Goal: Task Accomplishment & Management: Manage account settings

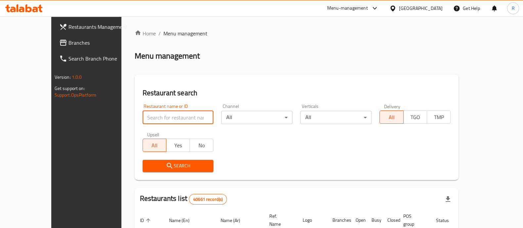
click at [146, 115] on input "search" at bounding box center [178, 117] width 71 height 13
type input "le gout"
click at [155, 163] on span "Search" at bounding box center [178, 166] width 61 height 8
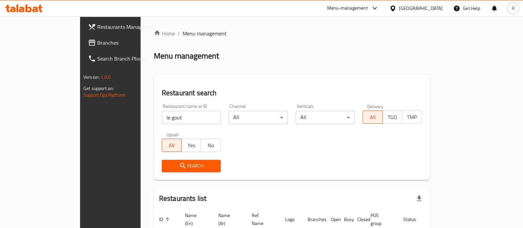
click at [162, 120] on input "le gout" at bounding box center [191, 117] width 59 height 13
paste input "693396"
type input "693396"
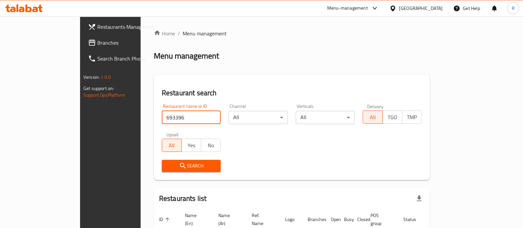
click at [174, 161] on button "Search" at bounding box center [191, 166] width 59 height 12
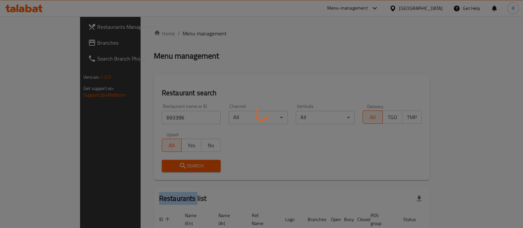
click at [174, 161] on div at bounding box center [261, 114] width 523 height 228
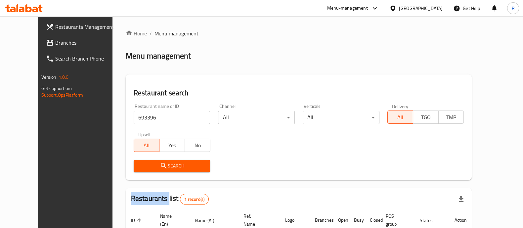
scroll to position [62, 0]
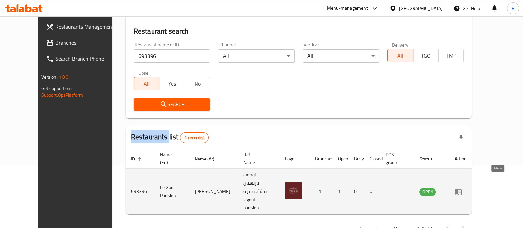
click at [462, 188] on icon "enhanced table" at bounding box center [458, 192] width 8 height 8
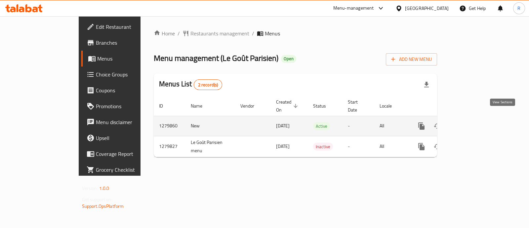
click at [473, 122] on icon "enhanced table" at bounding box center [470, 126] width 8 height 8
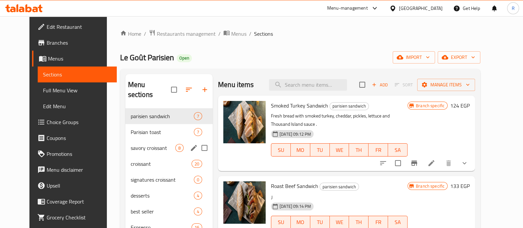
click at [125, 143] on div "savory croissant 8" at bounding box center [168, 148] width 87 height 16
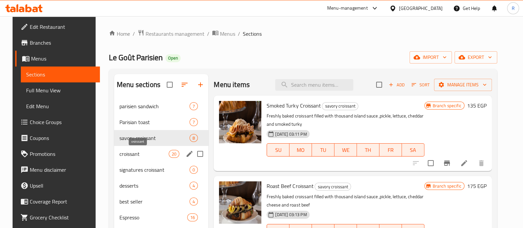
click at [127, 154] on span "croissant" at bounding box center [143, 154] width 49 height 8
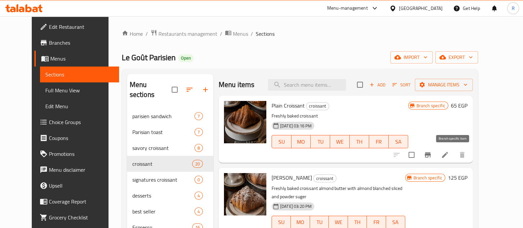
click at [431, 153] on icon "Branch-specific-item" at bounding box center [428, 154] width 6 height 5
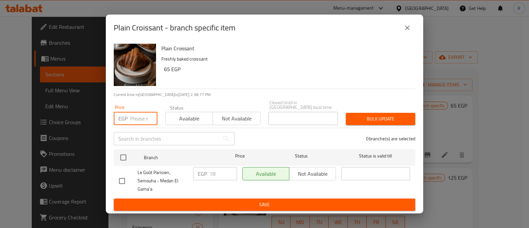
click at [144, 117] on input "number" at bounding box center [143, 118] width 27 height 13
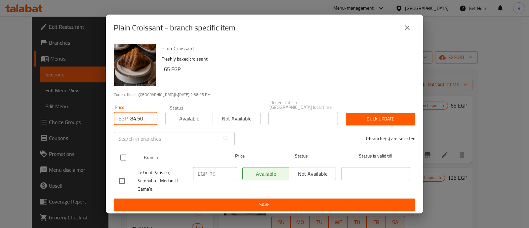
type input "84.50"
click at [123, 156] on input "checkbox" at bounding box center [123, 158] width 14 height 14
checkbox input "true"
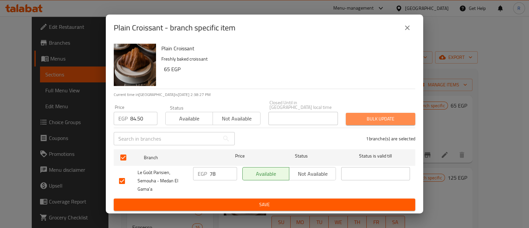
click at [362, 120] on span "Bulk update" at bounding box center [380, 119] width 59 height 8
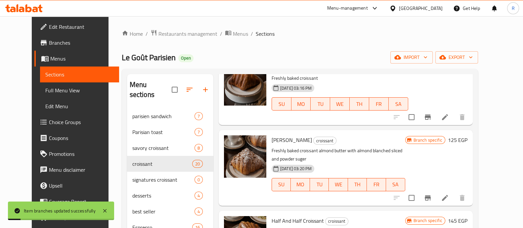
scroll to position [45, 0]
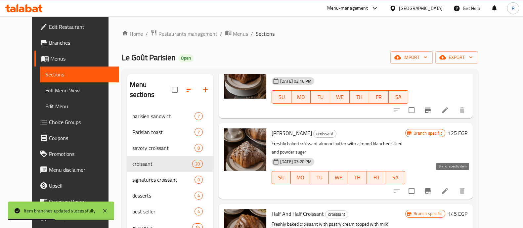
click at [432, 187] on icon "Branch-specific-item" at bounding box center [428, 191] width 8 height 8
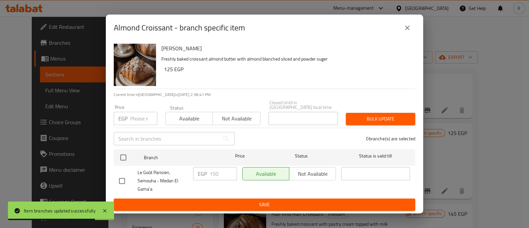
click at [141, 115] on input "number" at bounding box center [143, 118] width 27 height 13
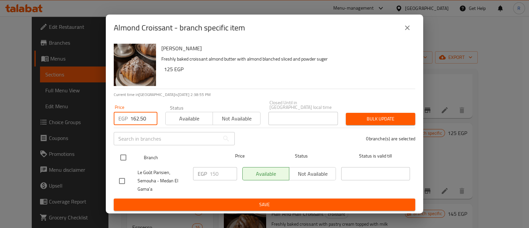
type input "162.50"
click at [122, 157] on input "checkbox" at bounding box center [123, 158] width 14 height 14
checkbox input "true"
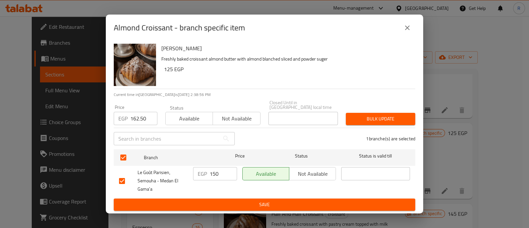
click at [365, 116] on span "Bulk update" at bounding box center [380, 119] width 59 height 8
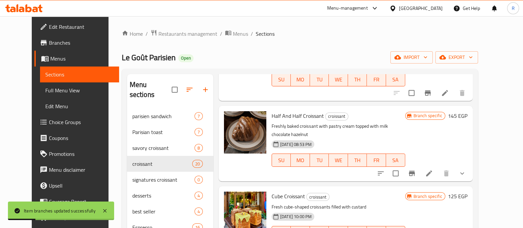
scroll to position [148, 0]
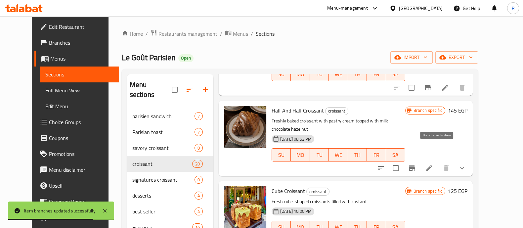
click at [416, 164] on icon "Branch-specific-item" at bounding box center [412, 168] width 8 height 8
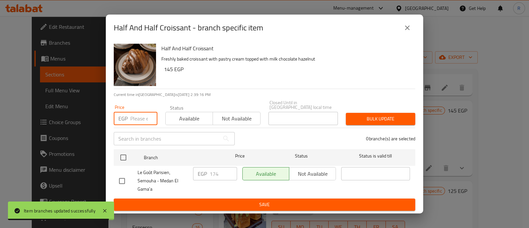
click at [140, 115] on input "number" at bounding box center [143, 118] width 27 height 13
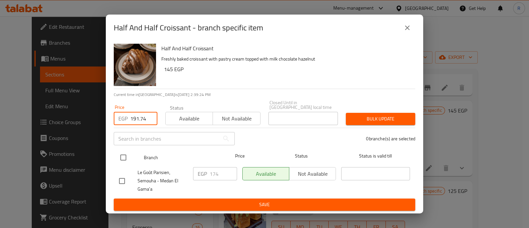
type input "191.74"
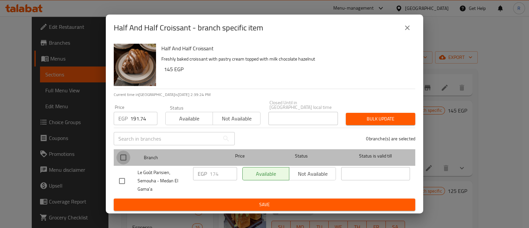
click at [124, 154] on input "checkbox" at bounding box center [123, 158] width 14 height 14
checkbox input "true"
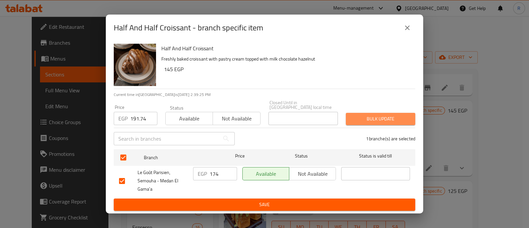
click at [356, 117] on span "Bulk update" at bounding box center [380, 119] width 59 height 8
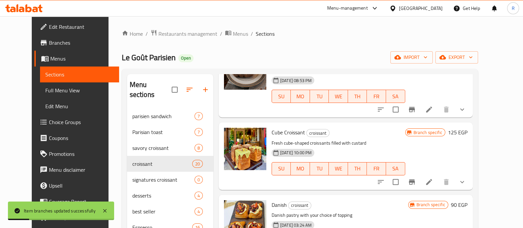
scroll to position [207, 0]
click at [416, 178] on icon "Branch-specific-item" at bounding box center [412, 182] width 8 height 8
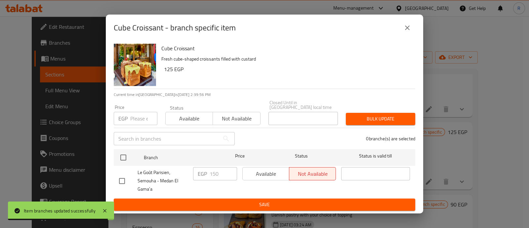
click at [142, 116] on input "number" at bounding box center [143, 118] width 27 height 13
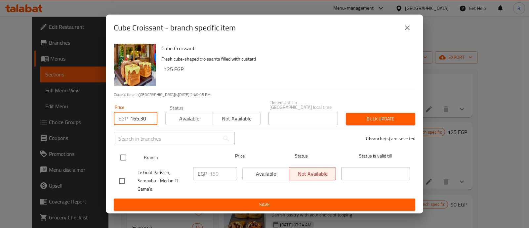
type input "165.30"
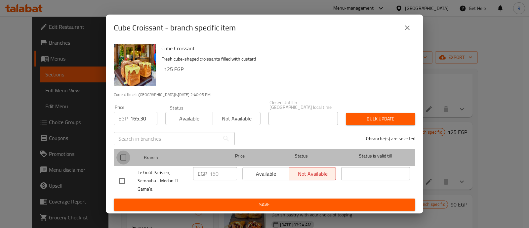
click at [124, 154] on input "checkbox" at bounding box center [123, 158] width 14 height 14
checkbox input "true"
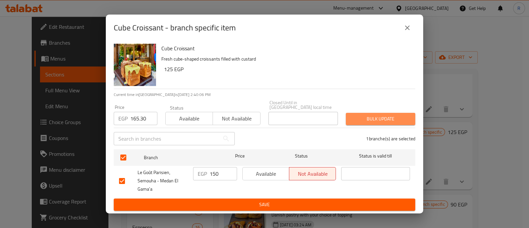
click at [353, 116] on span "Bulk update" at bounding box center [380, 119] width 59 height 8
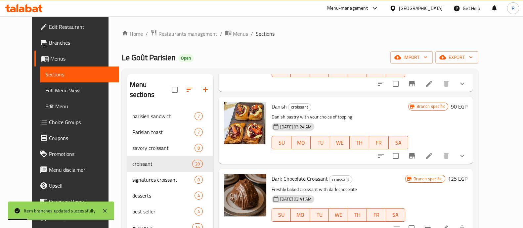
scroll to position [305, 0]
click at [415, 153] on icon "Branch-specific-item" at bounding box center [412, 155] width 6 height 5
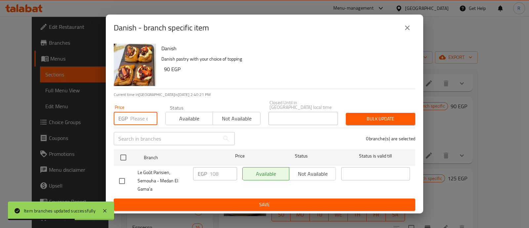
click at [136, 116] on input "number" at bounding box center [143, 118] width 27 height 13
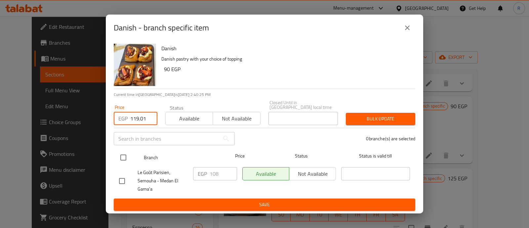
type input "119.01"
click at [126, 154] on input "checkbox" at bounding box center [123, 158] width 14 height 14
checkbox input "true"
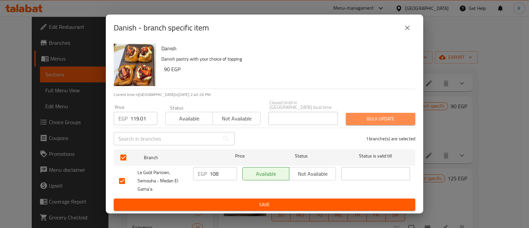
click at [360, 115] on span "Bulk update" at bounding box center [380, 119] width 59 height 8
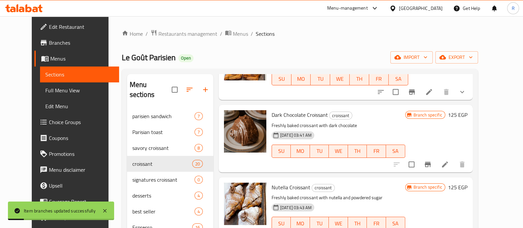
scroll to position [369, 0]
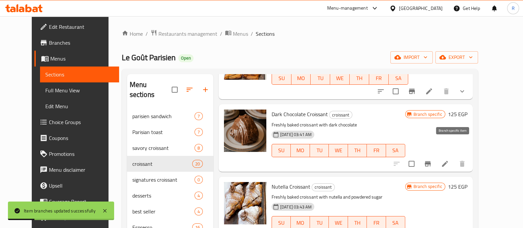
click at [432, 160] on icon "Branch-specific-item" at bounding box center [428, 164] width 8 height 8
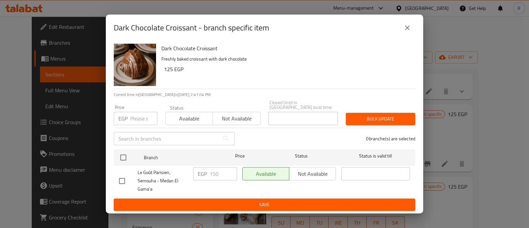
click at [137, 112] on input "number" at bounding box center [143, 118] width 27 height 13
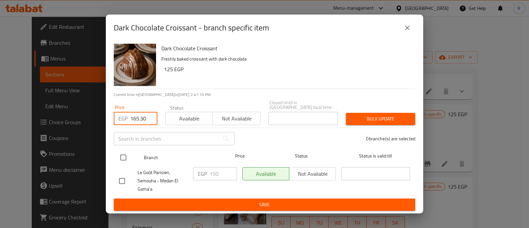
type input "165.30"
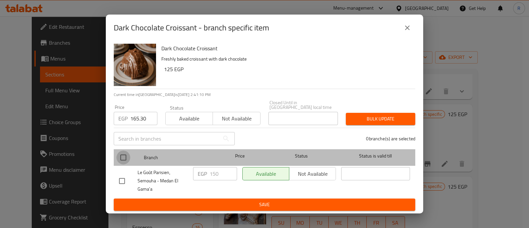
click at [120, 156] on input "checkbox" at bounding box center [123, 158] width 14 height 14
checkbox input "true"
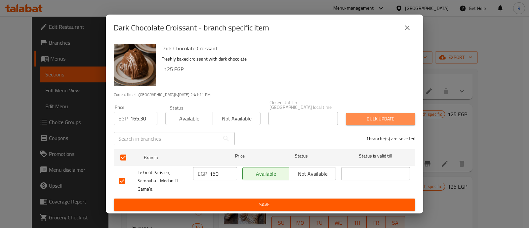
click at [361, 115] on span "Bulk update" at bounding box center [380, 119] width 59 height 8
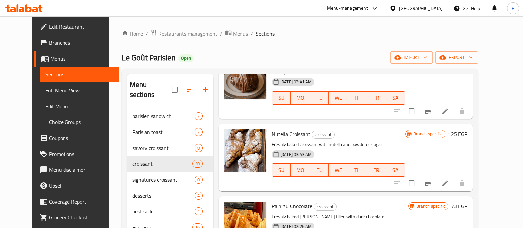
scroll to position [435, 0]
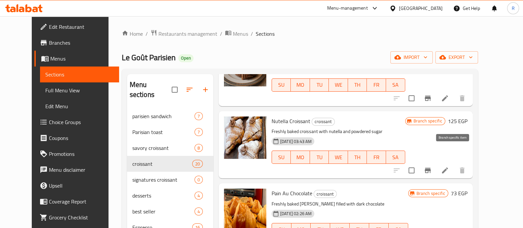
click at [432, 166] on icon "Branch-specific-item" at bounding box center [428, 170] width 8 height 8
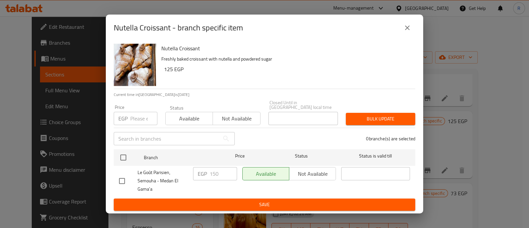
click at [142, 117] on input "number" at bounding box center [143, 118] width 27 height 13
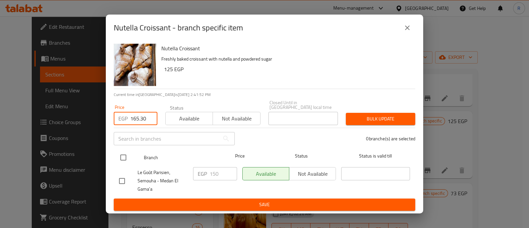
type input "165.30"
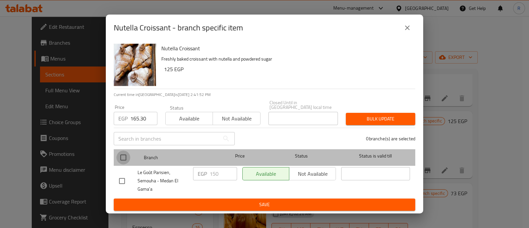
click at [122, 154] on input "checkbox" at bounding box center [123, 158] width 14 height 14
checkbox input "true"
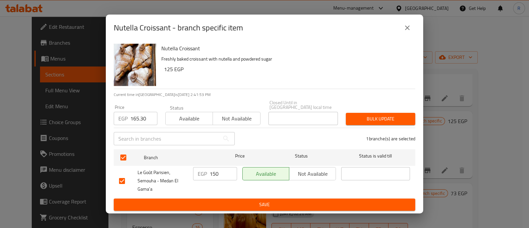
click at [366, 119] on span "Bulk update" at bounding box center [380, 119] width 59 height 8
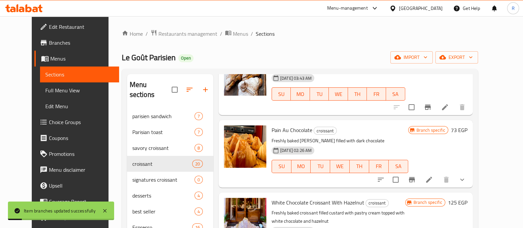
scroll to position [504, 0]
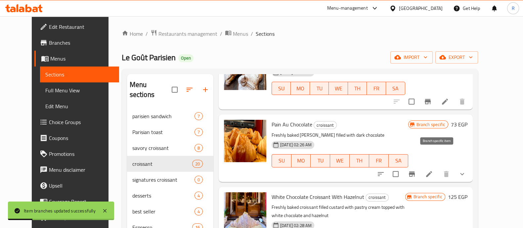
click at [415, 171] on icon "Branch-specific-item" at bounding box center [412, 173] width 6 height 5
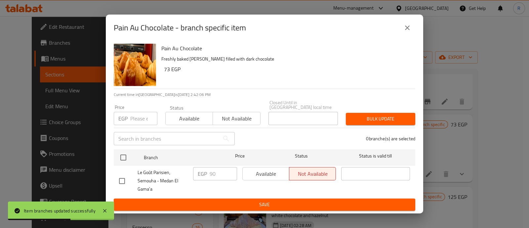
click at [138, 115] on input "number" at bounding box center [143, 118] width 27 height 13
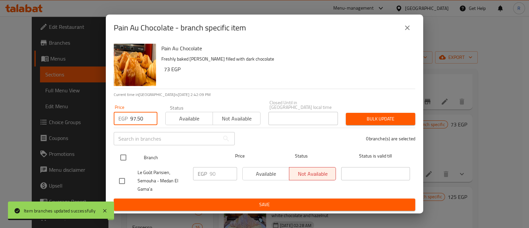
type input "97.50"
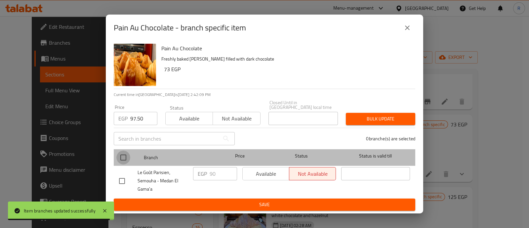
click at [126, 151] on input "checkbox" at bounding box center [123, 158] width 14 height 14
checkbox input "true"
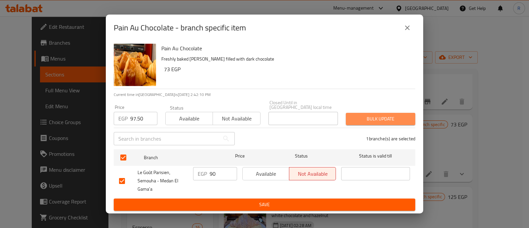
click at [358, 119] on span "Bulk update" at bounding box center [380, 119] width 59 height 8
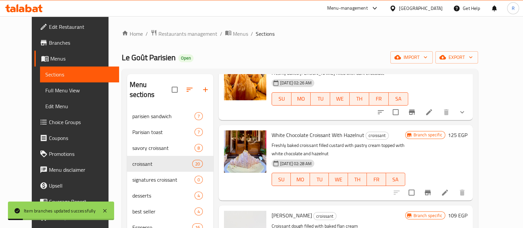
scroll to position [573, 0]
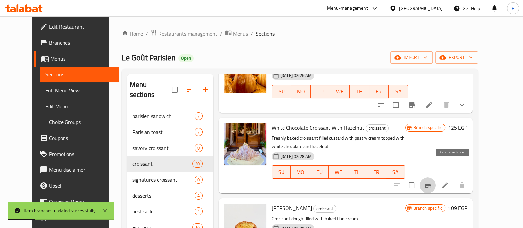
click at [431, 183] on icon "Branch-specific-item" at bounding box center [428, 185] width 6 height 5
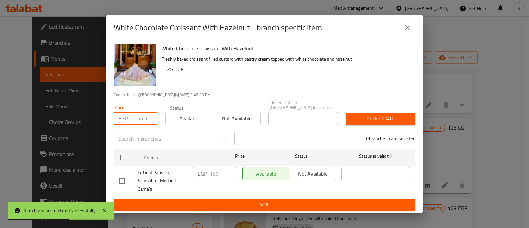
click at [135, 121] on input "number" at bounding box center [143, 118] width 27 height 13
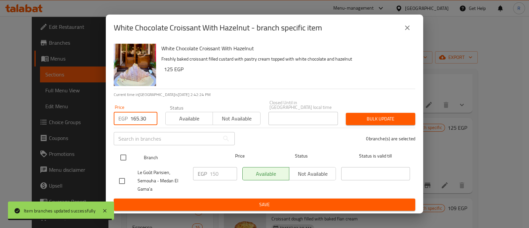
type input "165.30"
click at [127, 156] on input "checkbox" at bounding box center [123, 158] width 14 height 14
checkbox input "true"
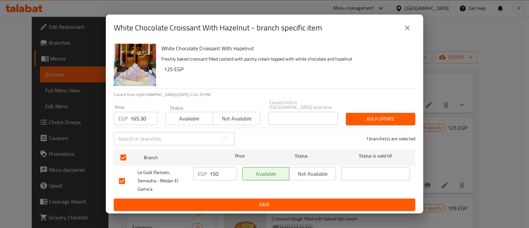
click at [365, 115] on span "Bulk update" at bounding box center [380, 119] width 59 height 8
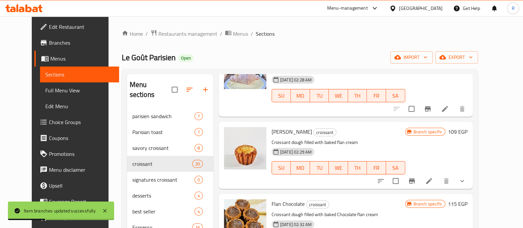
scroll to position [653, 0]
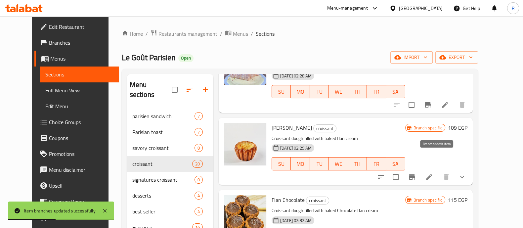
click at [415, 174] on icon "Branch-specific-item" at bounding box center [412, 176] width 6 height 5
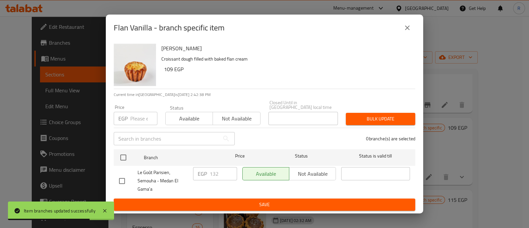
click at [136, 119] on input "number" at bounding box center [143, 118] width 27 height 13
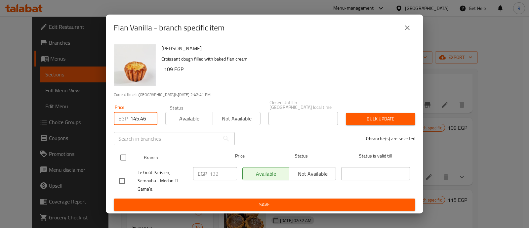
type input "145.46"
click at [123, 153] on input "checkbox" at bounding box center [123, 158] width 14 height 14
checkbox input "true"
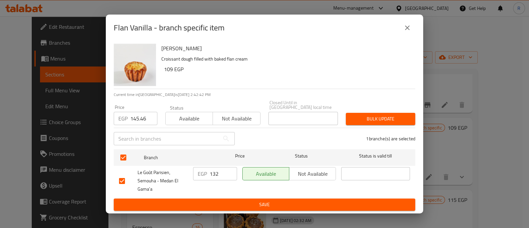
click at [365, 113] on button "Bulk update" at bounding box center [380, 119] width 69 height 12
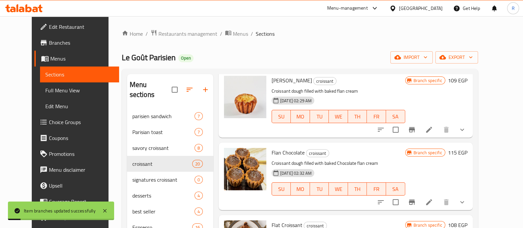
scroll to position [701, 0]
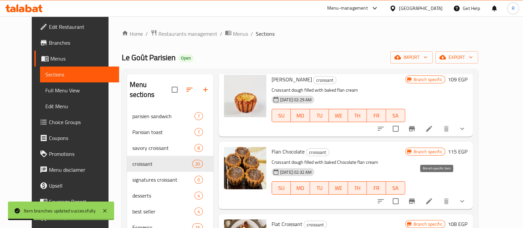
click at [415, 199] on icon "Branch-specific-item" at bounding box center [412, 201] width 6 height 5
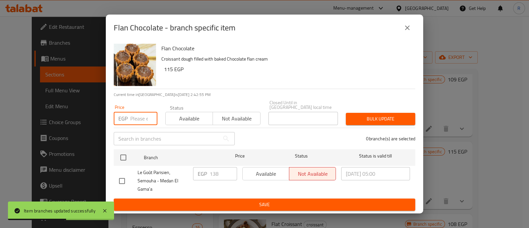
click at [132, 116] on input "number" at bounding box center [143, 118] width 27 height 13
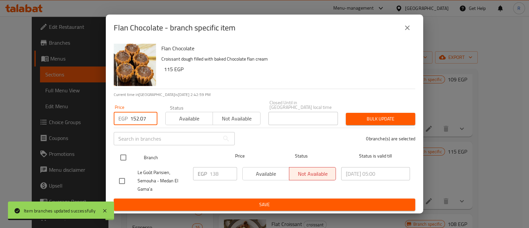
type input "152.07"
click at [126, 152] on input "checkbox" at bounding box center [123, 158] width 14 height 14
checkbox input "true"
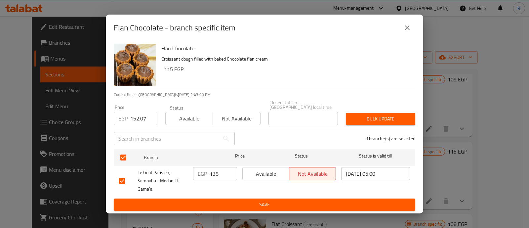
click at [359, 109] on div "Bulk update" at bounding box center [380, 119] width 77 height 20
click at [363, 115] on span "Bulk update" at bounding box center [380, 119] width 59 height 8
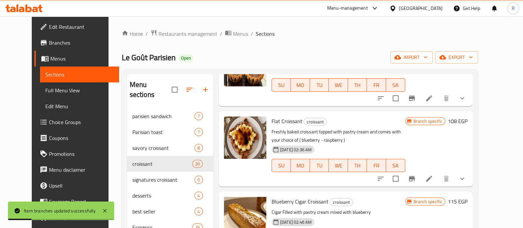
scroll to position [808, 0]
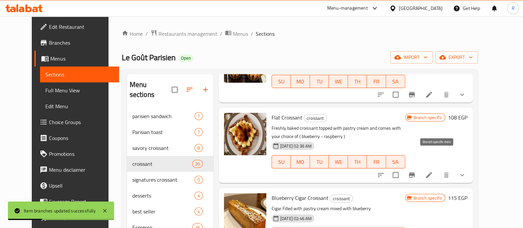
click at [415, 172] on icon "Branch-specific-item" at bounding box center [412, 174] width 6 height 5
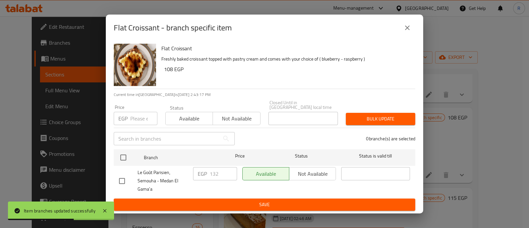
click at [136, 116] on input "number" at bounding box center [143, 118] width 27 height 13
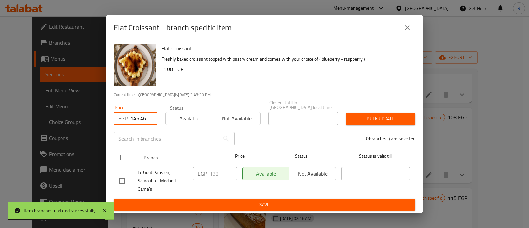
type input "145.46"
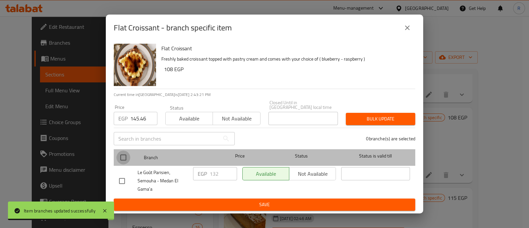
click at [122, 154] on input "checkbox" at bounding box center [123, 158] width 14 height 14
checkbox input "true"
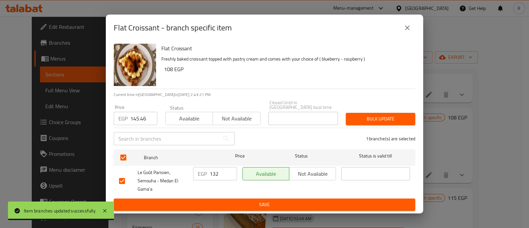
click at [364, 115] on span "Bulk update" at bounding box center [380, 119] width 59 height 8
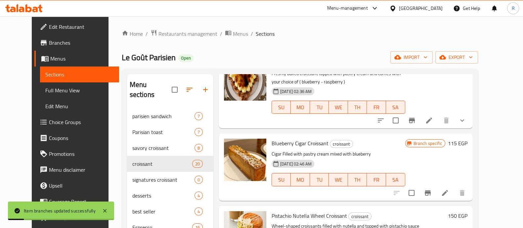
scroll to position [875, 0]
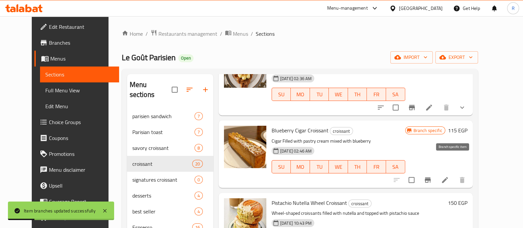
click at [431, 177] on icon "Branch-specific-item" at bounding box center [428, 179] width 6 height 5
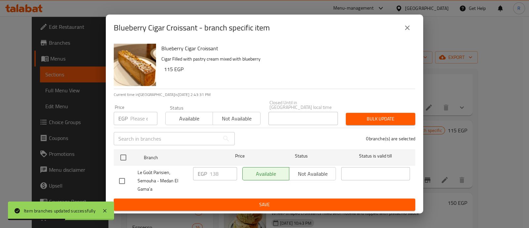
click at [135, 117] on input "number" at bounding box center [143, 118] width 27 height 13
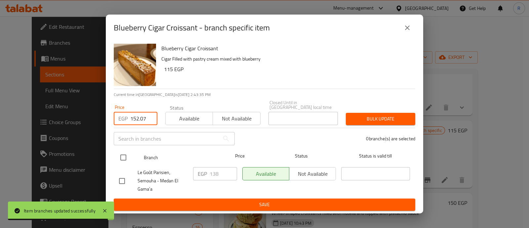
type input "152.07"
click at [124, 155] on input "checkbox" at bounding box center [123, 158] width 14 height 14
checkbox input "true"
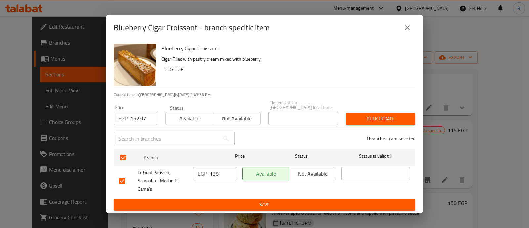
click at [376, 115] on span "Bulk update" at bounding box center [380, 119] width 59 height 8
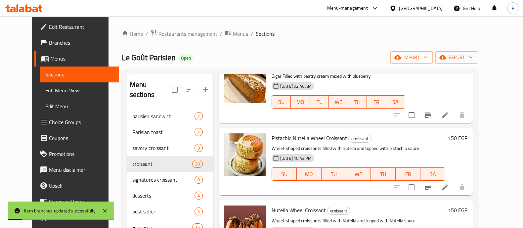
scroll to position [942, 0]
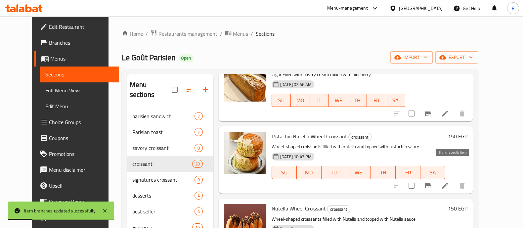
click at [431, 183] on icon "Branch-specific-item" at bounding box center [428, 185] width 6 height 5
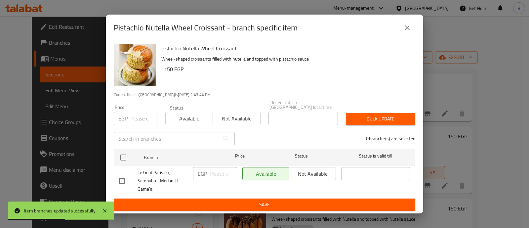
click at [141, 117] on input "number" at bounding box center [143, 118] width 27 height 13
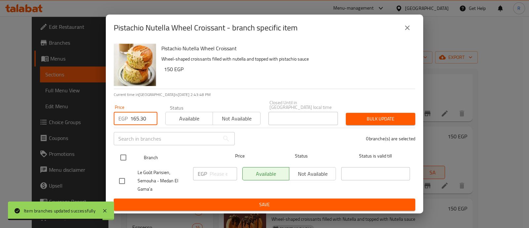
type input "165.30"
click at [125, 153] on input "checkbox" at bounding box center [123, 158] width 14 height 14
checkbox input "true"
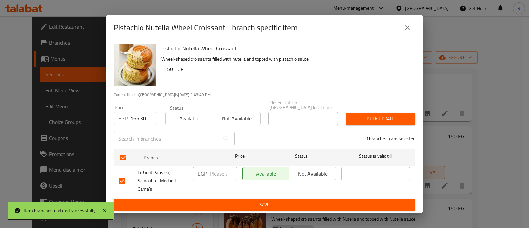
click at [352, 117] on span "Bulk update" at bounding box center [380, 119] width 59 height 8
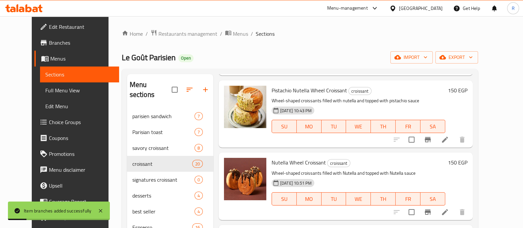
scroll to position [988, 0]
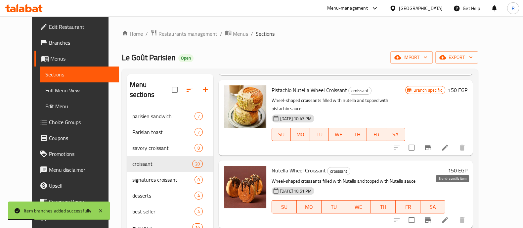
click at [431, 217] on icon "Branch-specific-item" at bounding box center [428, 219] width 6 height 5
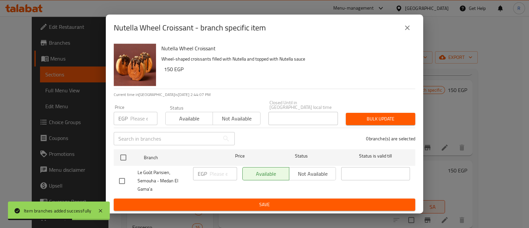
click at [134, 112] on input "number" at bounding box center [143, 118] width 27 height 13
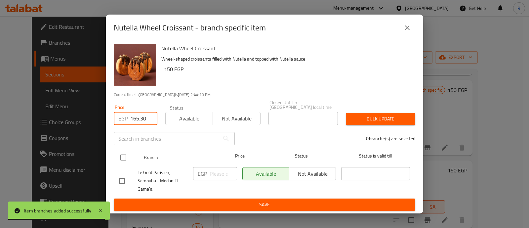
type input "165.30"
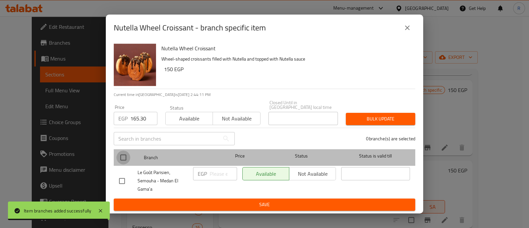
click at [123, 157] on input "checkbox" at bounding box center [123, 158] width 14 height 14
checkbox input "true"
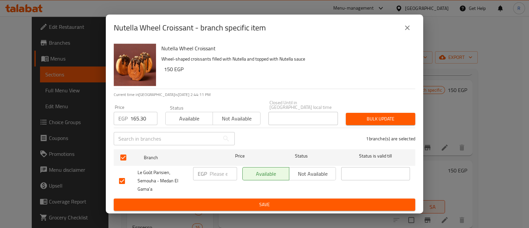
click at [360, 116] on span "Bulk update" at bounding box center [380, 119] width 59 height 8
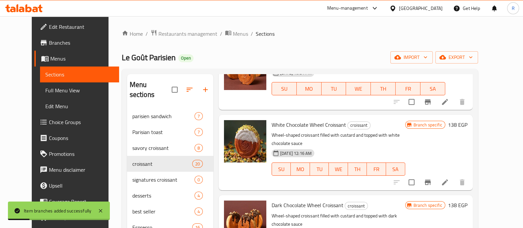
scroll to position [1111, 0]
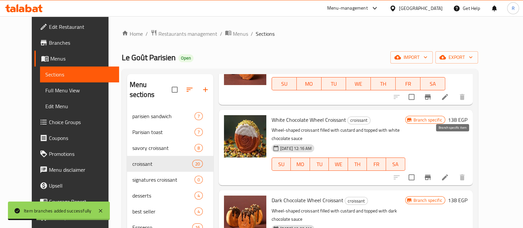
click at [436, 169] on button "Branch-specific-item" at bounding box center [428, 177] width 16 height 16
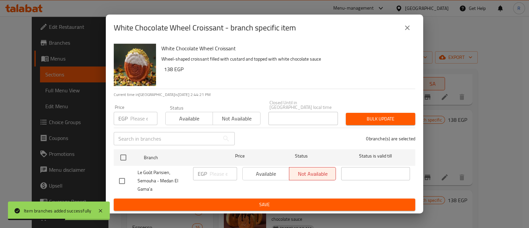
click at [138, 120] on input "number" at bounding box center [143, 118] width 27 height 13
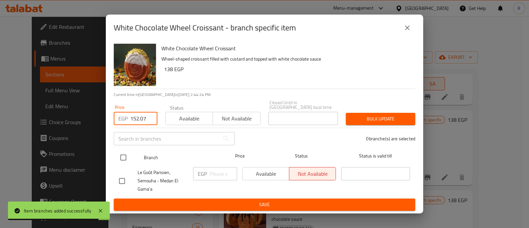
type input "152.07"
click at [123, 155] on input "checkbox" at bounding box center [123, 158] width 14 height 14
checkbox input "true"
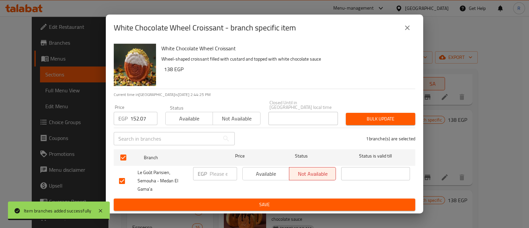
click at [384, 115] on span "Bulk update" at bounding box center [380, 119] width 59 height 8
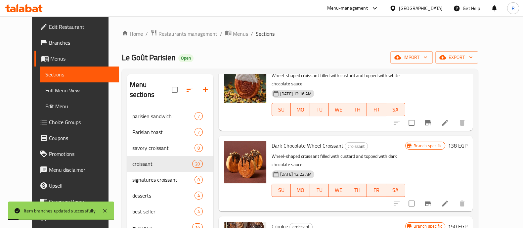
scroll to position [1174, 0]
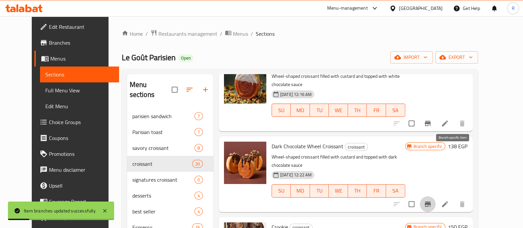
click at [436, 196] on button "Branch-specific-item" at bounding box center [428, 204] width 16 height 16
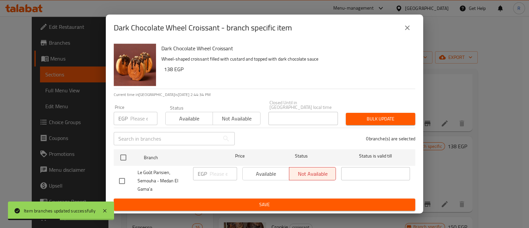
click at [145, 116] on input "number" at bounding box center [143, 118] width 27 height 13
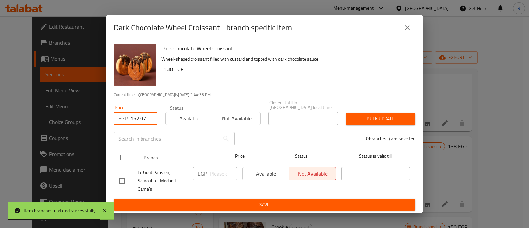
type input "152.07"
click at [126, 152] on input "checkbox" at bounding box center [123, 158] width 14 height 14
checkbox input "true"
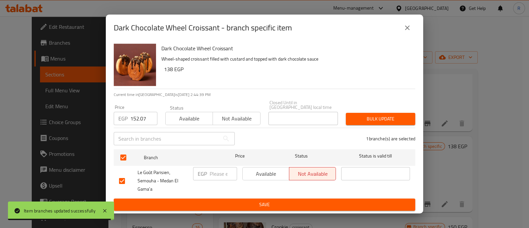
click at [358, 115] on span "Bulk update" at bounding box center [380, 119] width 59 height 8
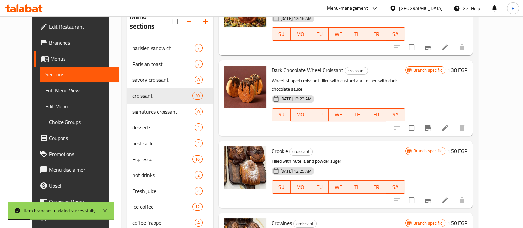
scroll to position [74, 0]
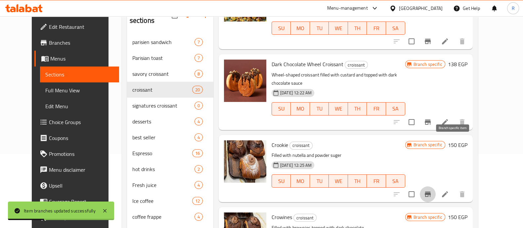
click at [436, 186] on button "Branch-specific-item" at bounding box center [428, 194] width 16 height 16
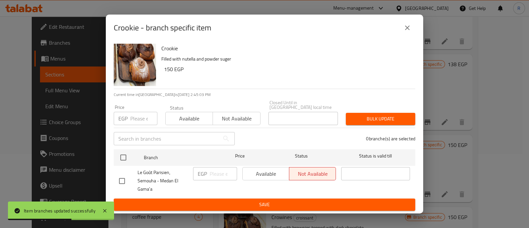
click at [139, 115] on input "number" at bounding box center [143, 118] width 27 height 13
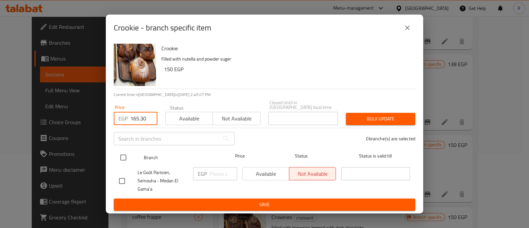
type input "165.30"
click at [125, 153] on input "checkbox" at bounding box center [123, 158] width 14 height 14
checkbox input "true"
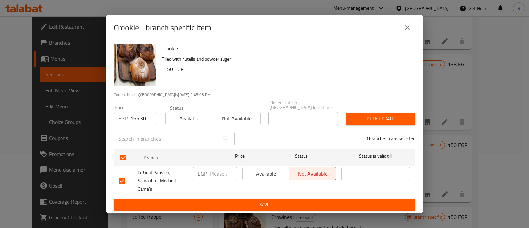
click at [376, 116] on span "Bulk update" at bounding box center [380, 119] width 59 height 8
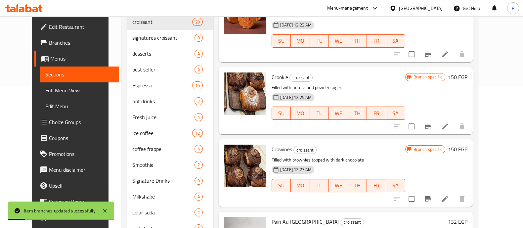
scroll to position [143, 0]
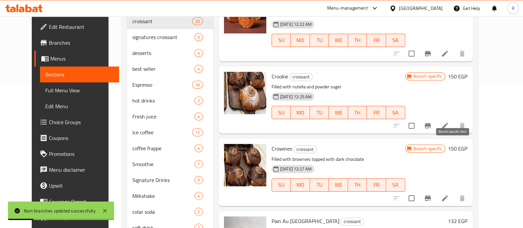
click at [431, 196] on icon "Branch-specific-item" at bounding box center [428, 198] width 6 height 5
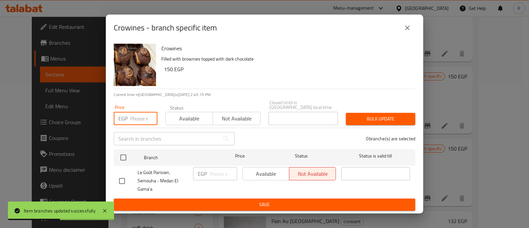
click at [142, 116] on input "number" at bounding box center [143, 118] width 27 height 13
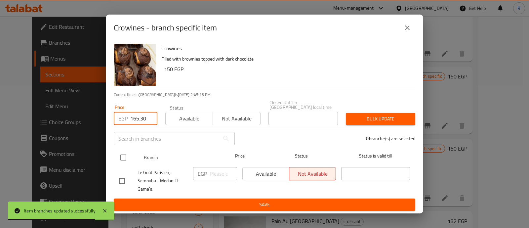
type input "165.30"
click at [123, 151] on input "checkbox" at bounding box center [123, 158] width 14 height 14
checkbox input "true"
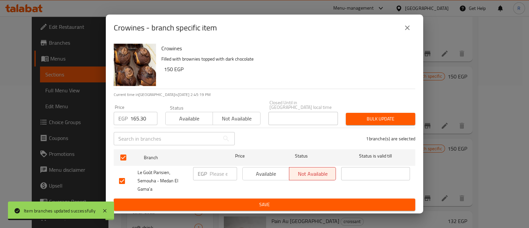
click at [361, 115] on span "Bulk update" at bounding box center [380, 119] width 59 height 8
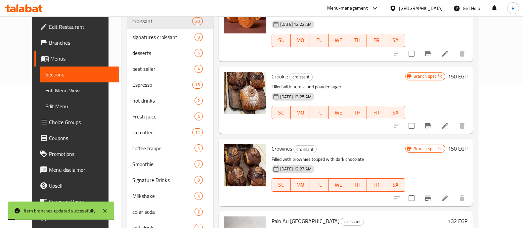
scroll to position [161, 0]
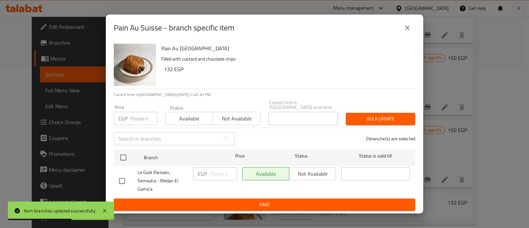
click at [139, 116] on input "number" at bounding box center [143, 118] width 27 height 13
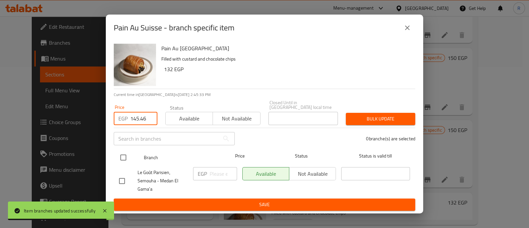
type input "145.46"
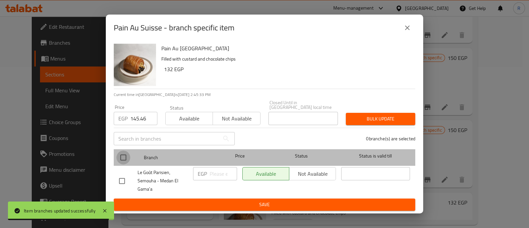
click at [124, 151] on input "checkbox" at bounding box center [123, 158] width 14 height 14
checkbox input "true"
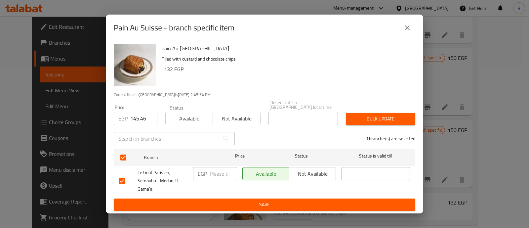
click at [357, 127] on div "1 branche(s) are selected" at bounding box center [329, 139] width 181 height 24
click at [357, 121] on button "Bulk update" at bounding box center [380, 119] width 69 height 12
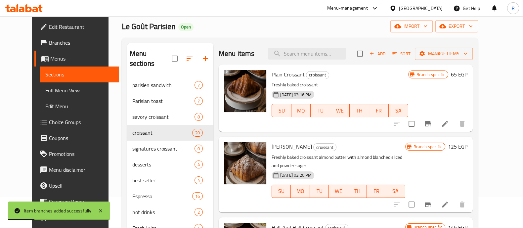
scroll to position [0, 0]
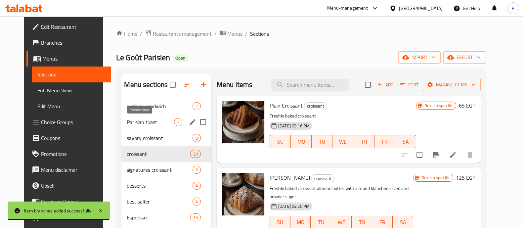
click at [127, 121] on span "Parisian toast" at bounding box center [150, 122] width 47 height 8
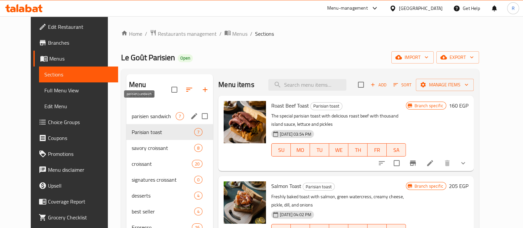
click at [132, 112] on span "parisien sandwich" at bounding box center [154, 116] width 44 height 8
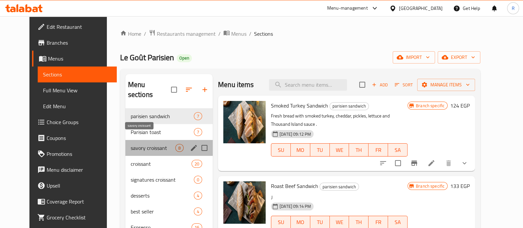
click at [135, 144] on span "savory croissant" at bounding box center [153, 148] width 45 height 8
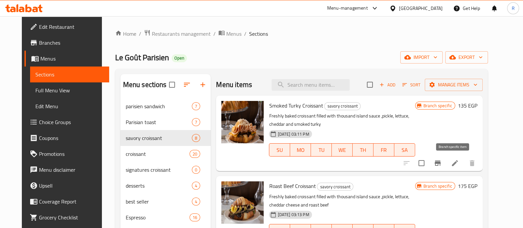
click at [442, 166] on icon "Branch-specific-item" at bounding box center [438, 163] width 8 height 8
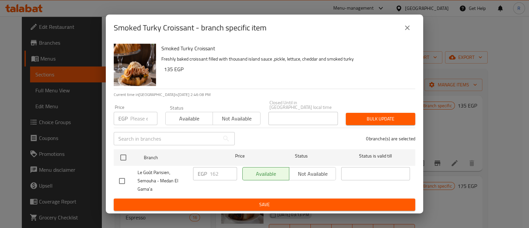
click at [138, 115] on input "number" at bounding box center [143, 118] width 27 height 13
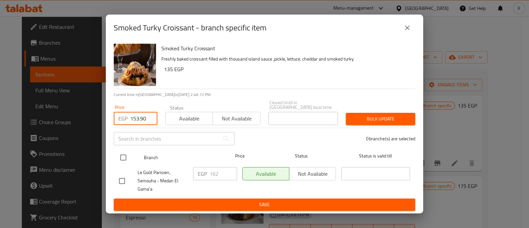
type input "153.90"
click at [125, 158] on input "checkbox" at bounding box center [123, 158] width 14 height 14
checkbox input "true"
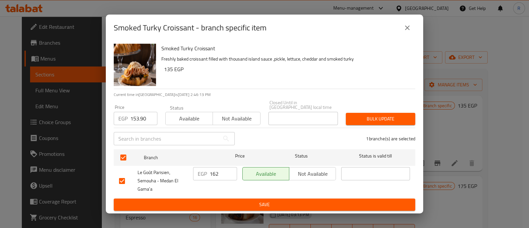
click at [360, 113] on button "Bulk update" at bounding box center [380, 119] width 69 height 12
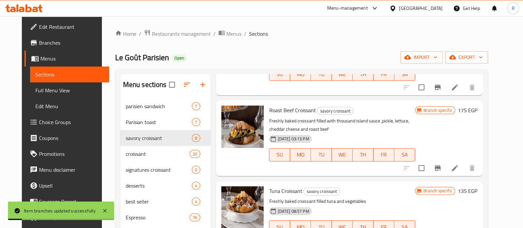
scroll to position [76, 0]
click at [446, 166] on button "Branch-specific-item" at bounding box center [438, 168] width 16 height 16
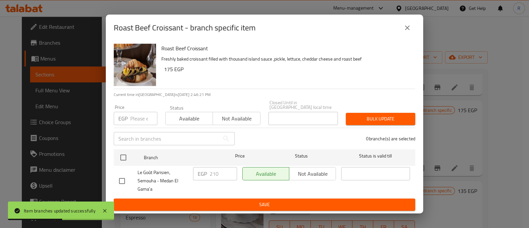
click at [141, 117] on input "number" at bounding box center [143, 118] width 27 height 13
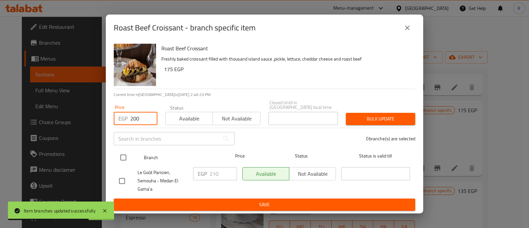
type input "200"
click at [125, 151] on input "checkbox" at bounding box center [123, 158] width 14 height 14
checkbox input "true"
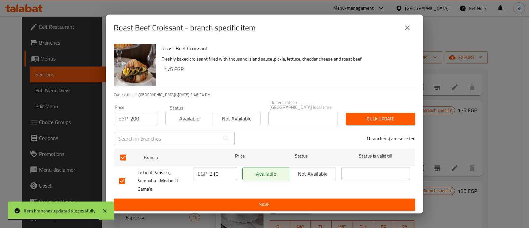
click at [351, 116] on span "Bulk update" at bounding box center [380, 119] width 59 height 8
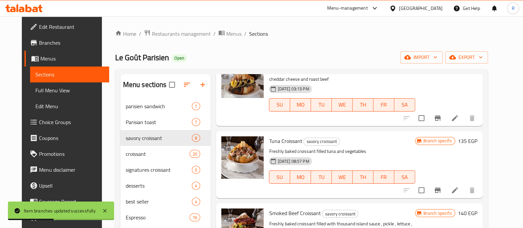
scroll to position [127, 0]
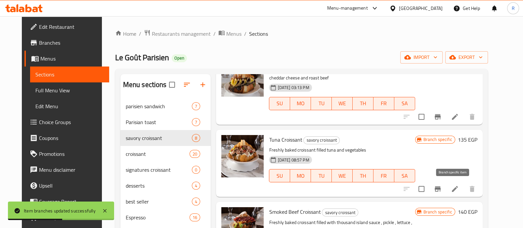
click at [441, 186] on icon "Branch-specific-item" at bounding box center [438, 188] width 6 height 5
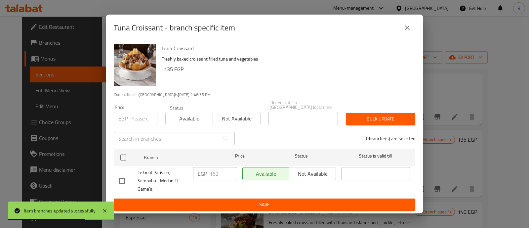
click at [138, 118] on input "number" at bounding box center [143, 118] width 27 height 13
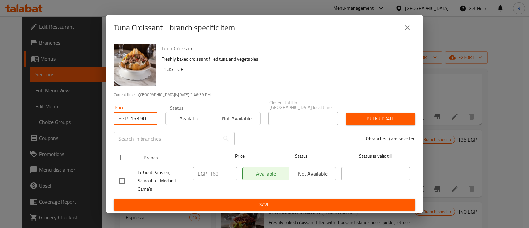
type input "153.90"
click at [122, 151] on input "checkbox" at bounding box center [123, 158] width 14 height 14
checkbox input "true"
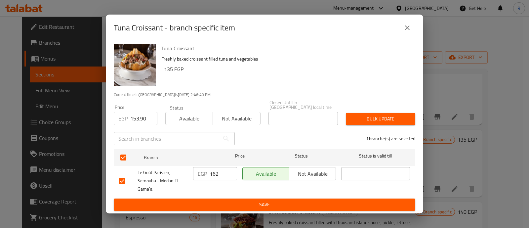
click at [357, 121] on button "Bulk update" at bounding box center [380, 119] width 69 height 12
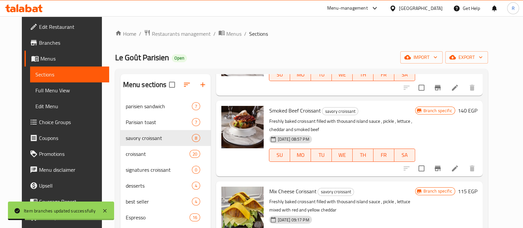
scroll to position [244, 0]
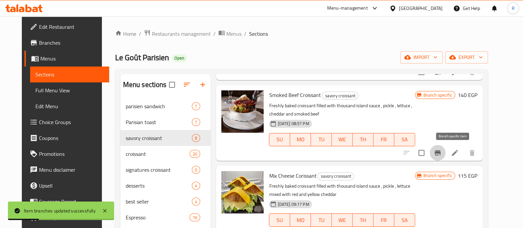
click at [446, 150] on button "Branch-specific-item" at bounding box center [438, 153] width 16 height 16
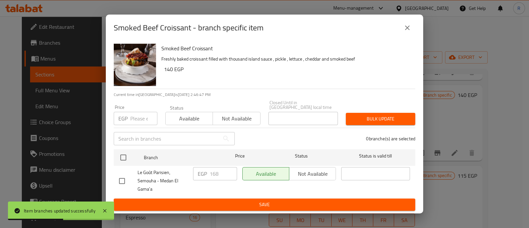
click at [140, 119] on input "number" at bounding box center [143, 118] width 27 height 13
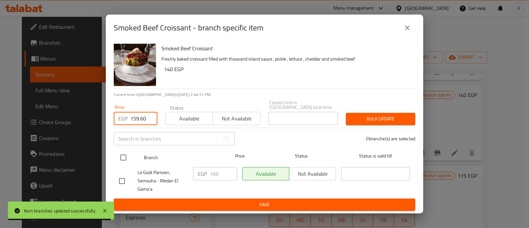
type input "159.60"
click at [125, 152] on input "checkbox" at bounding box center [123, 158] width 14 height 14
checkbox input "true"
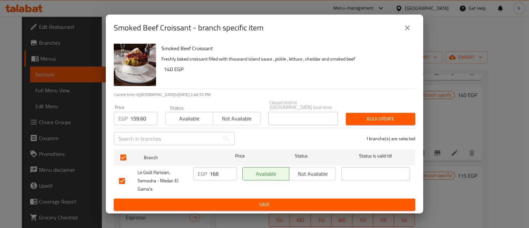
click at [362, 118] on span "Bulk update" at bounding box center [380, 119] width 59 height 8
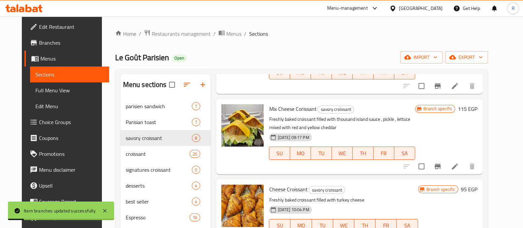
scroll to position [319, 0]
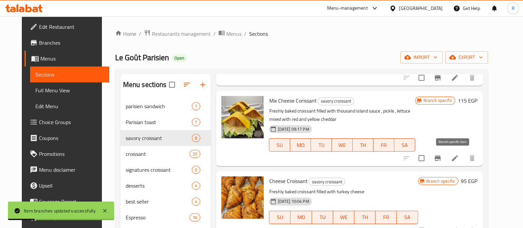
click at [442, 155] on icon "Branch-specific-item" at bounding box center [438, 158] width 8 height 8
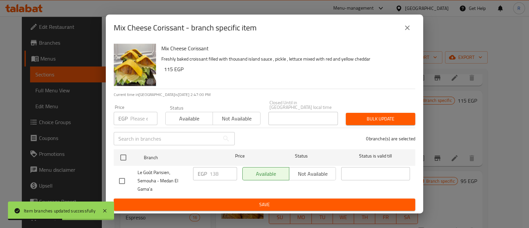
click at [132, 112] on input "number" at bounding box center [143, 118] width 27 height 13
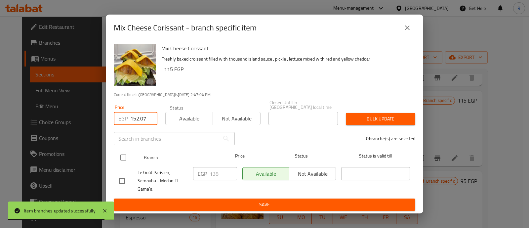
type input "152.07"
click at [124, 151] on input "checkbox" at bounding box center [123, 158] width 14 height 14
checkbox input "true"
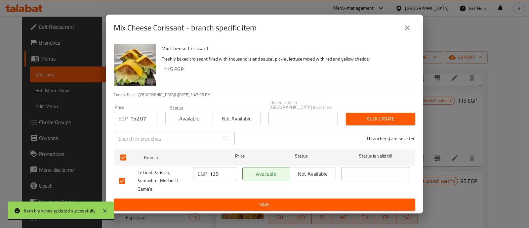
click at [360, 115] on span "Bulk update" at bounding box center [380, 119] width 59 height 8
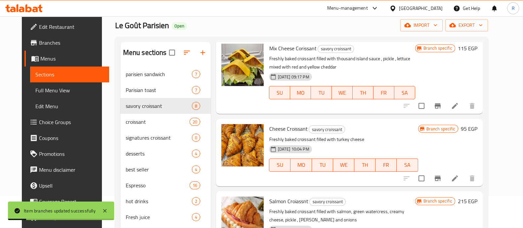
scroll to position [33, 0]
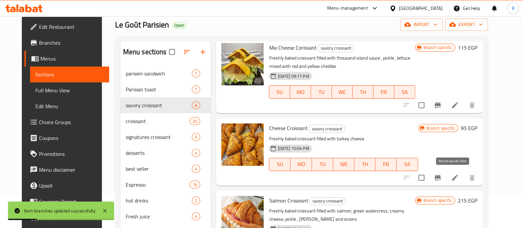
click at [446, 174] on button "Branch-specific-item" at bounding box center [438, 178] width 16 height 16
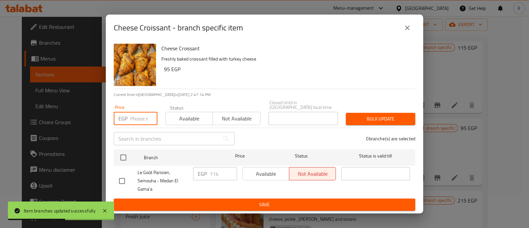
click at [137, 113] on input "number" at bounding box center [143, 118] width 27 height 13
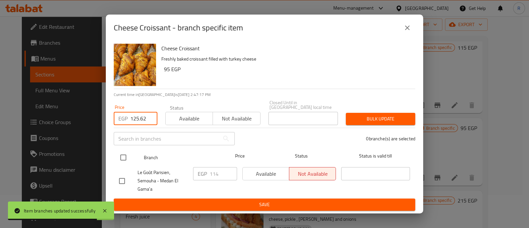
type input "125.62"
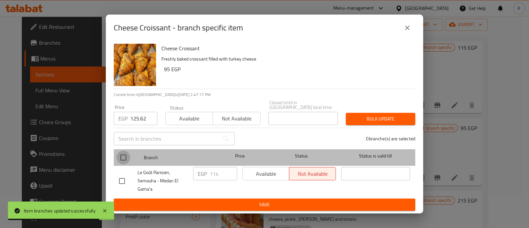
click at [122, 155] on input "checkbox" at bounding box center [123, 158] width 14 height 14
checkbox input "true"
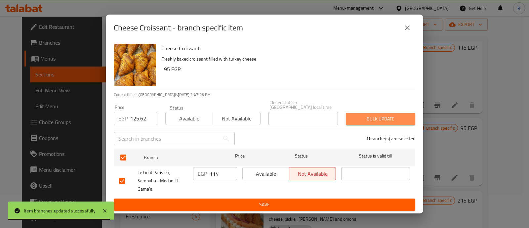
click at [369, 115] on span "Bulk update" at bounding box center [380, 119] width 59 height 8
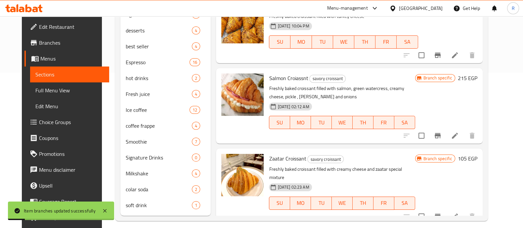
scroll to position [156, 0]
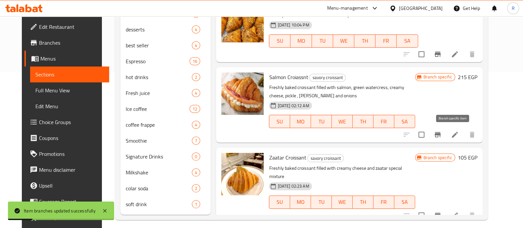
click at [441, 135] on icon "Branch-specific-item" at bounding box center [438, 134] width 6 height 5
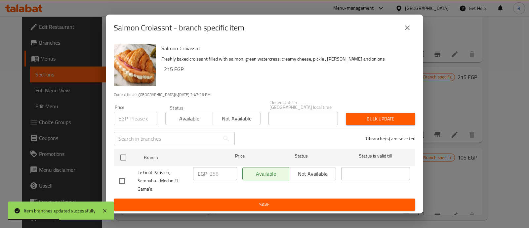
click at [141, 115] on input "number" at bounding box center [143, 118] width 27 height 13
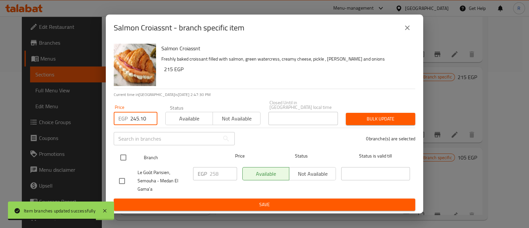
type input "245.10"
click at [125, 148] on div at bounding box center [128, 157] width 25 height 19
click at [124, 152] on input "checkbox" at bounding box center [123, 158] width 14 height 14
checkbox input "true"
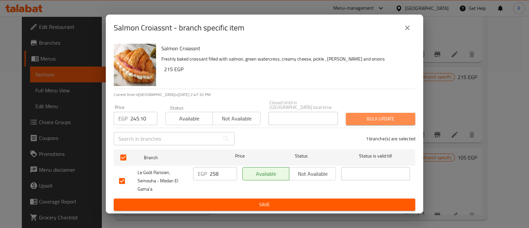
click at [374, 116] on span "Bulk update" at bounding box center [380, 119] width 59 height 8
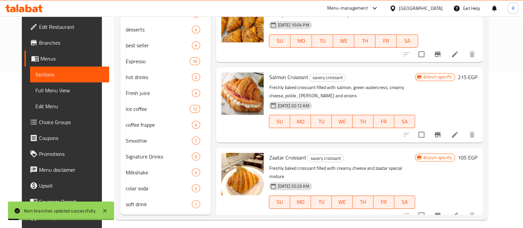
scroll to position [161, 0]
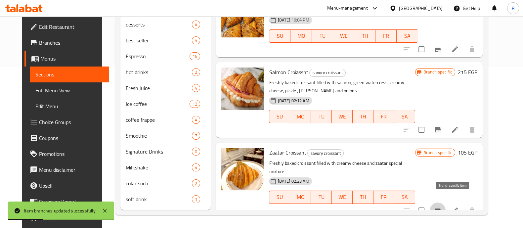
click at [442, 206] on icon "Branch-specific-item" at bounding box center [438, 210] width 8 height 8
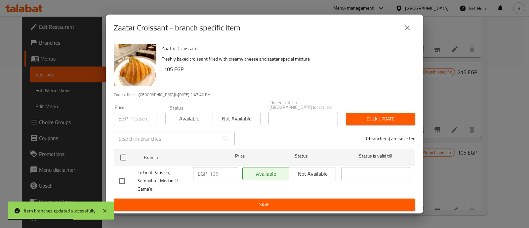
click at [139, 117] on input "number" at bounding box center [143, 118] width 27 height 13
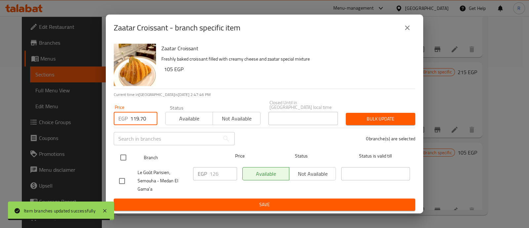
type input "119.70"
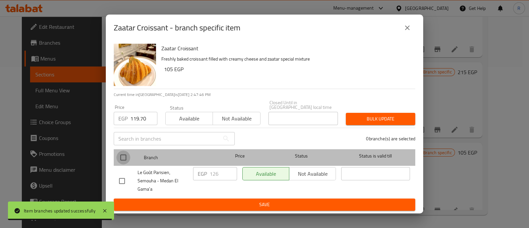
click at [125, 151] on input "checkbox" at bounding box center [123, 158] width 14 height 14
checkbox input "true"
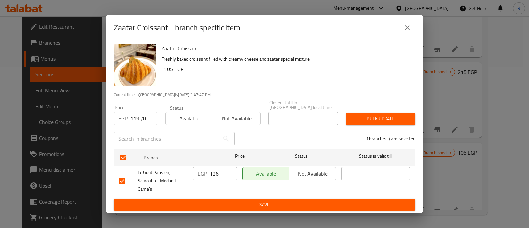
click at [358, 122] on button "Bulk update" at bounding box center [380, 119] width 69 height 12
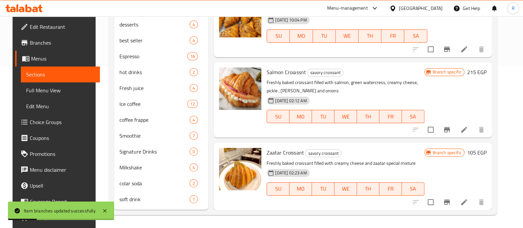
scroll to position [74, 0]
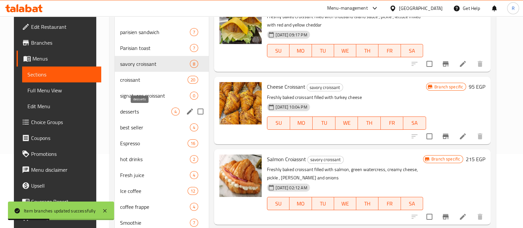
click at [131, 113] on span "desserts" at bounding box center [145, 112] width 51 height 8
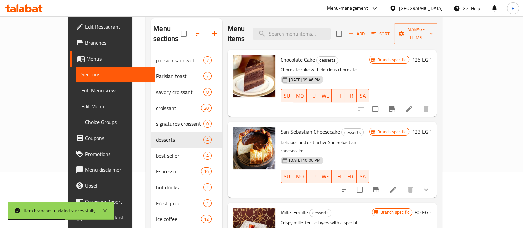
scroll to position [55, 0]
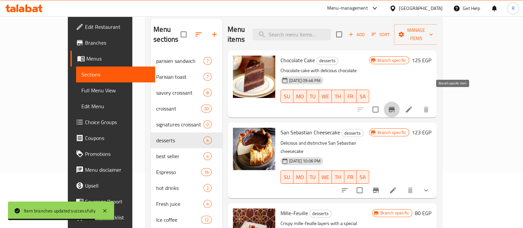
click at [395, 107] on icon "Branch-specific-item" at bounding box center [392, 109] width 6 height 5
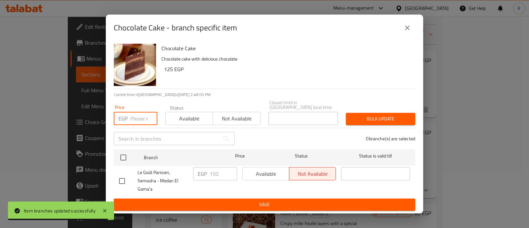
click at [138, 113] on input "number" at bounding box center [143, 118] width 27 height 13
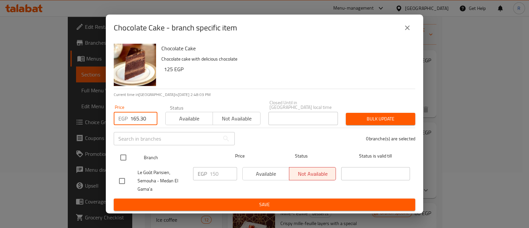
type input "165.30"
click at [124, 153] on input "checkbox" at bounding box center [123, 158] width 14 height 14
checkbox input "true"
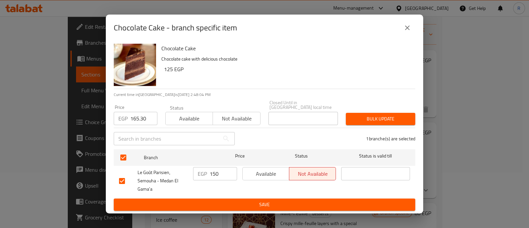
click at [358, 115] on span "Bulk update" at bounding box center [380, 119] width 59 height 8
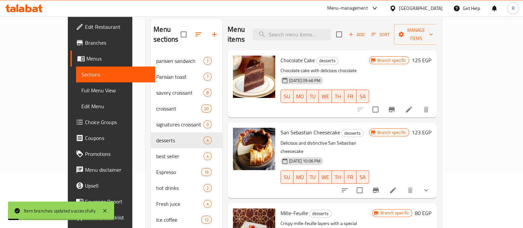
scroll to position [9, 0]
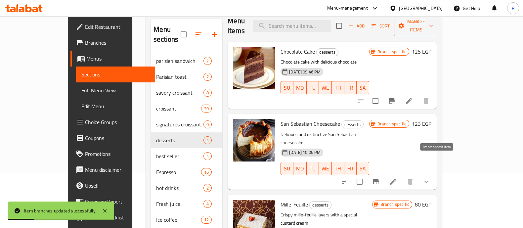
click at [384, 174] on button "Branch-specific-item" at bounding box center [376, 182] width 16 height 16
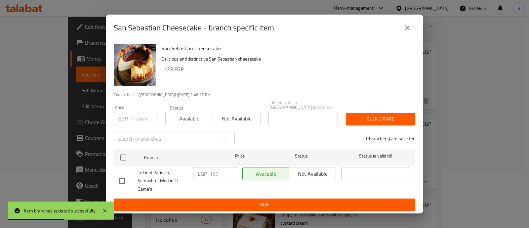
click at [138, 120] on input "number" at bounding box center [143, 118] width 27 height 13
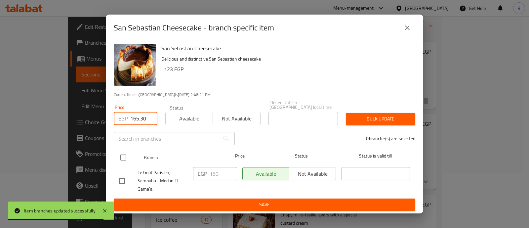
type input "165.30"
click at [122, 156] on input "checkbox" at bounding box center [123, 158] width 14 height 14
checkbox input "true"
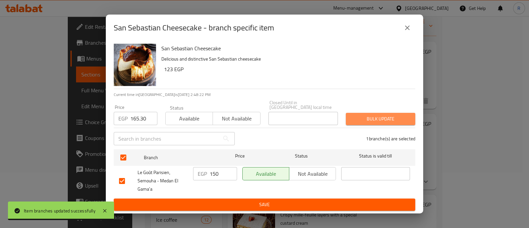
click at [371, 116] on span "Bulk update" at bounding box center [380, 119] width 59 height 8
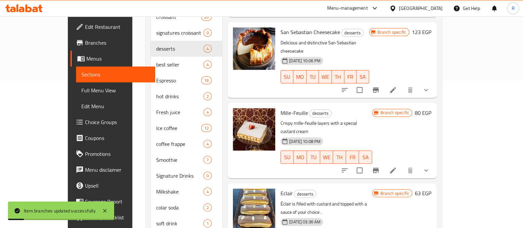
scroll to position [156, 0]
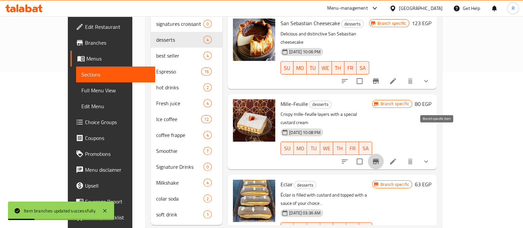
click at [379, 159] on icon "Branch-specific-item" at bounding box center [376, 161] width 6 height 5
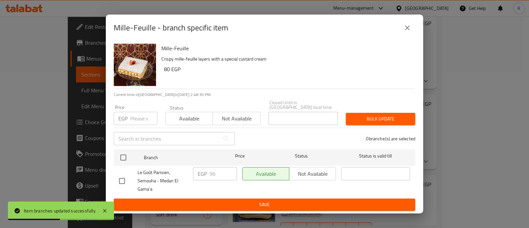
click at [133, 119] on input "number" at bounding box center [143, 118] width 27 height 13
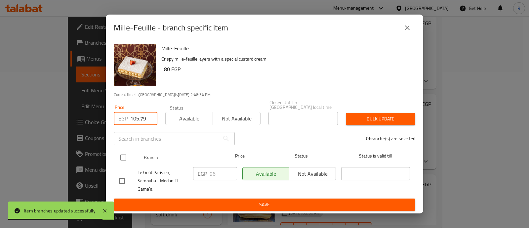
type input "105.79"
click at [126, 153] on input "checkbox" at bounding box center [123, 158] width 14 height 14
checkbox input "true"
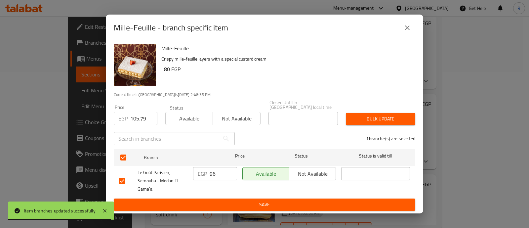
click at [364, 120] on span "Bulk update" at bounding box center [380, 119] width 59 height 8
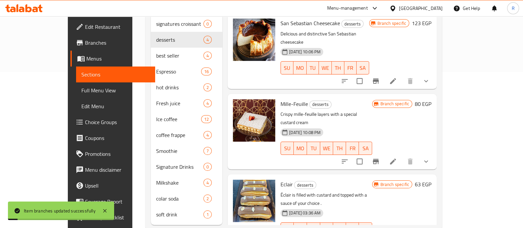
scroll to position [161, 0]
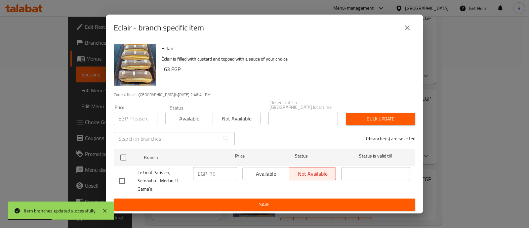
click at [141, 117] on input "number" at bounding box center [143, 118] width 27 height 13
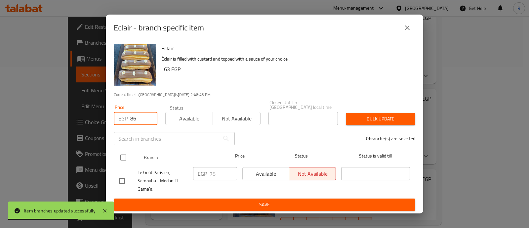
type input "86"
click at [125, 153] on input "checkbox" at bounding box center [123, 158] width 14 height 14
checkbox input "true"
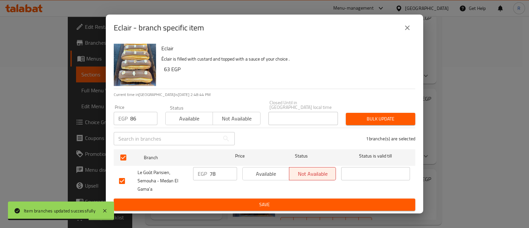
click at [369, 117] on span "Bulk update" at bounding box center [380, 119] width 59 height 8
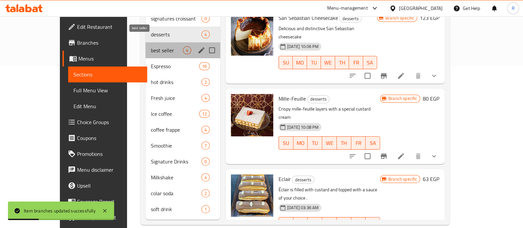
click at [151, 46] on span "best seller" at bounding box center [167, 50] width 32 height 8
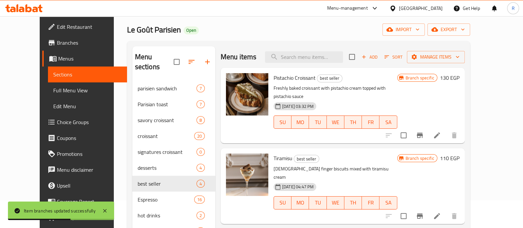
scroll to position [15, 0]
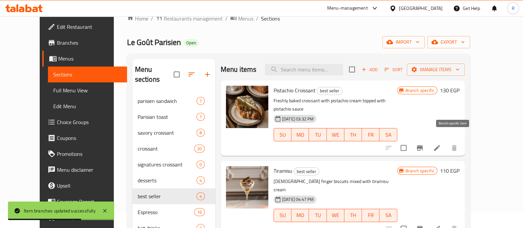
click at [424, 144] on icon "Branch-specific-item" at bounding box center [420, 148] width 8 height 8
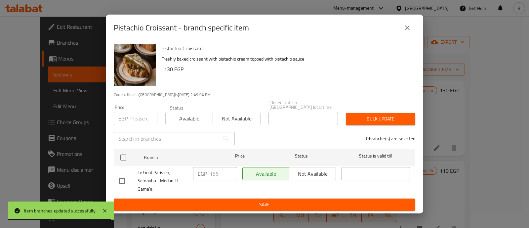
click at [136, 119] on input "number" at bounding box center [143, 118] width 27 height 13
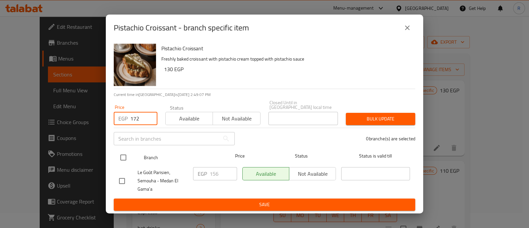
type input "172"
click at [126, 156] on input "checkbox" at bounding box center [123, 158] width 14 height 14
checkbox input "true"
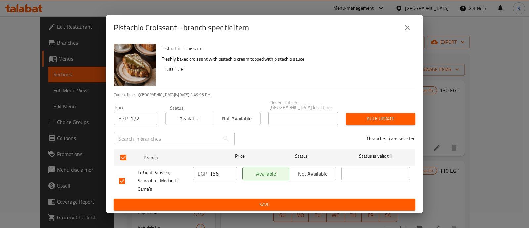
click at [351, 121] on button "Bulk update" at bounding box center [380, 119] width 69 height 12
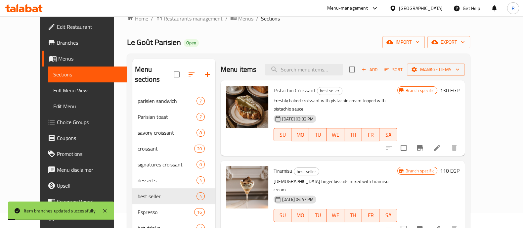
scroll to position [17, 0]
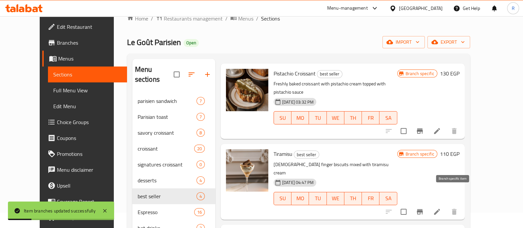
click at [424, 208] on icon "Branch-specific-item" at bounding box center [420, 212] width 8 height 8
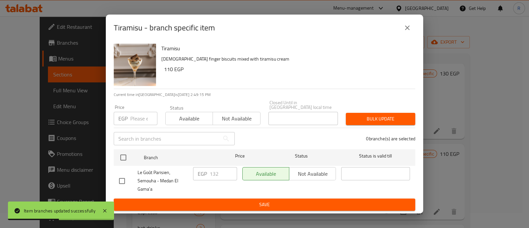
click at [140, 115] on input "number" at bounding box center [143, 118] width 27 height 13
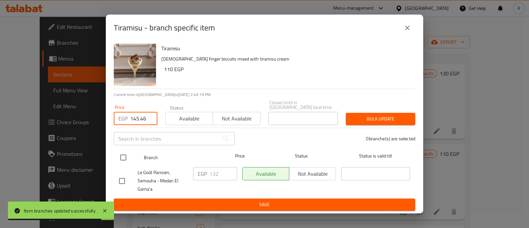
type input "145.46"
click at [123, 151] on input "checkbox" at bounding box center [123, 158] width 14 height 14
checkbox input "true"
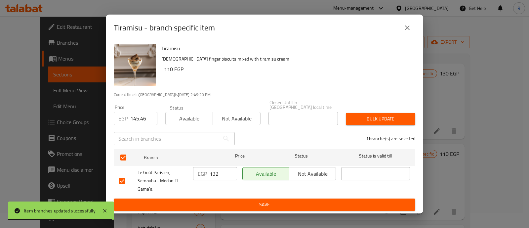
click at [359, 119] on span "Bulk update" at bounding box center [380, 119] width 59 height 8
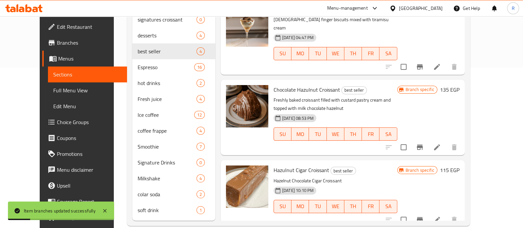
scroll to position [161, 0]
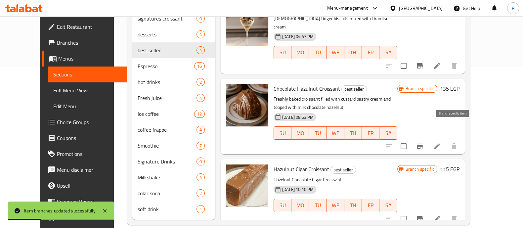
click at [424, 142] on icon "Branch-specific-item" at bounding box center [420, 146] width 8 height 8
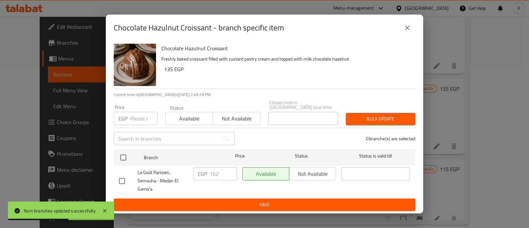
click at [141, 116] on input "number" at bounding box center [143, 118] width 27 height 13
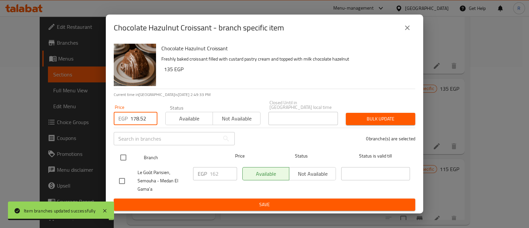
type input "178.52"
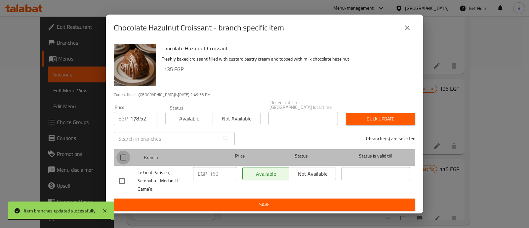
click at [122, 156] on input "checkbox" at bounding box center [123, 158] width 14 height 14
checkbox input "true"
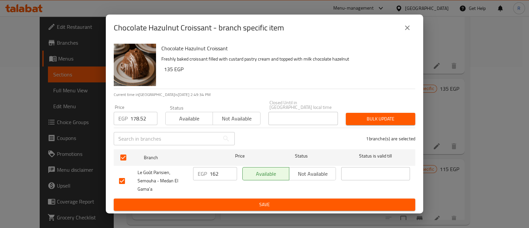
click at [354, 117] on span "Bulk update" at bounding box center [380, 119] width 59 height 8
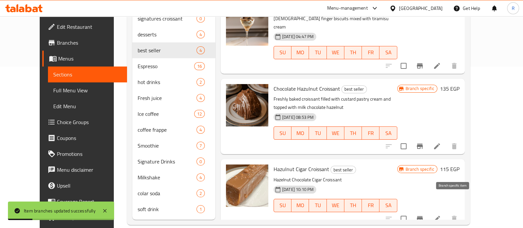
click at [424, 215] on icon "Branch-specific-item" at bounding box center [420, 219] width 8 height 8
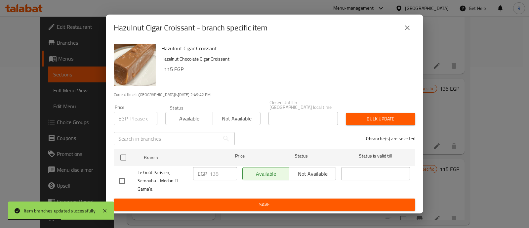
click at [141, 116] on input "number" at bounding box center [143, 118] width 27 height 13
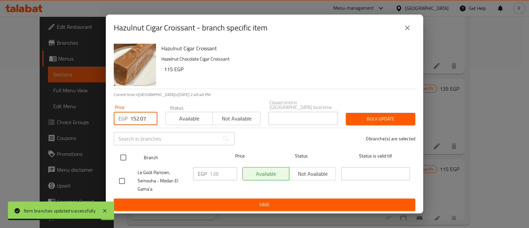
type input "152.07"
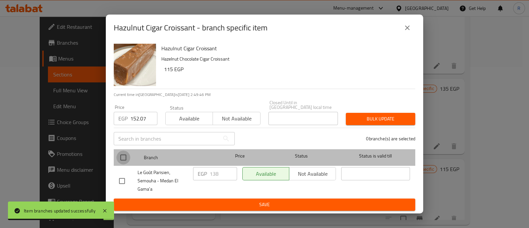
click at [121, 156] on input "checkbox" at bounding box center [123, 158] width 14 height 14
checkbox input "true"
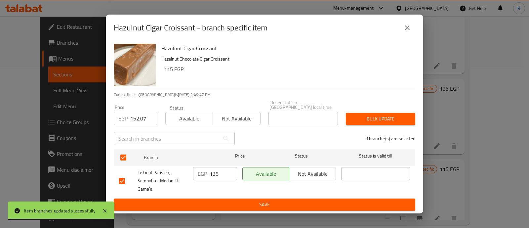
click at [369, 116] on span "Bulk update" at bounding box center [380, 119] width 59 height 8
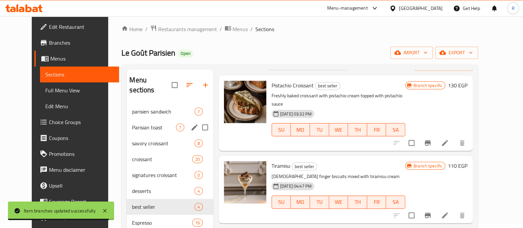
scroll to position [5, 0]
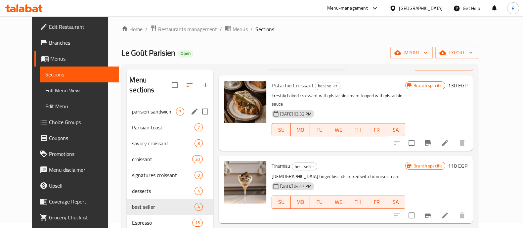
click at [132, 106] on div "parisien sandwich 7" at bounding box center [170, 112] width 86 height 16
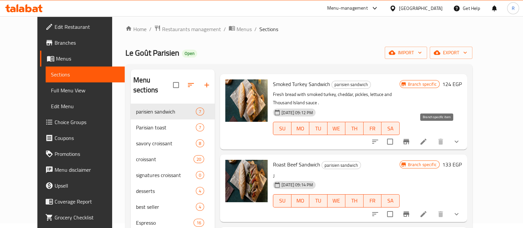
click at [410, 138] on icon "Branch-specific-item" at bounding box center [406, 142] width 8 height 8
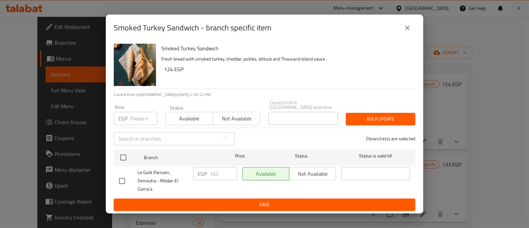
click at [132, 117] on input "number" at bounding box center [143, 118] width 27 height 13
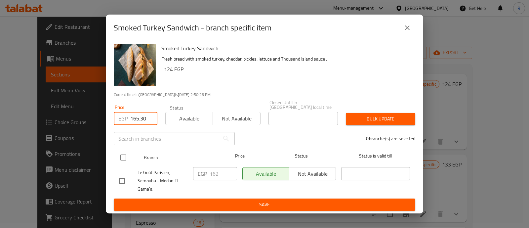
type input "165.30"
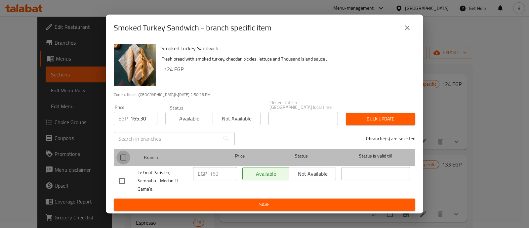
click at [121, 156] on input "checkbox" at bounding box center [123, 158] width 14 height 14
checkbox input "true"
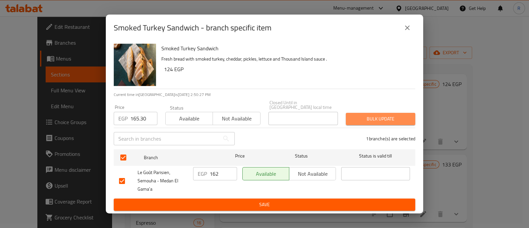
click at [373, 115] on span "Bulk update" at bounding box center [380, 119] width 59 height 8
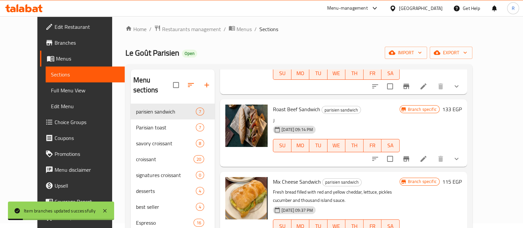
scroll to position [72, 0]
click at [414, 151] on button "Branch-specific-item" at bounding box center [406, 159] width 16 height 16
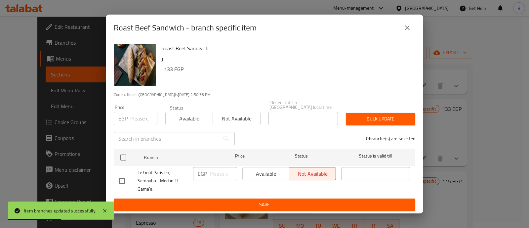
click at [136, 118] on input "number" at bounding box center [143, 118] width 27 height 13
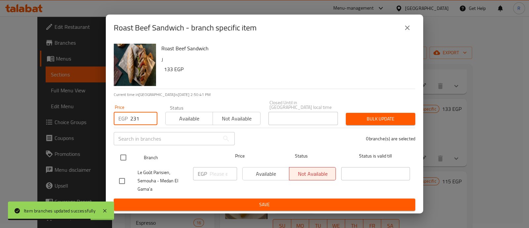
type input "231"
click at [123, 153] on input "checkbox" at bounding box center [123, 158] width 14 height 14
checkbox input "true"
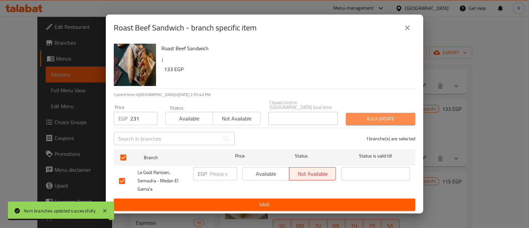
click at [350, 115] on button "Bulk update" at bounding box center [380, 119] width 69 height 12
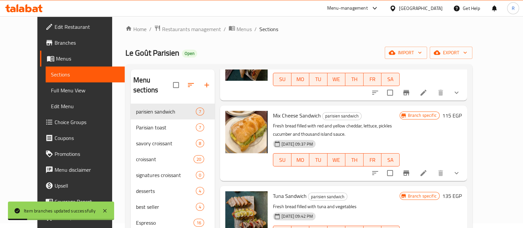
scroll to position [139, 0]
click at [409, 170] on icon "Branch-specific-item" at bounding box center [406, 172] width 6 height 5
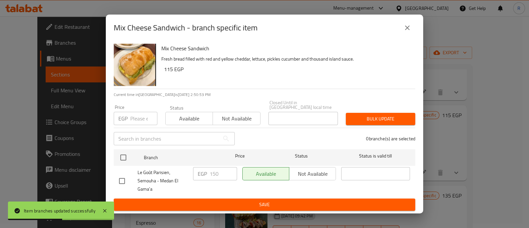
click at [136, 116] on input "number" at bounding box center [143, 118] width 27 height 13
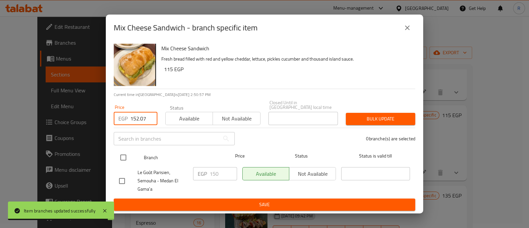
type input "152.07"
click at [127, 154] on input "checkbox" at bounding box center [123, 158] width 14 height 14
checkbox input "true"
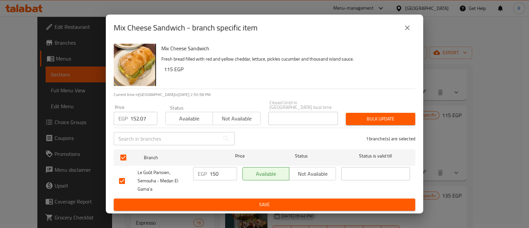
click at [357, 118] on span "Bulk update" at bounding box center [380, 119] width 59 height 8
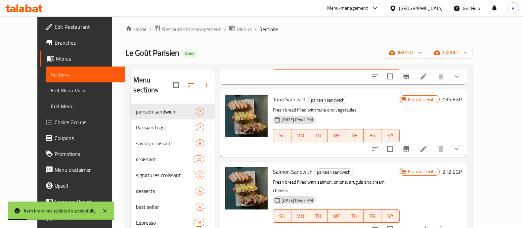
scroll to position [236, 0]
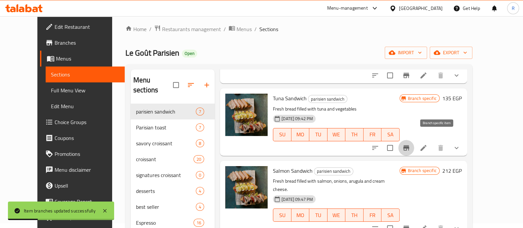
click at [410, 144] on icon "Branch-specific-item" at bounding box center [406, 148] width 8 height 8
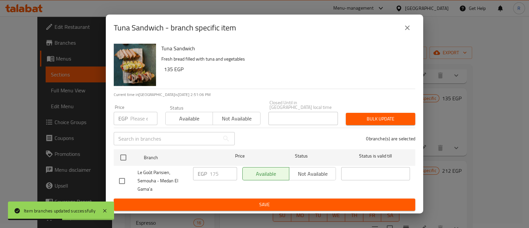
click at [141, 118] on input "number" at bounding box center [143, 118] width 27 height 13
type input "178.52"
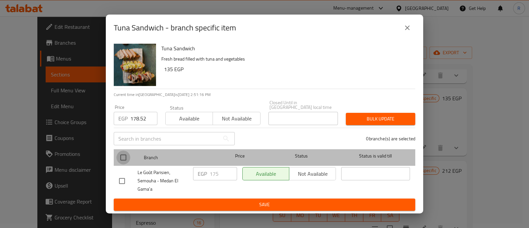
click at [126, 155] on input "checkbox" at bounding box center [123, 158] width 14 height 14
checkbox input "true"
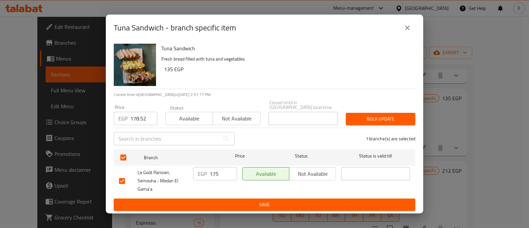
click at [368, 118] on span "Bulk update" at bounding box center [380, 119] width 59 height 8
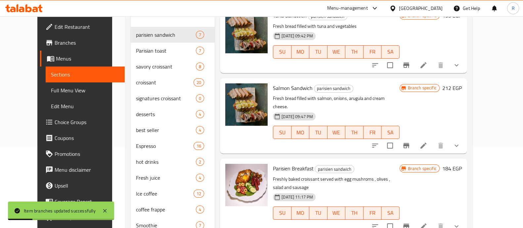
scroll to position [82, 0]
click at [414, 137] on button "Branch-specific-item" at bounding box center [406, 145] width 16 height 16
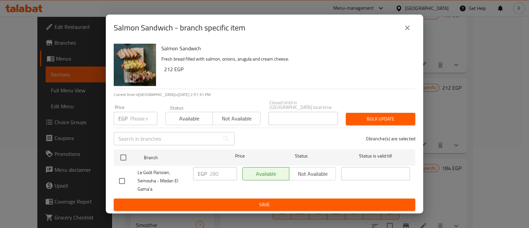
click at [132, 117] on input "number" at bounding box center [143, 118] width 27 height 13
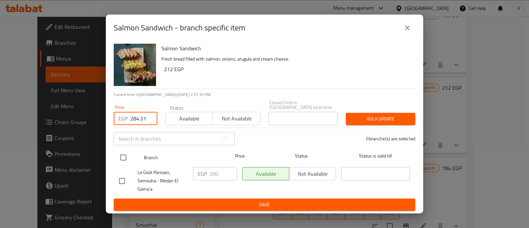
type input "284.31"
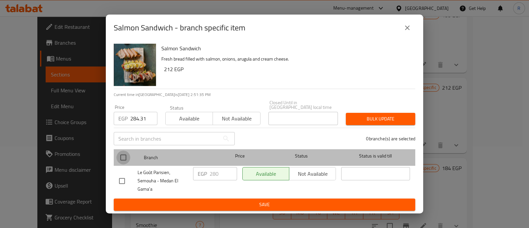
click at [125, 155] on input "checkbox" at bounding box center [123, 158] width 14 height 14
checkbox input "true"
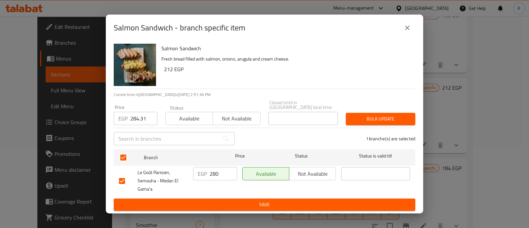
click at [352, 117] on span "Bulk update" at bounding box center [380, 119] width 59 height 8
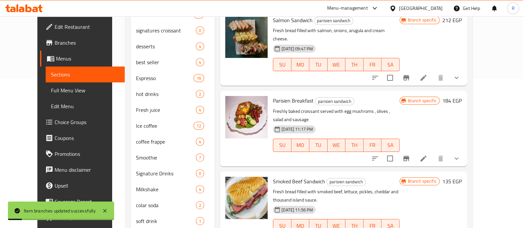
scroll to position [150, 0]
click at [410, 154] on icon "Branch-specific-item" at bounding box center [406, 158] width 8 height 8
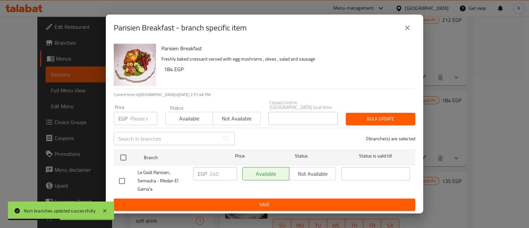
click at [141, 116] on input "number" at bounding box center [143, 118] width 27 height 13
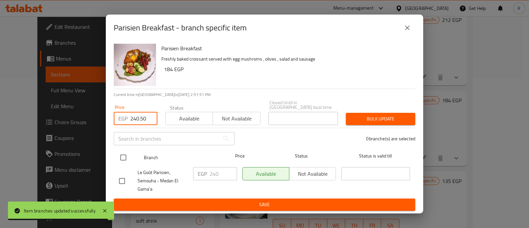
type input "240.50"
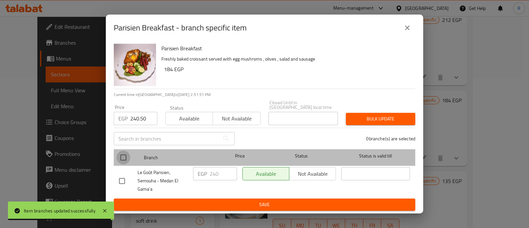
click at [124, 154] on input "checkbox" at bounding box center [123, 158] width 14 height 14
checkbox input "true"
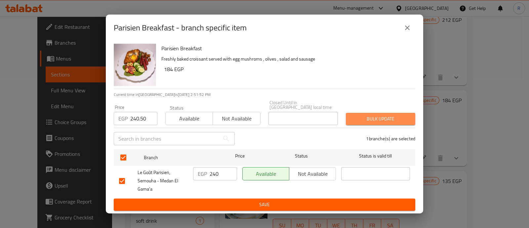
click at [358, 121] on button "Bulk update" at bounding box center [380, 119] width 69 height 12
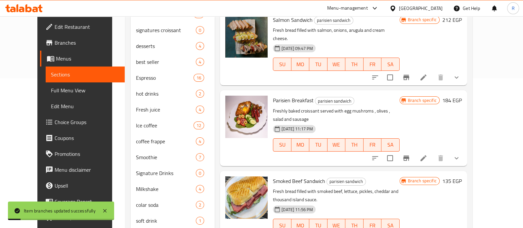
scroll to position [161, 0]
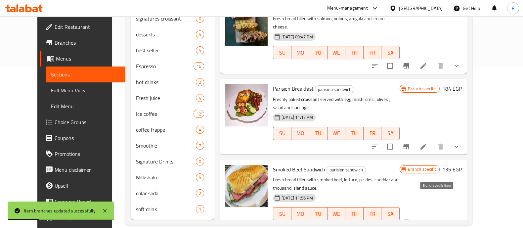
click at [410, 223] on icon "Branch-specific-item" at bounding box center [406, 227] width 8 height 8
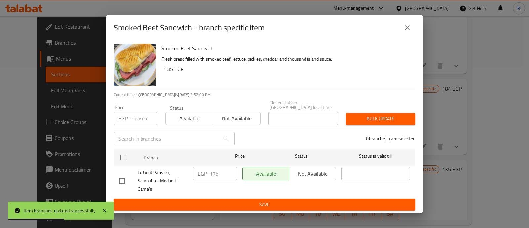
click at [140, 113] on input "number" at bounding box center [143, 118] width 27 height 13
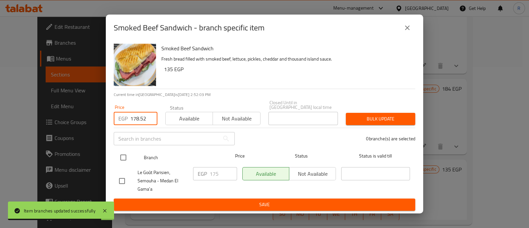
type input "178.52"
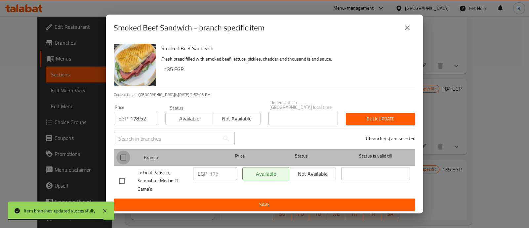
click at [121, 151] on input "checkbox" at bounding box center [123, 158] width 14 height 14
checkbox input "true"
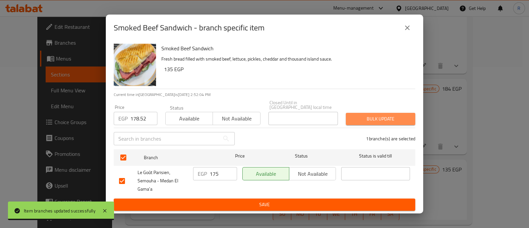
click at [363, 120] on span "Bulk update" at bounding box center [380, 119] width 59 height 8
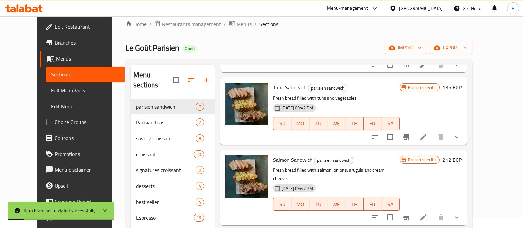
scroll to position [0, 0]
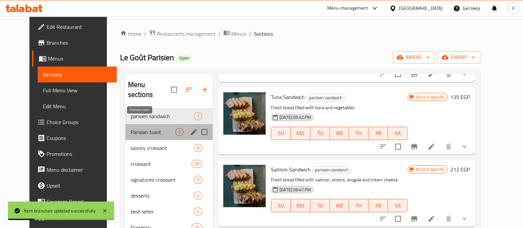
click at [135, 128] on span "Parisian toast" at bounding box center [153, 132] width 45 height 8
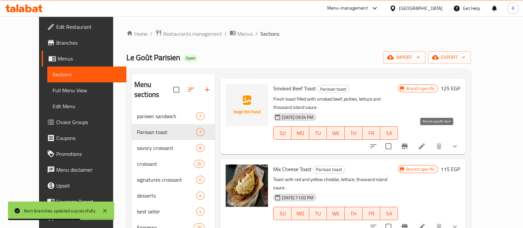
click at [413, 143] on button "Branch-specific-item" at bounding box center [405, 146] width 16 height 16
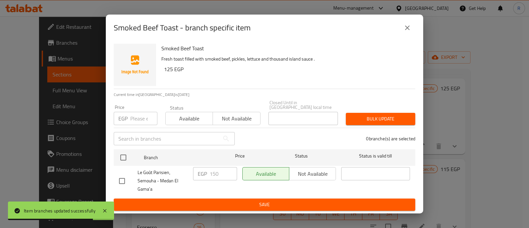
click at [143, 112] on input "number" at bounding box center [143, 118] width 27 height 13
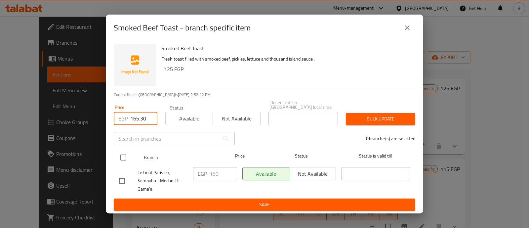
type input "165.30"
click at [126, 154] on input "checkbox" at bounding box center [123, 158] width 14 height 14
checkbox input "true"
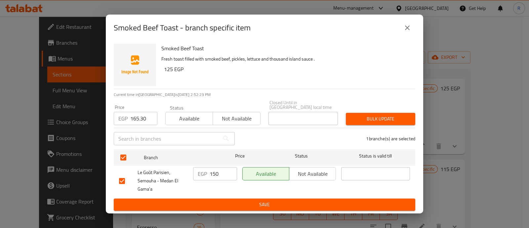
click at [357, 113] on button "Bulk update" at bounding box center [380, 119] width 69 height 12
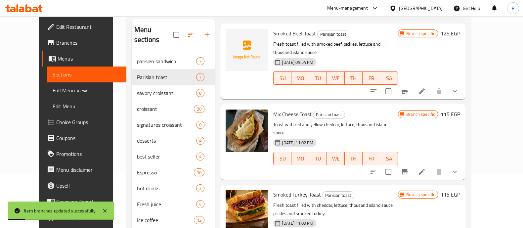
scroll to position [55, 0]
click at [408, 169] on icon "Branch-specific-item" at bounding box center [405, 171] width 6 height 5
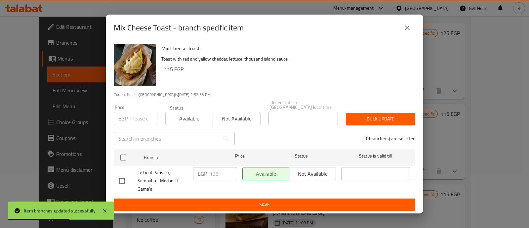
click at [134, 115] on input "number" at bounding box center [143, 118] width 27 height 13
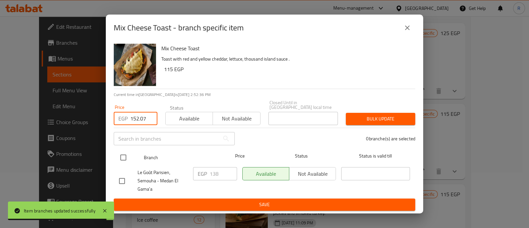
type input "152.07"
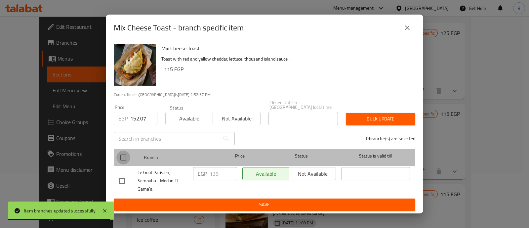
click at [124, 157] on input "checkbox" at bounding box center [123, 158] width 14 height 14
checkbox input "true"
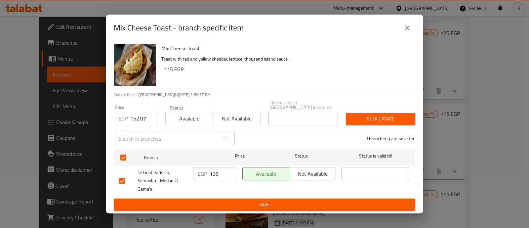
click at [360, 110] on div "Bulk update" at bounding box center [380, 119] width 77 height 20
click at [361, 115] on span "Bulk update" at bounding box center [380, 119] width 59 height 8
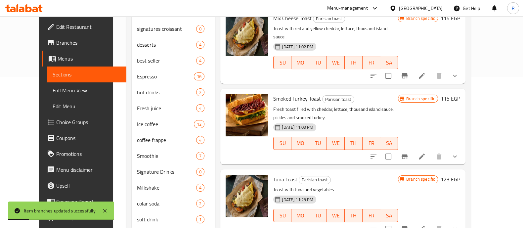
scroll to position [151, 0]
click at [408, 154] on icon "Branch-specific-item" at bounding box center [405, 156] width 6 height 5
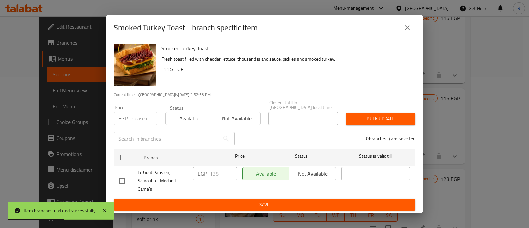
click at [144, 115] on input "number" at bounding box center [143, 118] width 27 height 13
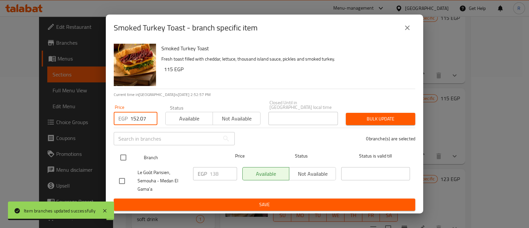
type input "152.07"
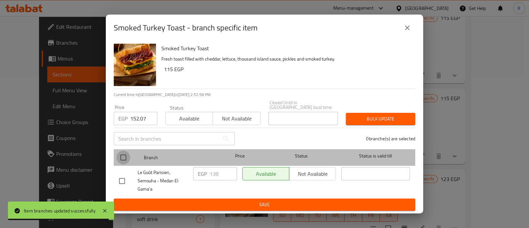
click at [126, 156] on input "checkbox" at bounding box center [123, 158] width 14 height 14
checkbox input "true"
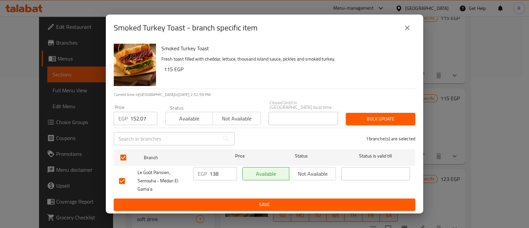
click at [362, 118] on span "Bulk update" at bounding box center [380, 119] width 59 height 8
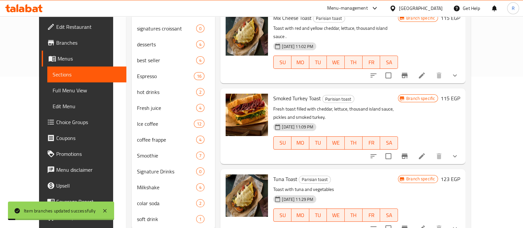
scroll to position [161, 0]
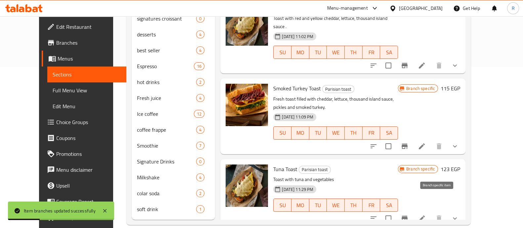
click at [408, 216] on icon "Branch-specific-item" at bounding box center [405, 218] width 6 height 5
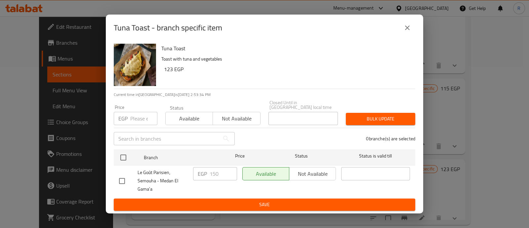
click at [134, 114] on input "number" at bounding box center [143, 118] width 27 height 13
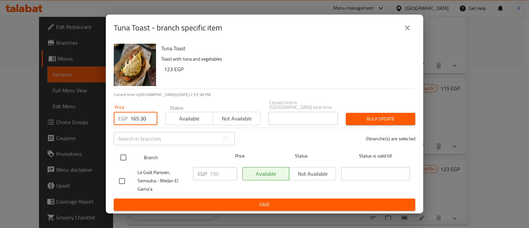
type input "165.30"
click at [122, 153] on input "checkbox" at bounding box center [123, 158] width 14 height 14
checkbox input "true"
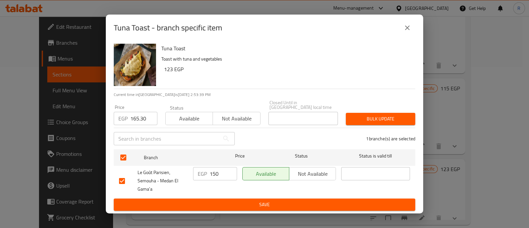
click at [361, 123] on div "Bulk update" at bounding box center [380, 119] width 77 height 20
click at [359, 116] on span "Bulk update" at bounding box center [380, 119] width 59 height 8
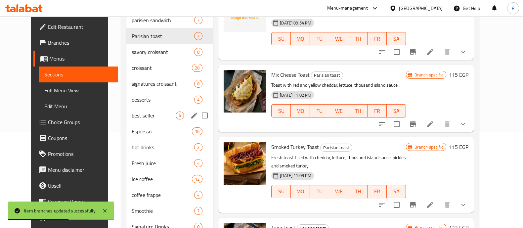
scroll to position [97, 0]
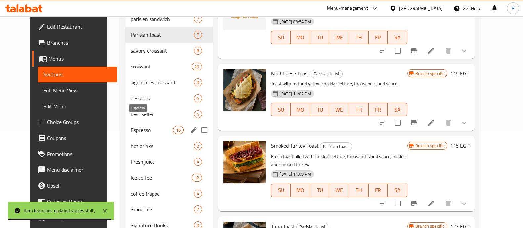
click at [131, 126] on span "Espresso" at bounding box center [152, 130] width 42 height 8
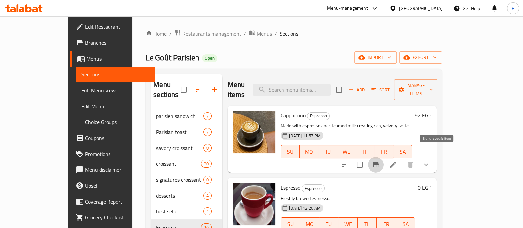
click at [384, 159] on button "Branch-specific-item" at bounding box center [376, 165] width 16 height 16
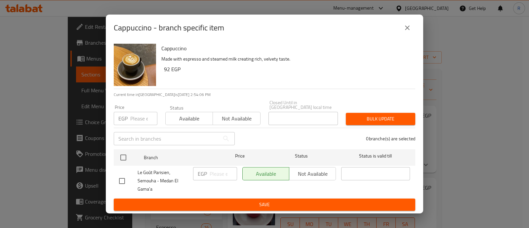
click at [142, 116] on input "number" at bounding box center [143, 118] width 27 height 13
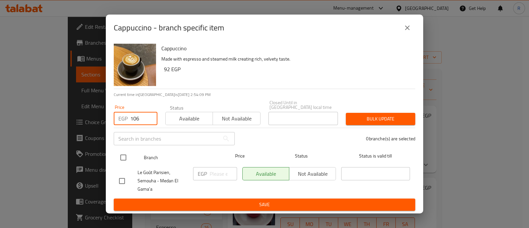
type input "106"
click at [122, 154] on input "checkbox" at bounding box center [123, 158] width 14 height 14
checkbox input "true"
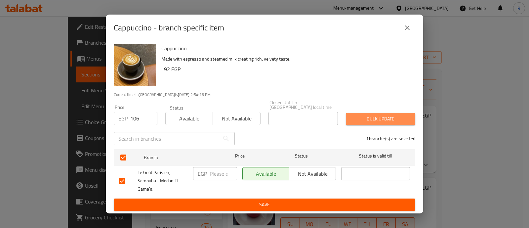
click at [363, 116] on span "Bulk update" at bounding box center [380, 119] width 59 height 8
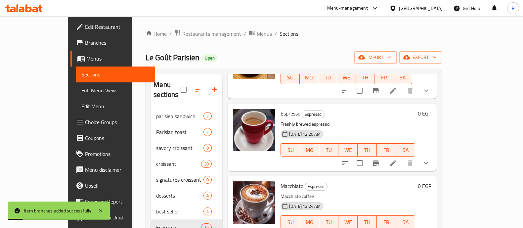
scroll to position [74, 0]
click at [430, 159] on icon "show more" at bounding box center [426, 163] width 8 height 8
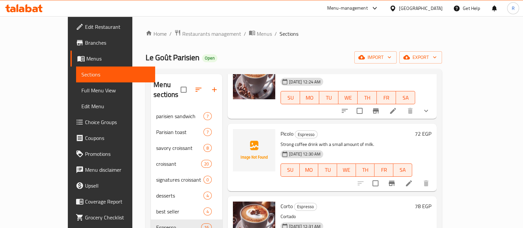
scroll to position [259, 0]
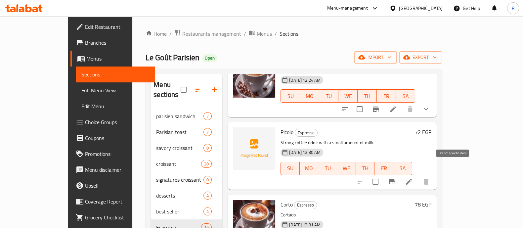
click at [400, 174] on button "Branch-specific-item" at bounding box center [392, 182] width 16 height 16
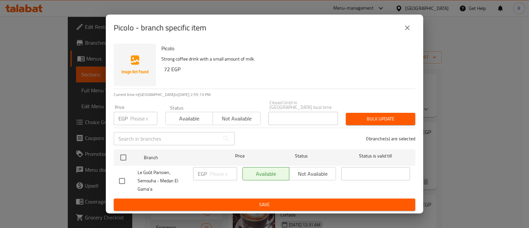
click at [144, 118] on input "number" at bounding box center [143, 118] width 27 height 13
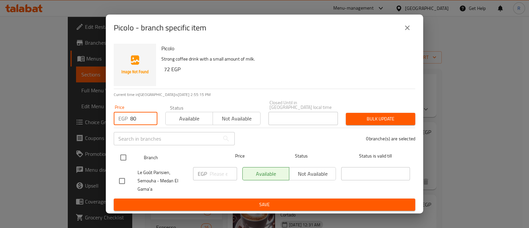
type input "80"
click at [120, 152] on input "checkbox" at bounding box center [123, 158] width 14 height 14
checkbox input "true"
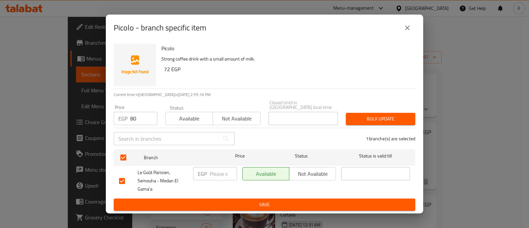
click at [357, 121] on button "Bulk update" at bounding box center [380, 119] width 69 height 12
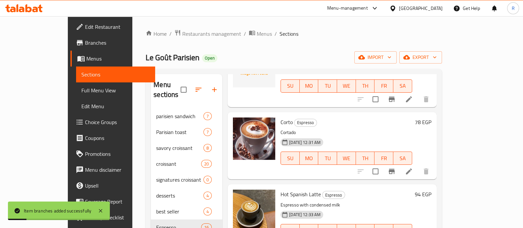
scroll to position [341, 0]
click at [396, 167] on icon "Branch-specific-item" at bounding box center [392, 171] width 8 height 8
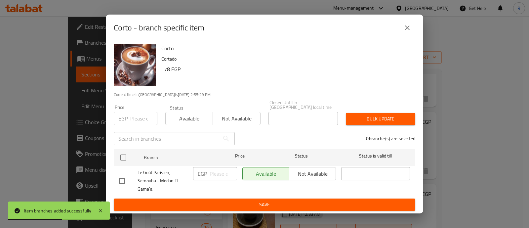
click at [138, 115] on input "number" at bounding box center [143, 118] width 27 height 13
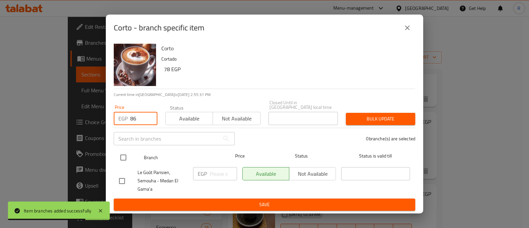
type input "86"
click at [125, 151] on input "checkbox" at bounding box center [123, 158] width 14 height 14
checkbox input "true"
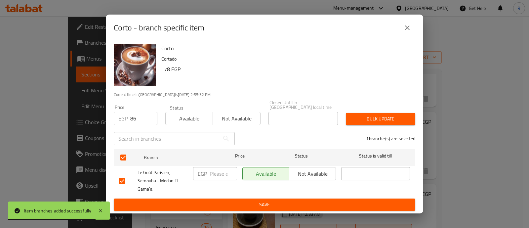
click at [361, 116] on span "Bulk update" at bounding box center [380, 119] width 59 height 8
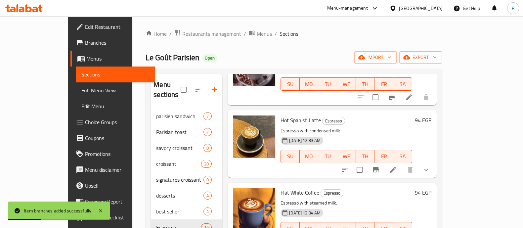
scroll to position [426, 0]
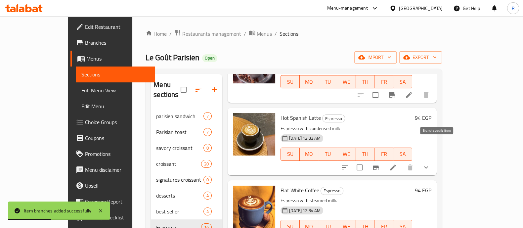
click at [379, 165] on icon "Branch-specific-item" at bounding box center [376, 167] width 6 height 5
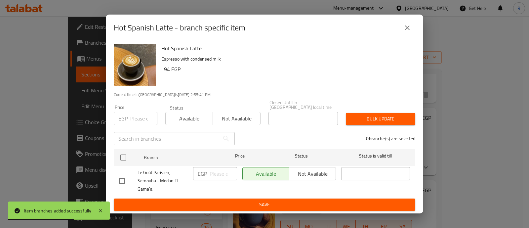
click at [141, 119] on input "number" at bounding box center [143, 118] width 27 height 13
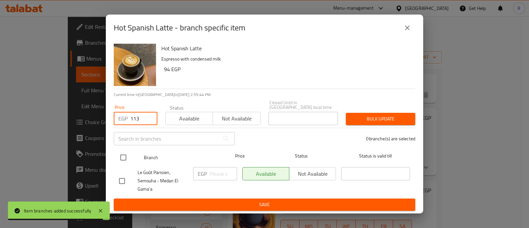
type input "113"
click at [126, 154] on input "checkbox" at bounding box center [123, 158] width 14 height 14
checkbox input "true"
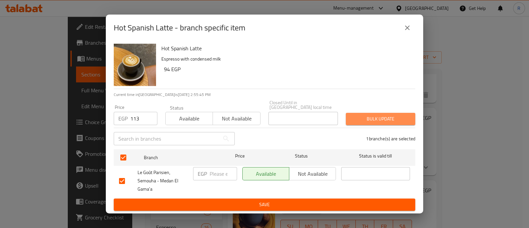
click at [372, 115] on span "Bulk update" at bounding box center [380, 119] width 59 height 8
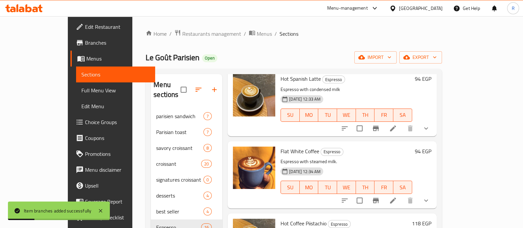
scroll to position [483, 0]
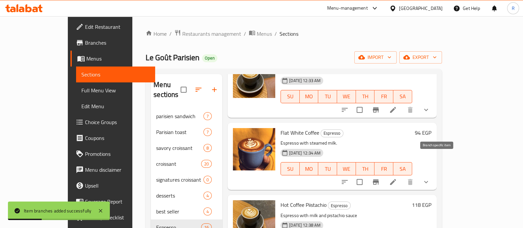
click at [380, 178] on icon "Branch-specific-item" at bounding box center [376, 182] width 8 height 8
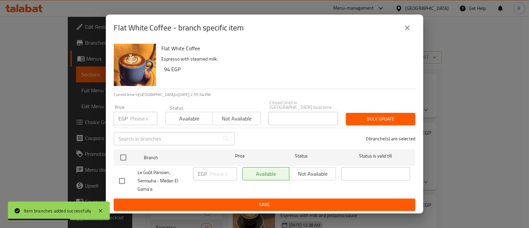
click at [133, 120] on input "number" at bounding box center [143, 118] width 27 height 13
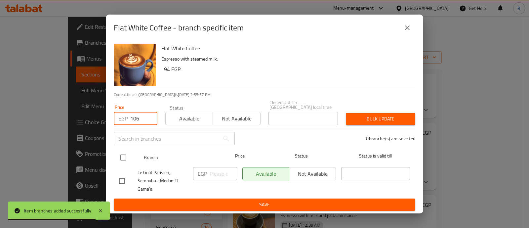
type input "106"
click at [124, 152] on input "checkbox" at bounding box center [123, 158] width 14 height 14
checkbox input "true"
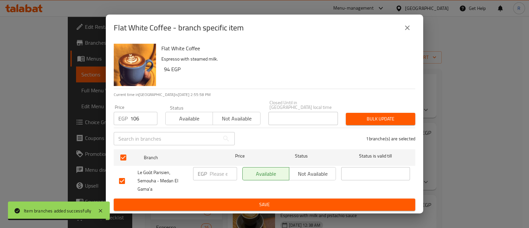
click at [363, 116] on span "Bulk update" at bounding box center [380, 119] width 59 height 8
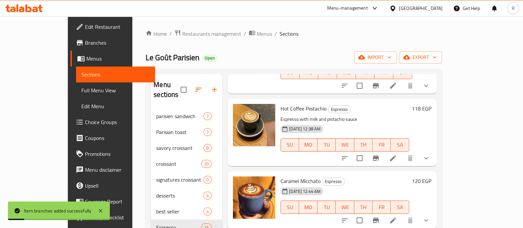
scroll to position [580, 0]
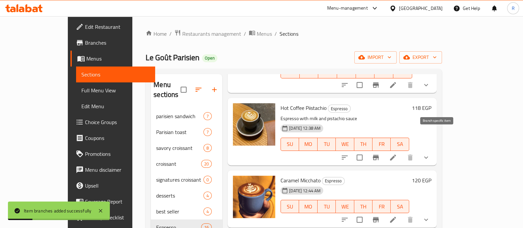
click at [379, 155] on icon "Branch-specific-item" at bounding box center [376, 157] width 6 height 5
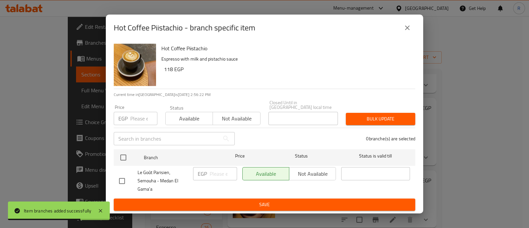
click at [145, 119] on input "number" at bounding box center [143, 118] width 27 height 13
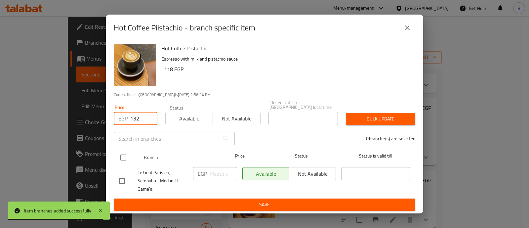
type input "132"
click at [121, 157] on input "checkbox" at bounding box center [123, 158] width 14 height 14
checkbox input "true"
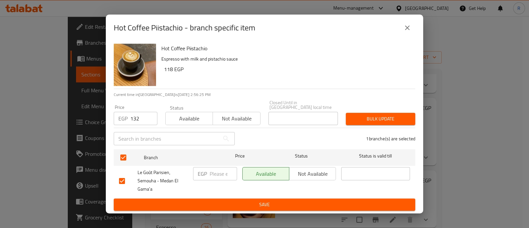
click at [364, 116] on span "Bulk update" at bounding box center [380, 119] width 59 height 8
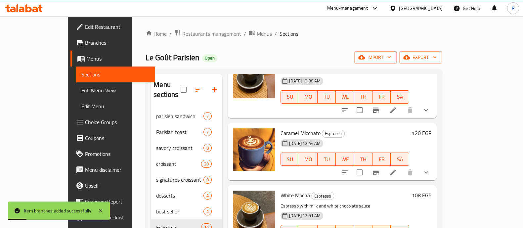
scroll to position [630, 0]
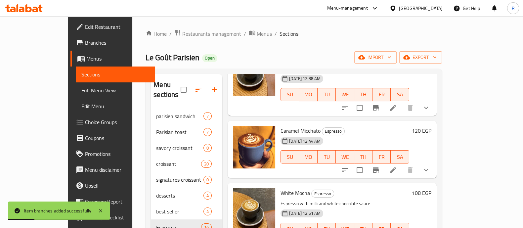
click at [379, 167] on icon "Branch-specific-item" at bounding box center [376, 169] width 6 height 5
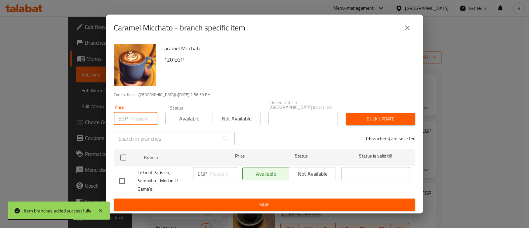
click at [139, 112] on input "number" at bounding box center [143, 118] width 27 height 13
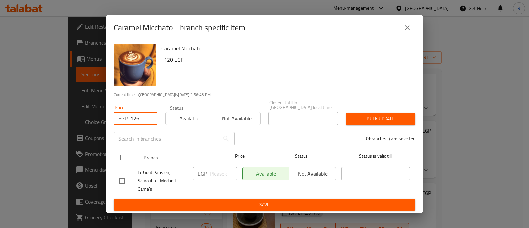
type input "126"
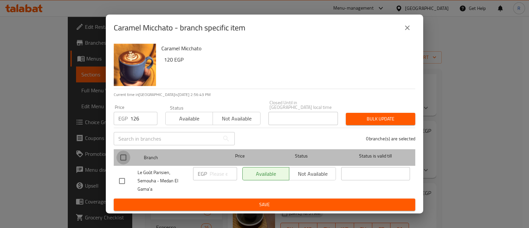
click at [124, 154] on input "checkbox" at bounding box center [123, 158] width 14 height 14
checkbox input "true"
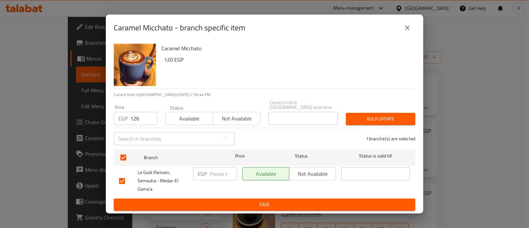
click at [370, 119] on span "Bulk update" at bounding box center [380, 119] width 59 height 8
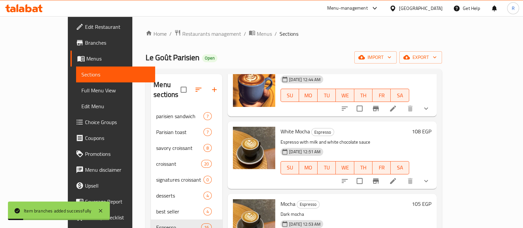
scroll to position [695, 0]
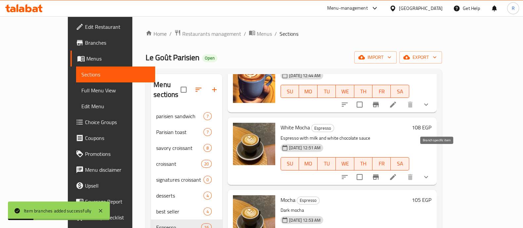
click at [384, 169] on button "Branch-specific-item" at bounding box center [376, 177] width 16 height 16
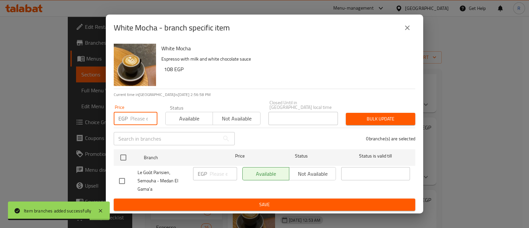
click at [133, 115] on input "number" at bounding box center [143, 118] width 27 height 13
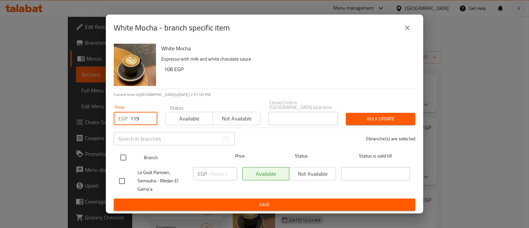
type input "119"
click at [126, 154] on input "checkbox" at bounding box center [123, 158] width 14 height 14
checkbox input "true"
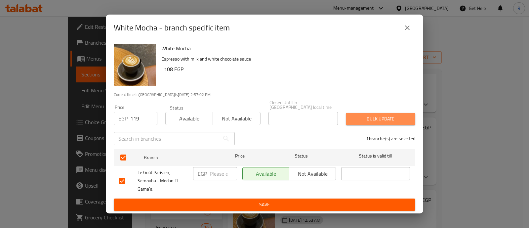
click at [348, 113] on button "Bulk update" at bounding box center [380, 119] width 69 height 12
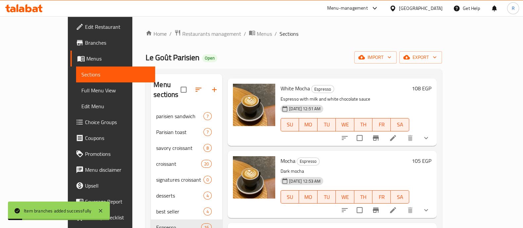
scroll to position [742, 0]
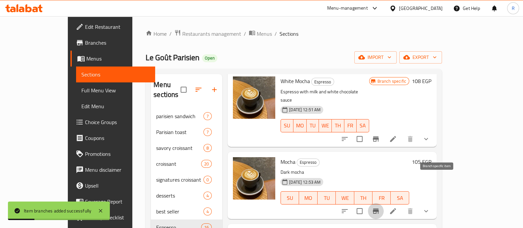
click at [379, 208] on icon "Branch-specific-item" at bounding box center [376, 210] width 6 height 5
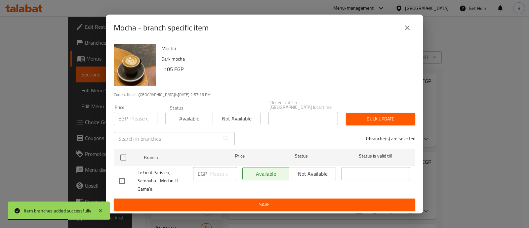
click at [140, 112] on input "number" at bounding box center [143, 118] width 27 height 13
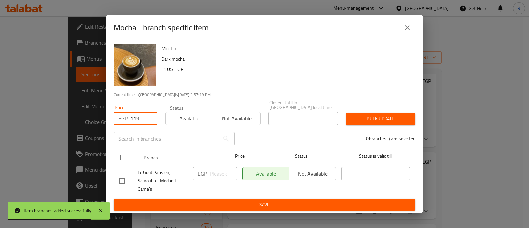
type input "119"
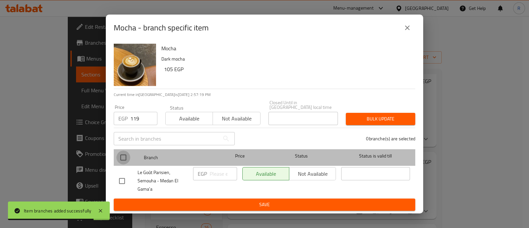
click at [122, 155] on input "checkbox" at bounding box center [123, 158] width 14 height 14
checkbox input "true"
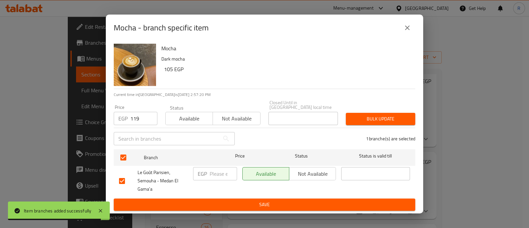
click at [354, 118] on span "Bulk update" at bounding box center [380, 119] width 59 height 8
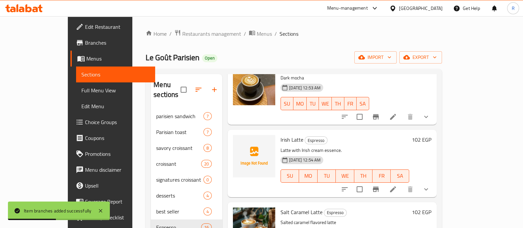
scroll to position [837, 0]
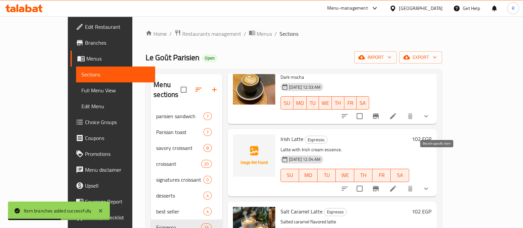
click at [380, 185] on icon "Branch-specific-item" at bounding box center [376, 189] width 8 height 8
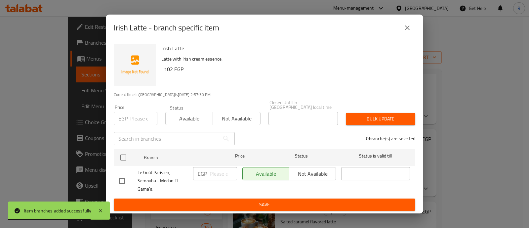
click at [133, 115] on input "number" at bounding box center [143, 118] width 27 height 13
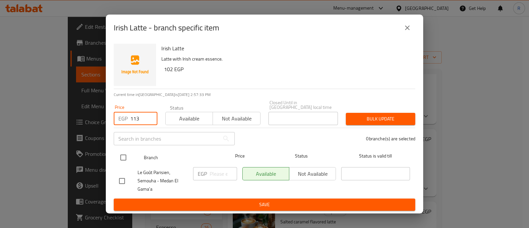
type input "113"
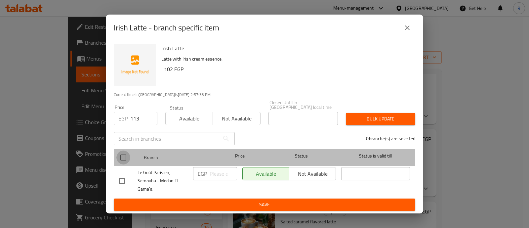
click at [125, 153] on input "checkbox" at bounding box center [123, 158] width 14 height 14
checkbox input "true"
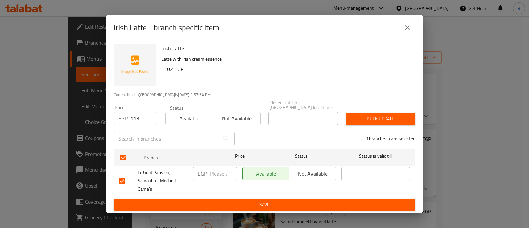
click at [348, 118] on button "Bulk update" at bounding box center [380, 119] width 69 height 12
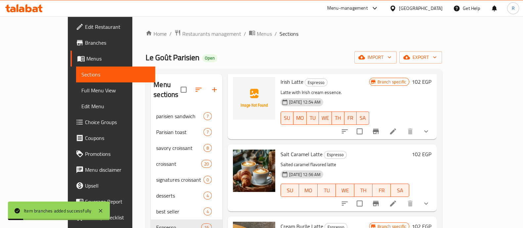
scroll to position [913, 0]
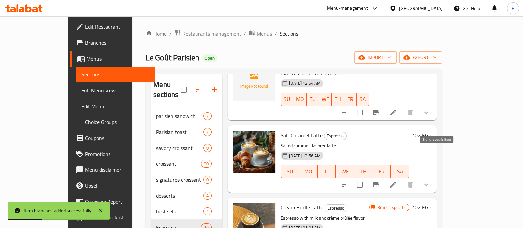
click at [384, 177] on button "Branch-specific-item" at bounding box center [376, 185] width 16 height 16
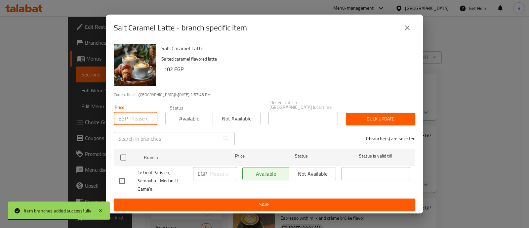
click at [136, 120] on input "number" at bounding box center [143, 118] width 27 height 13
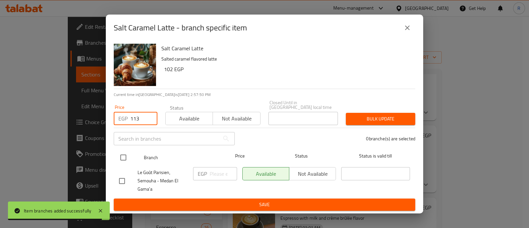
type input "113"
click at [124, 153] on input "checkbox" at bounding box center [123, 158] width 14 height 14
checkbox input "true"
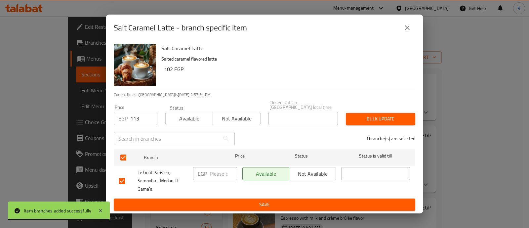
click at [355, 115] on span "Bulk update" at bounding box center [380, 119] width 59 height 8
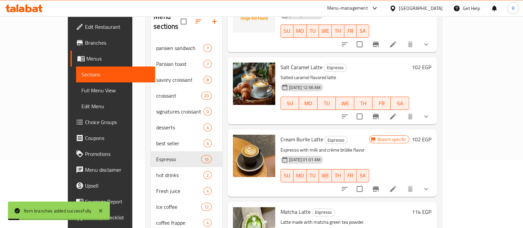
scroll to position [68, 0]
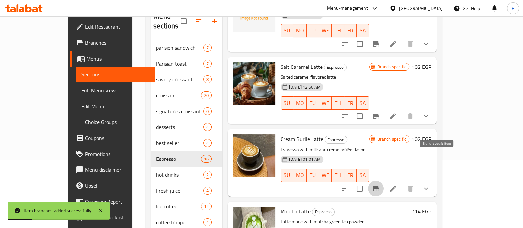
click at [379, 186] on icon "Branch-specific-item" at bounding box center [376, 188] width 6 height 5
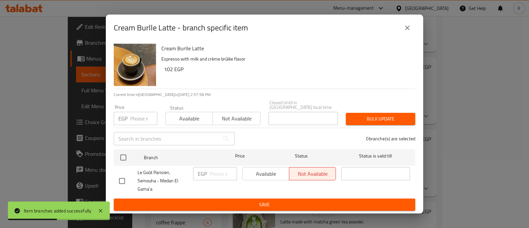
click at [141, 113] on input "number" at bounding box center [143, 118] width 27 height 13
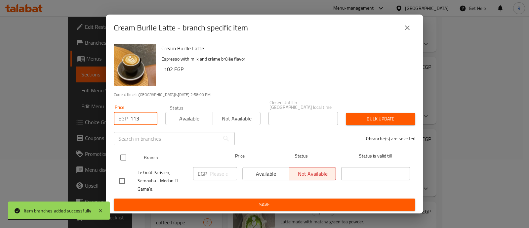
type input "113"
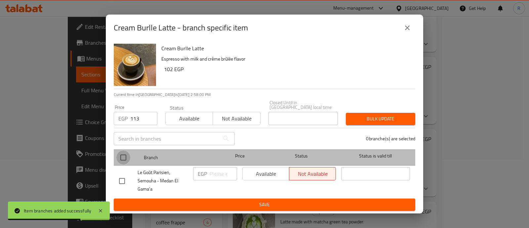
click at [124, 160] on input "checkbox" at bounding box center [123, 158] width 14 height 14
checkbox input "true"
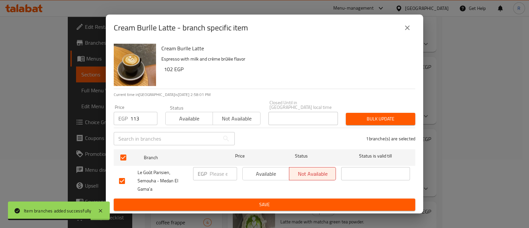
click at [351, 114] on button "Bulk update" at bounding box center [380, 119] width 69 height 12
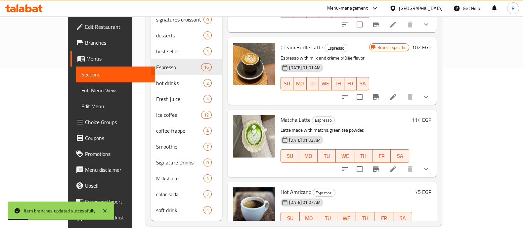
scroll to position [161, 0]
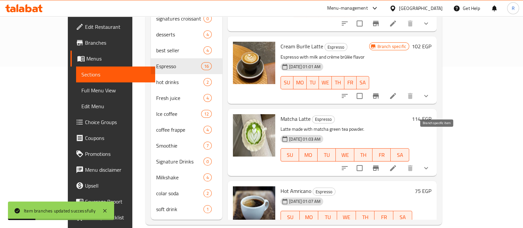
click at [380, 164] on icon "Branch-specific-item" at bounding box center [376, 168] width 8 height 8
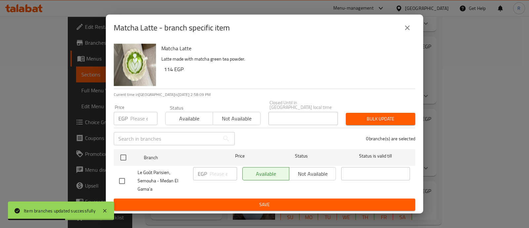
click at [136, 113] on input "number" at bounding box center [143, 118] width 27 height 13
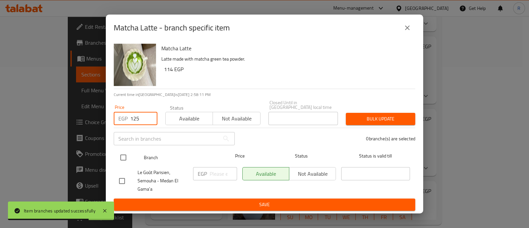
type input "125"
click at [124, 155] on input "checkbox" at bounding box center [123, 158] width 14 height 14
checkbox input "true"
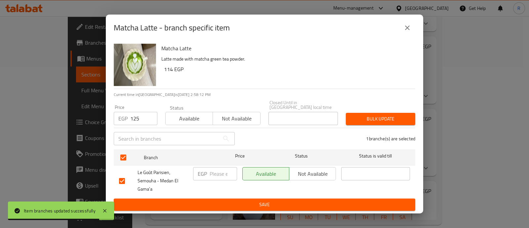
click at [357, 123] on div "Bulk update" at bounding box center [380, 119] width 77 height 20
click at [356, 120] on span "Bulk update" at bounding box center [380, 119] width 59 height 8
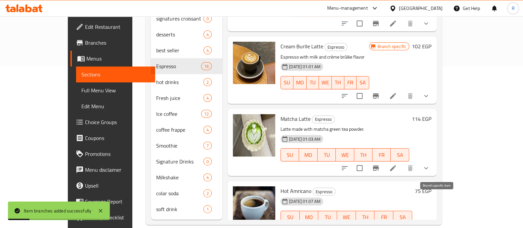
click at [380, 227] on icon "Branch-specific-item" at bounding box center [376, 231] width 8 height 8
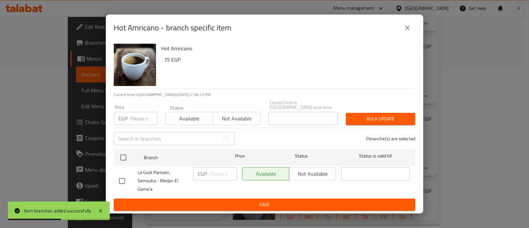
click at [142, 113] on input "number" at bounding box center [143, 118] width 27 height 13
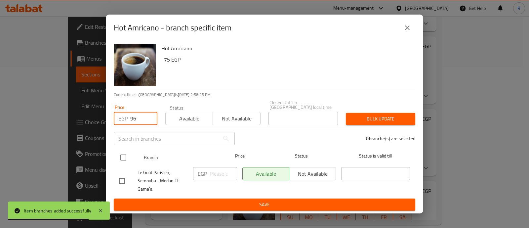
type input "96"
click at [124, 152] on input "checkbox" at bounding box center [123, 158] width 14 height 14
checkbox input "true"
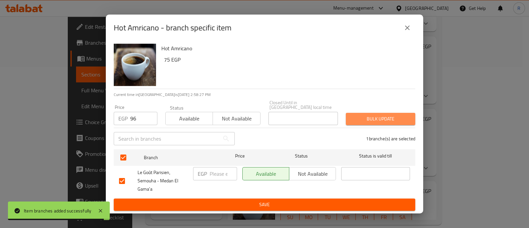
click at [385, 115] on span "Bulk update" at bounding box center [380, 119] width 59 height 8
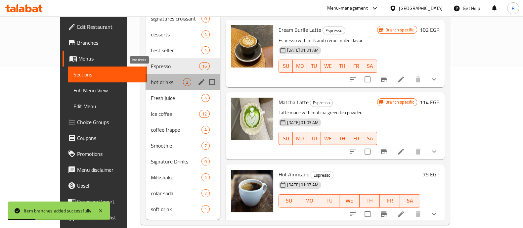
click at [151, 78] on span "hot drinks" at bounding box center [167, 82] width 32 height 8
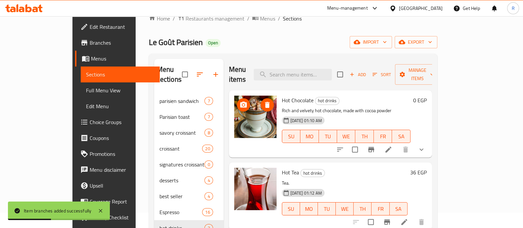
scroll to position [15, 0]
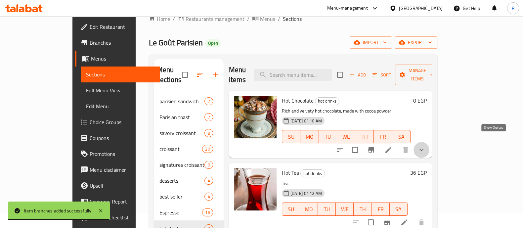
click at [425, 146] on icon "show more" at bounding box center [422, 150] width 8 height 8
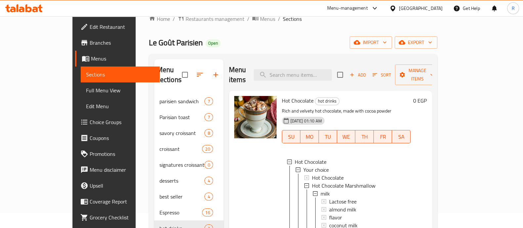
scroll to position [1, 0]
click at [312, 173] on span "Hot Chocolate" at bounding box center [328, 177] width 32 height 8
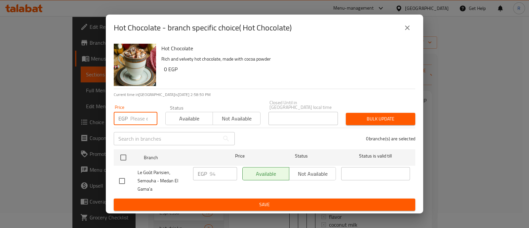
click at [139, 119] on input "number" at bounding box center [143, 118] width 27 height 13
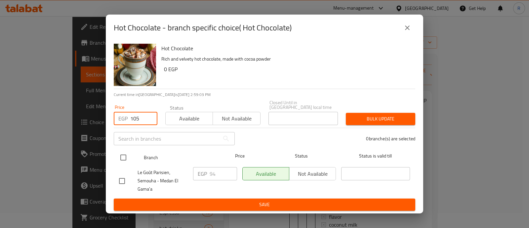
type input "105"
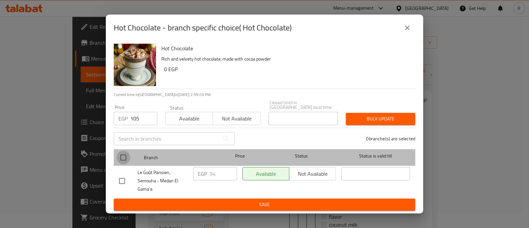
click at [122, 156] on input "checkbox" at bounding box center [123, 158] width 14 height 14
checkbox input "true"
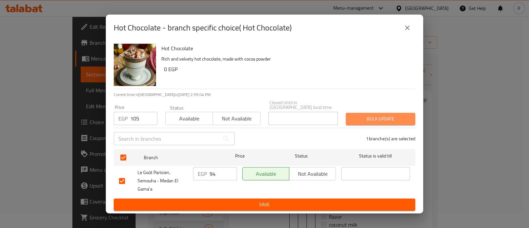
click at [355, 121] on button "Bulk update" at bounding box center [380, 119] width 69 height 12
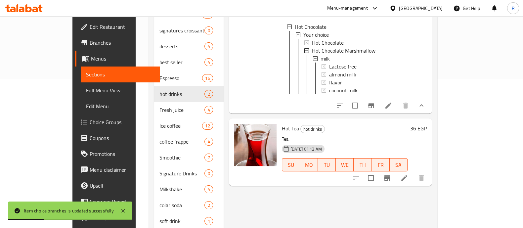
scroll to position [150, 0]
click at [395, 170] on button "Branch-specific-item" at bounding box center [387, 177] width 16 height 16
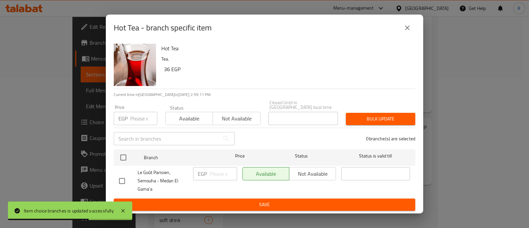
click at [144, 115] on input "number" at bounding box center [143, 118] width 27 height 13
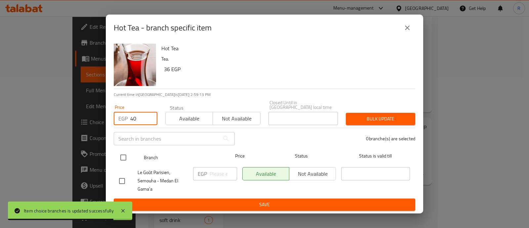
type input "40"
click at [123, 152] on input "checkbox" at bounding box center [123, 158] width 14 height 14
checkbox input "true"
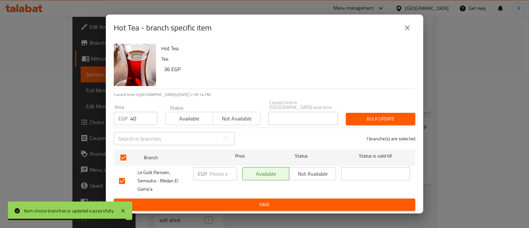
click at [354, 120] on span "Bulk update" at bounding box center [380, 119] width 59 height 8
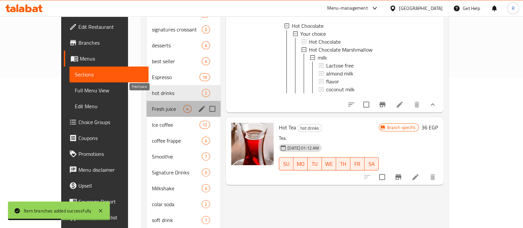
click at [152, 105] on span "Fresh juice" at bounding box center [167, 109] width 31 height 8
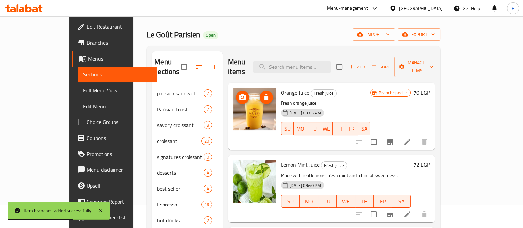
scroll to position [20, 0]
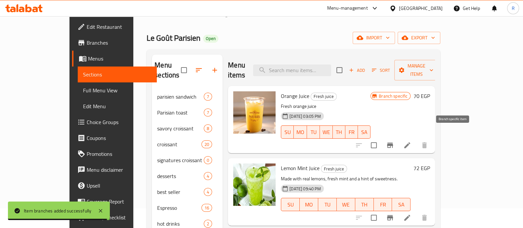
click at [393, 143] on icon "Branch-specific-item" at bounding box center [390, 145] width 6 height 5
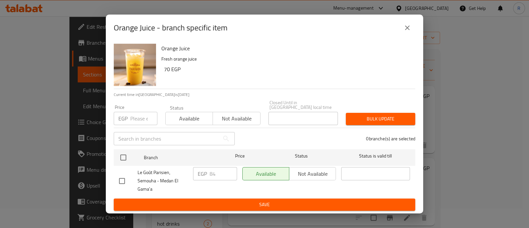
click at [142, 113] on input "number" at bounding box center [143, 118] width 27 height 13
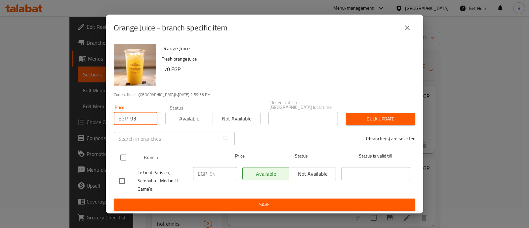
type input "93"
click at [124, 154] on input "checkbox" at bounding box center [123, 158] width 14 height 14
checkbox input "true"
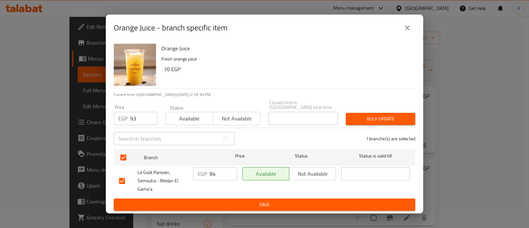
click at [361, 115] on span "Bulk update" at bounding box center [380, 119] width 59 height 8
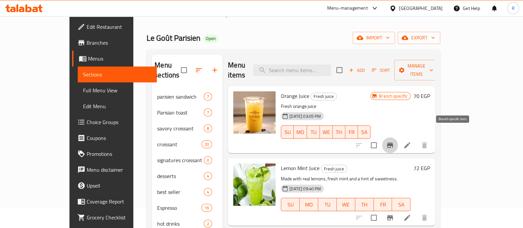
click at [394, 141] on icon "Branch-specific-item" at bounding box center [390, 145] width 8 height 8
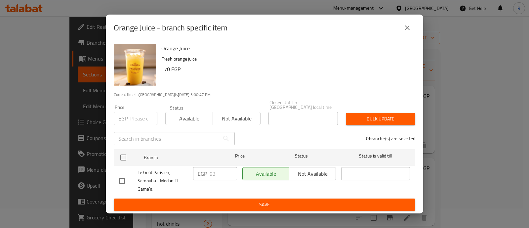
click at [404, 29] on icon "close" at bounding box center [408, 28] width 8 height 8
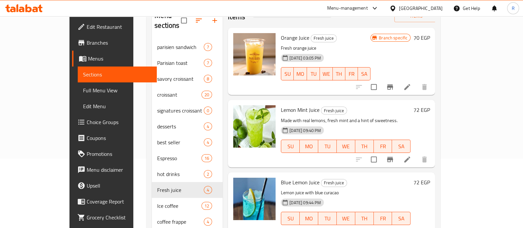
scroll to position [72, 0]
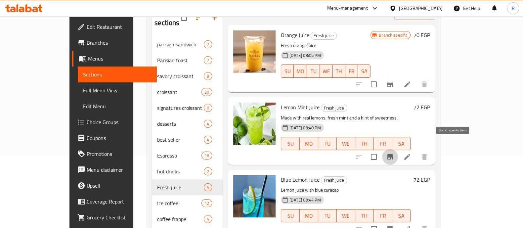
click at [398, 150] on button "Branch-specific-item" at bounding box center [390, 157] width 16 height 16
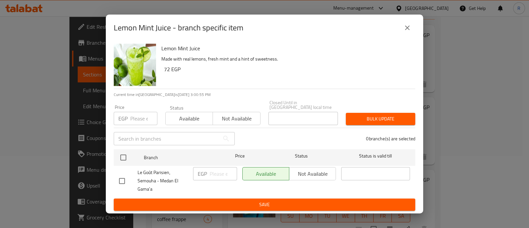
click at [143, 116] on input "number" at bounding box center [143, 118] width 27 height 13
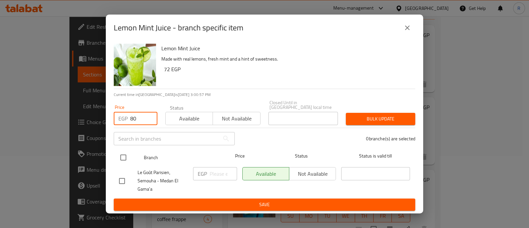
type input "80"
click at [122, 155] on input "checkbox" at bounding box center [123, 158] width 14 height 14
checkbox input "true"
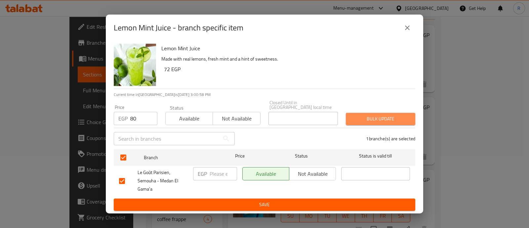
click at [349, 114] on button "Bulk update" at bounding box center [380, 119] width 69 height 12
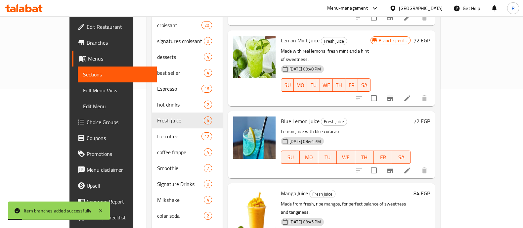
scroll to position [161, 0]
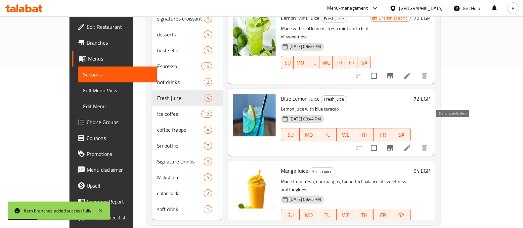
click at [393, 145] on icon "Branch-specific-item" at bounding box center [390, 147] width 6 height 5
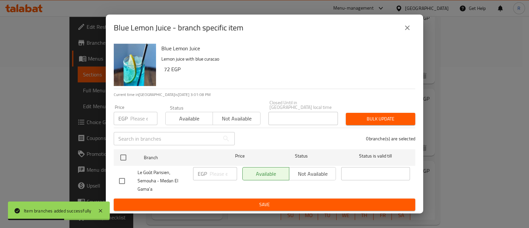
click at [139, 116] on input "number" at bounding box center [143, 118] width 27 height 13
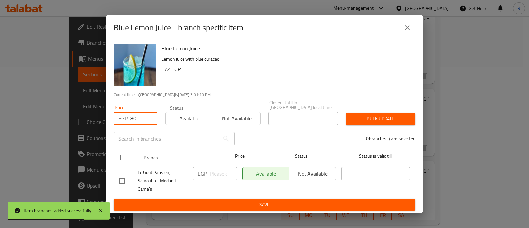
type input "80"
click at [123, 153] on input "checkbox" at bounding box center [123, 158] width 14 height 14
checkbox input "true"
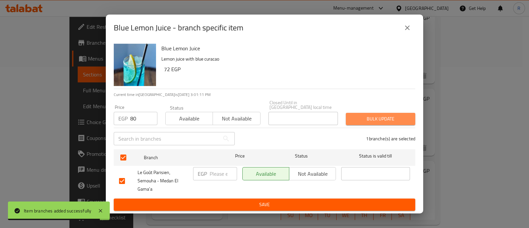
click at [360, 116] on span "Bulk update" at bounding box center [380, 119] width 59 height 8
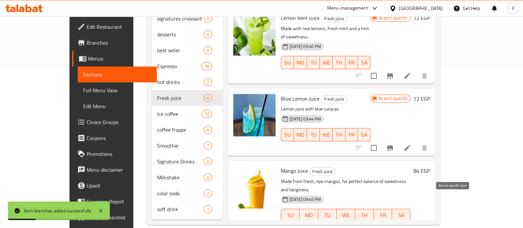
click at [394, 225] on icon "Branch-specific-item" at bounding box center [390, 229] width 8 height 8
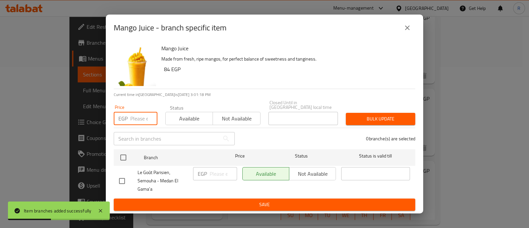
click at [140, 119] on input "number" at bounding box center [143, 118] width 27 height 13
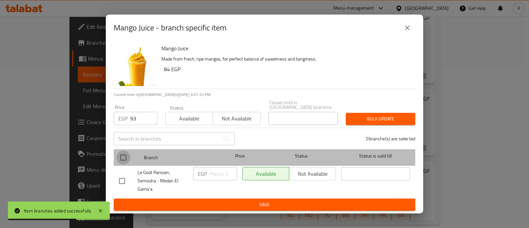
click at [124, 156] on input "checkbox" at bounding box center [123, 158] width 14 height 14
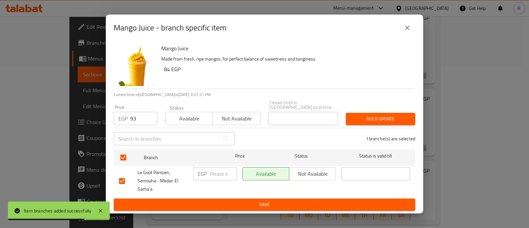
click at [357, 117] on span "Bulk update" at bounding box center [380, 119] width 59 height 8
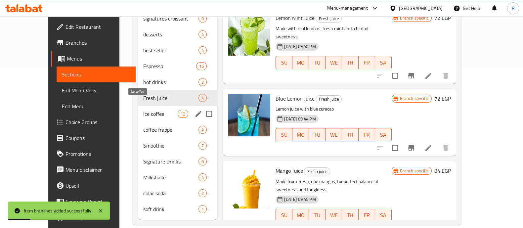
click at [143, 110] on span "Ice coffee" at bounding box center [160, 114] width 34 height 8
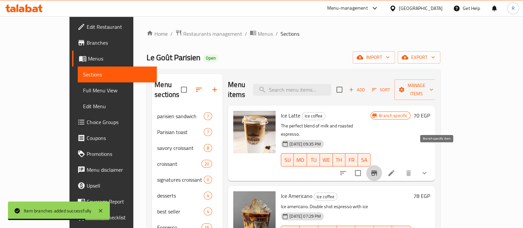
click at [382, 165] on button "Branch-specific-item" at bounding box center [374, 173] width 16 height 16
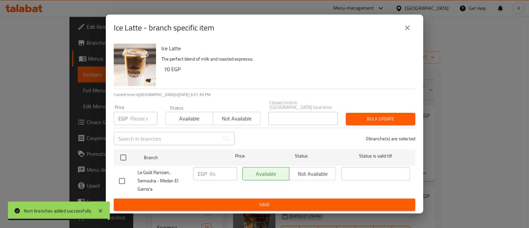
click at [141, 115] on input "number" at bounding box center [143, 118] width 27 height 13
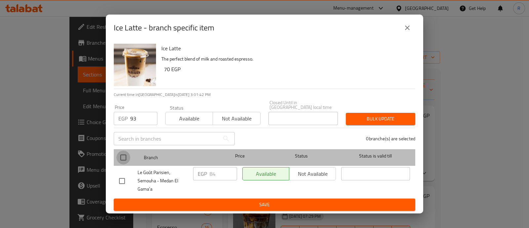
click at [124, 153] on input "checkbox" at bounding box center [123, 158] width 14 height 14
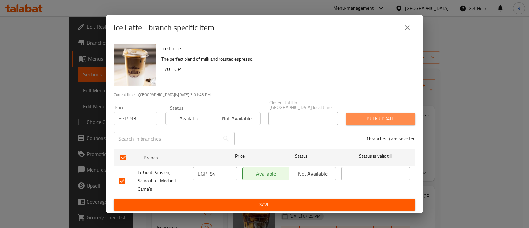
click at [368, 115] on span "Bulk update" at bounding box center [380, 119] width 59 height 8
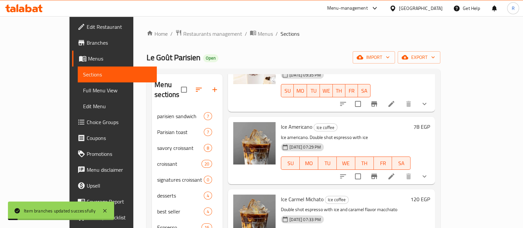
scroll to position [82, 0]
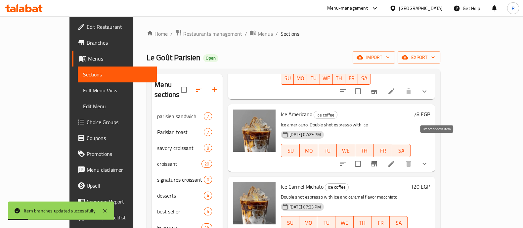
click at [377, 161] on icon "Branch-specific-item" at bounding box center [374, 163] width 6 height 5
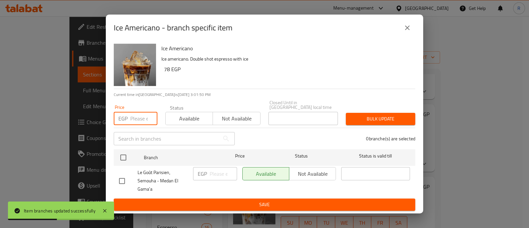
click at [140, 115] on input "number" at bounding box center [143, 118] width 27 height 13
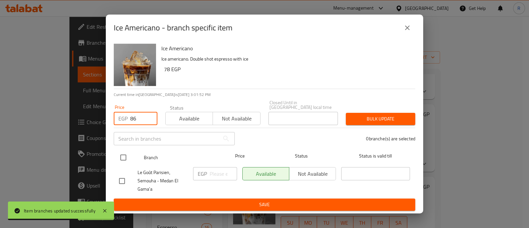
click at [125, 152] on input "checkbox" at bounding box center [123, 158] width 14 height 14
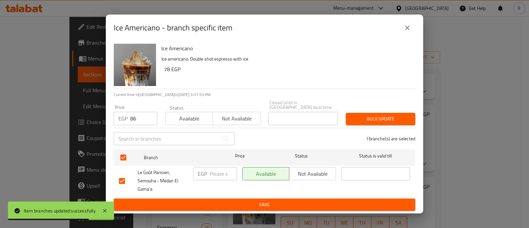
click at [353, 115] on span "Bulk update" at bounding box center [380, 119] width 59 height 8
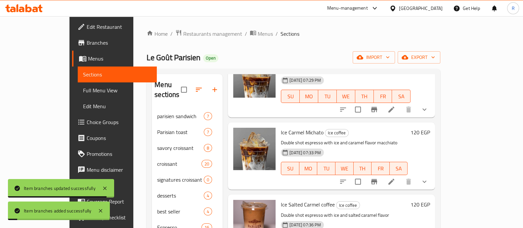
scroll to position [143, 0]
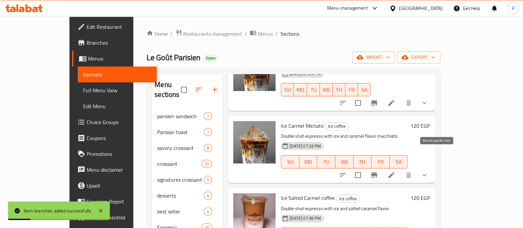
click at [378, 171] on icon "Branch-specific-item" at bounding box center [374, 175] width 8 height 8
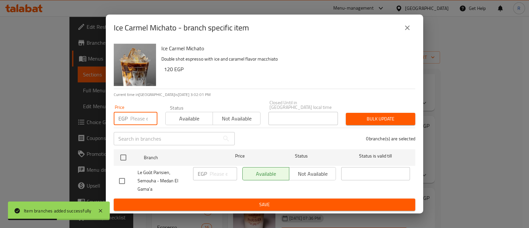
click at [133, 118] on input "number" at bounding box center [143, 118] width 27 height 13
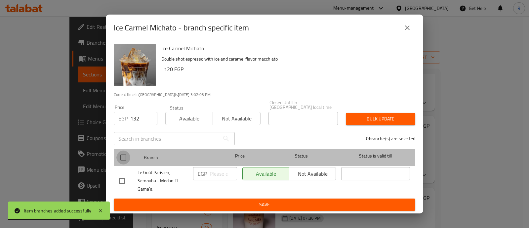
click at [125, 154] on input "checkbox" at bounding box center [123, 158] width 14 height 14
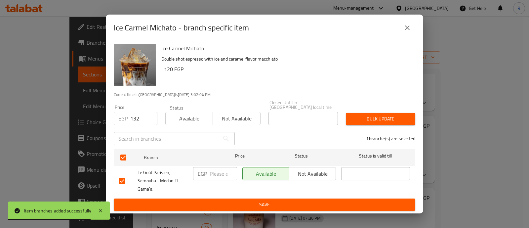
click at [352, 115] on span "Bulk update" at bounding box center [380, 119] width 59 height 8
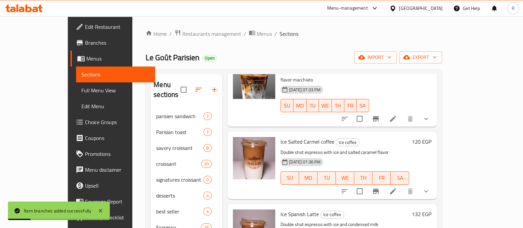
scroll to position [208, 0]
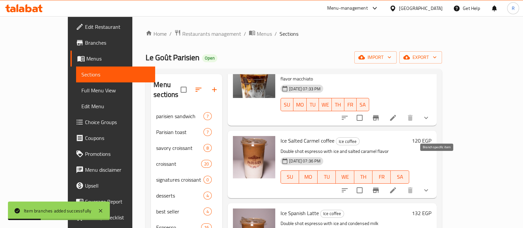
click at [379, 188] on icon "Branch-specific-item" at bounding box center [376, 190] width 6 height 5
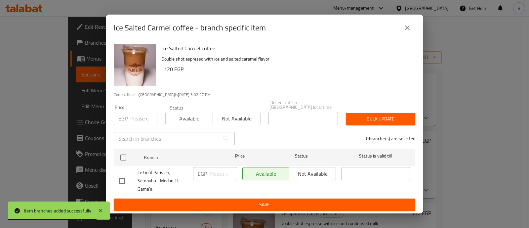
click at [131, 118] on input "number" at bounding box center [143, 118] width 27 height 13
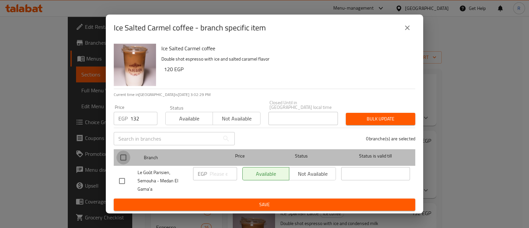
click at [123, 154] on input "checkbox" at bounding box center [123, 158] width 14 height 14
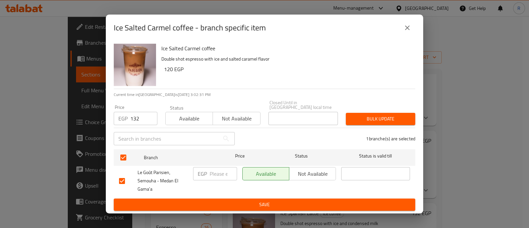
click at [372, 115] on span "Bulk update" at bounding box center [380, 119] width 59 height 8
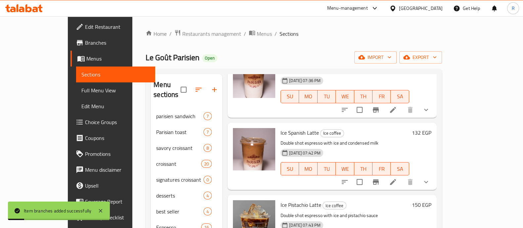
scroll to position [289, 0]
click at [380, 177] on icon "Branch-specific-item" at bounding box center [376, 181] width 8 height 8
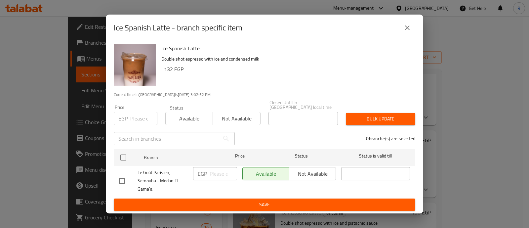
click at [139, 118] on input "number" at bounding box center [143, 118] width 27 height 13
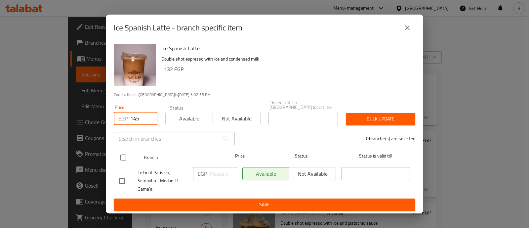
click at [122, 158] on input "checkbox" at bounding box center [123, 158] width 14 height 14
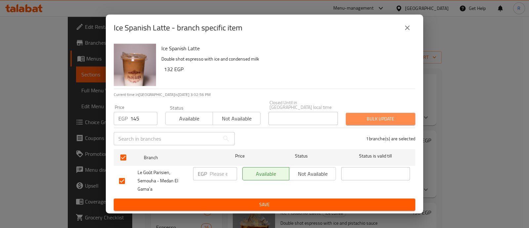
click at [368, 115] on span "Bulk update" at bounding box center [380, 119] width 59 height 8
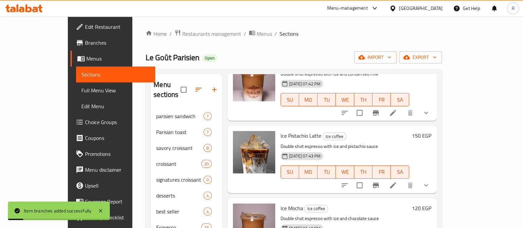
scroll to position [367, 0]
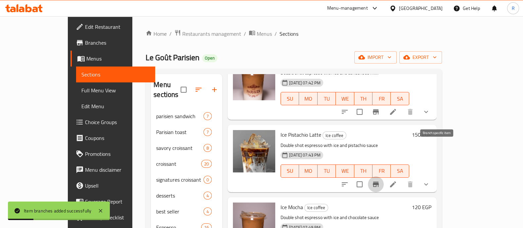
click at [380, 180] on icon "Branch-specific-item" at bounding box center [376, 184] width 8 height 8
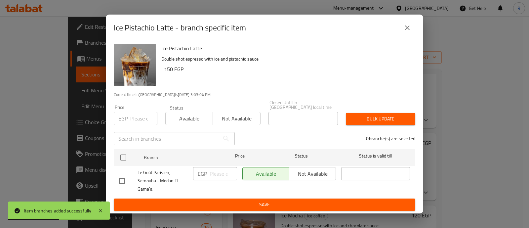
click at [139, 112] on input "number" at bounding box center [143, 118] width 27 height 13
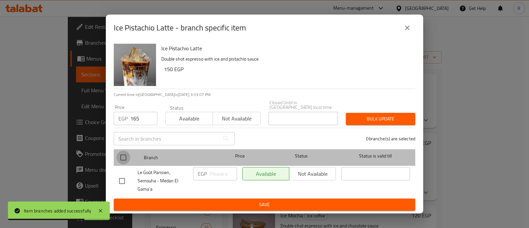
click at [124, 152] on input "checkbox" at bounding box center [123, 158] width 14 height 14
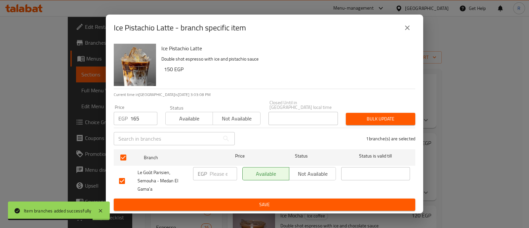
click at [363, 116] on span "Bulk update" at bounding box center [380, 119] width 59 height 8
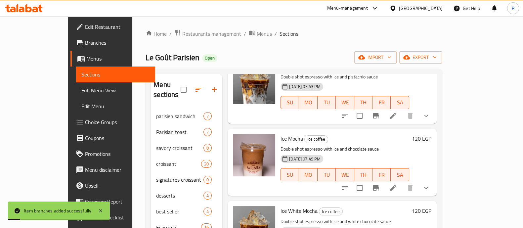
scroll to position [445, 0]
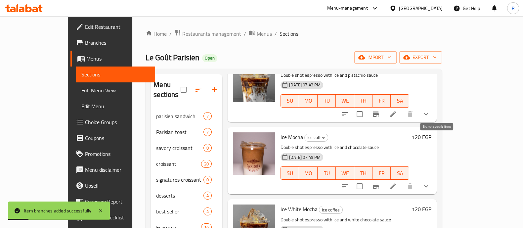
click at [379, 184] on icon "Branch-specific-item" at bounding box center [376, 186] width 6 height 5
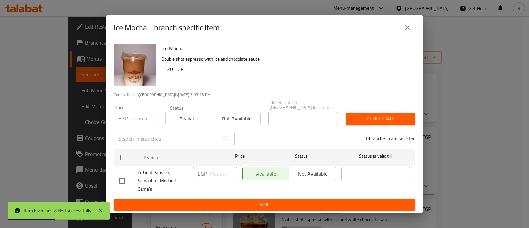
click at [138, 118] on input "number" at bounding box center [143, 118] width 27 height 13
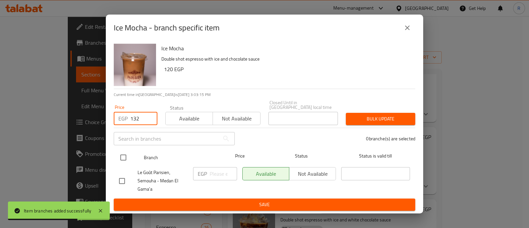
click at [121, 155] on input "checkbox" at bounding box center [123, 158] width 14 height 14
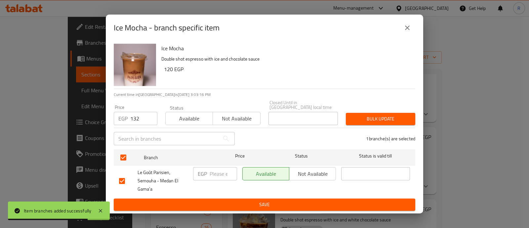
click at [346, 114] on div "Bulk update" at bounding box center [380, 119] width 77 height 20
click at [355, 115] on span "Bulk update" at bounding box center [380, 119] width 59 height 8
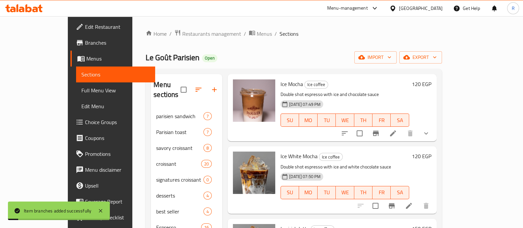
scroll to position [503, 0]
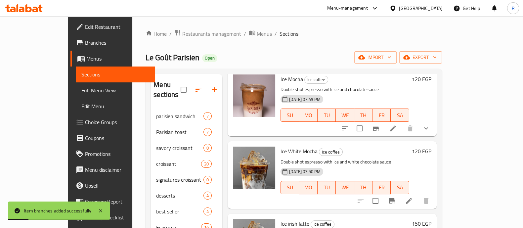
click at [355, 158] on p "Double shot espresso with ice and white chocolate sauce" at bounding box center [345, 162] width 129 height 8
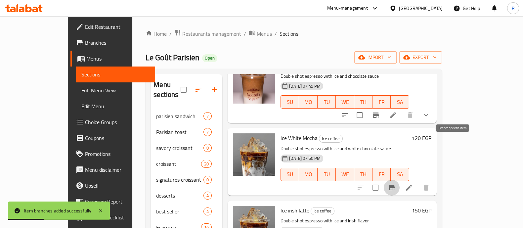
click at [396, 184] on icon "Branch-specific-item" at bounding box center [392, 188] width 8 height 8
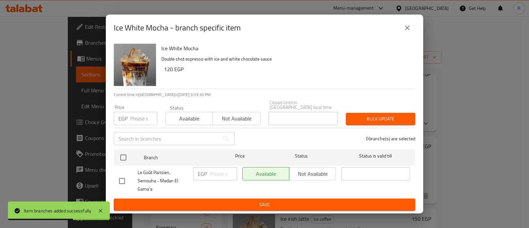
click at [134, 116] on input "number" at bounding box center [143, 118] width 27 height 13
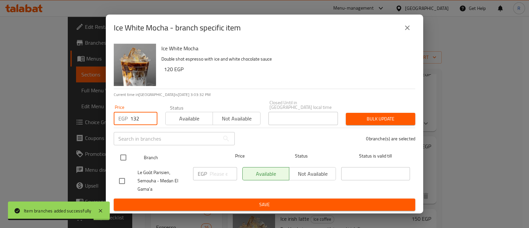
click at [125, 151] on input "checkbox" at bounding box center [123, 158] width 14 height 14
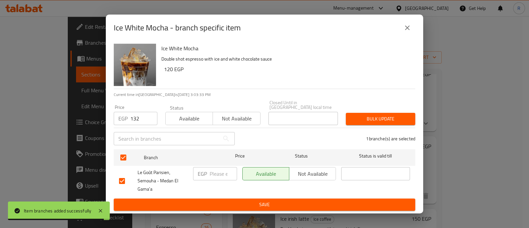
click at [365, 117] on span "Bulk update" at bounding box center [380, 119] width 59 height 8
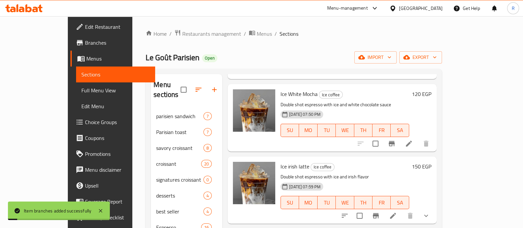
scroll to position [587, 0]
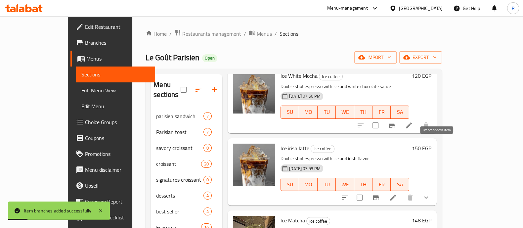
click at [380, 194] on icon "Branch-specific-item" at bounding box center [376, 198] width 8 height 8
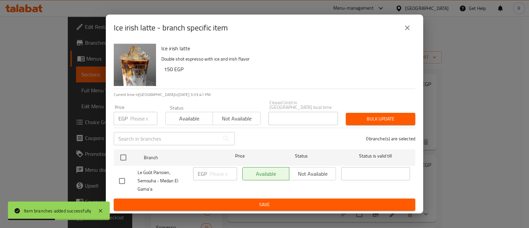
click at [139, 118] on input "number" at bounding box center [143, 118] width 27 height 13
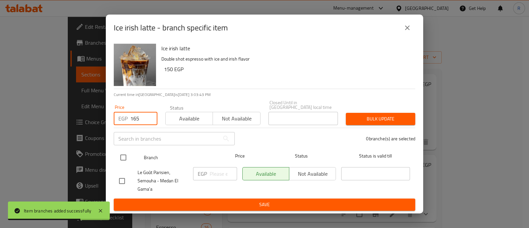
click at [126, 152] on input "checkbox" at bounding box center [123, 158] width 14 height 14
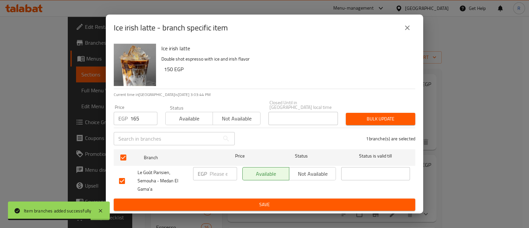
click at [353, 115] on span "Bulk update" at bounding box center [380, 119] width 59 height 8
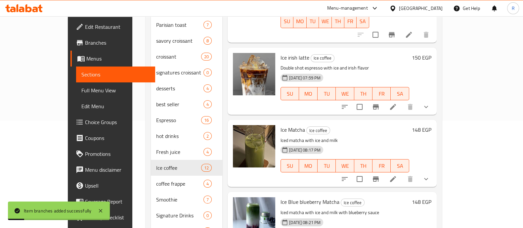
scroll to position [108, 0]
click at [380, 175] on icon "Branch-specific-item" at bounding box center [376, 179] width 8 height 8
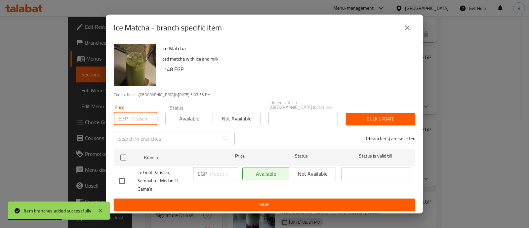
click at [132, 117] on input "number" at bounding box center [143, 118] width 27 height 13
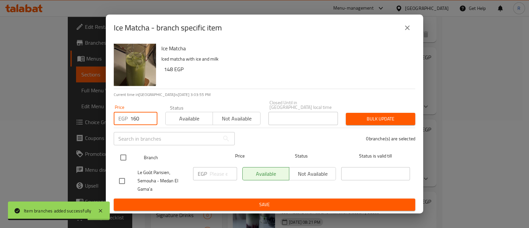
click at [127, 152] on input "checkbox" at bounding box center [123, 158] width 14 height 14
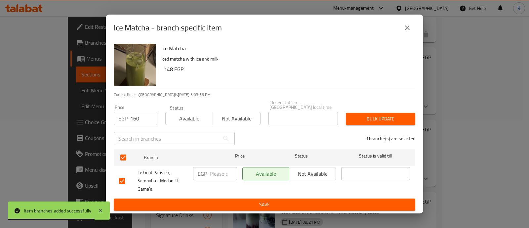
click at [366, 115] on span "Bulk update" at bounding box center [380, 119] width 59 height 8
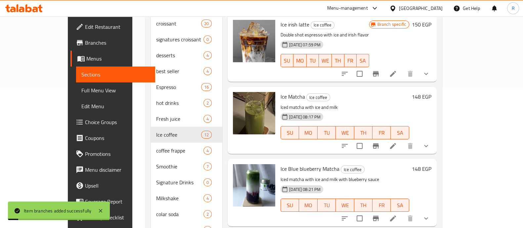
scroll to position [161, 0]
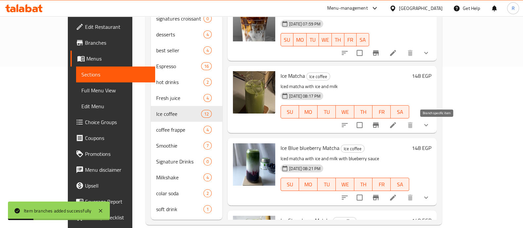
click at [380, 194] on icon "Branch-specific-item" at bounding box center [376, 198] width 8 height 8
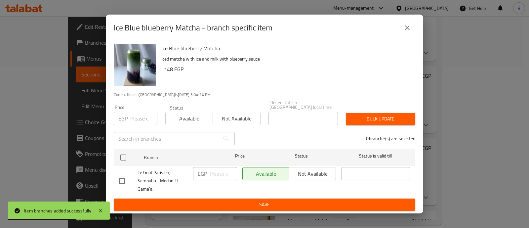
click at [140, 118] on input "number" at bounding box center [143, 118] width 27 height 13
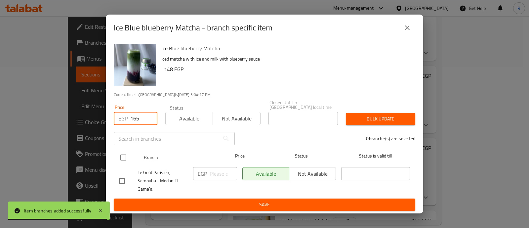
click at [126, 154] on input "checkbox" at bounding box center [123, 158] width 14 height 14
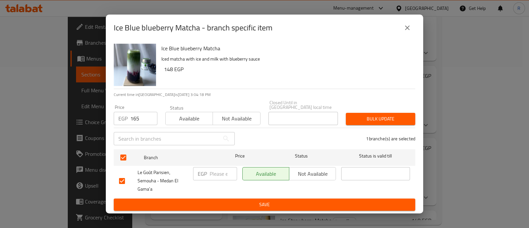
click at [359, 117] on span "Bulk update" at bounding box center [380, 119] width 59 height 8
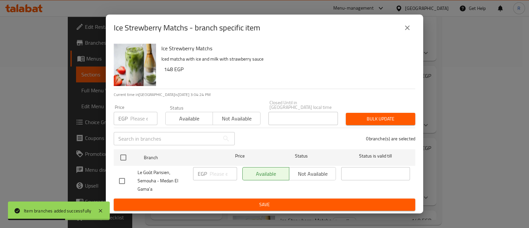
click at [139, 114] on input "number" at bounding box center [143, 118] width 27 height 13
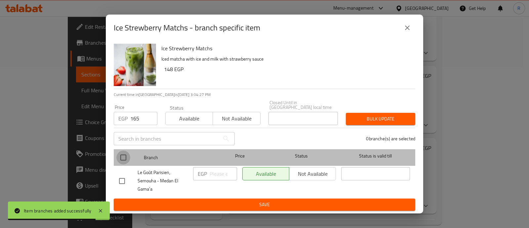
click at [125, 155] on input "checkbox" at bounding box center [123, 158] width 14 height 14
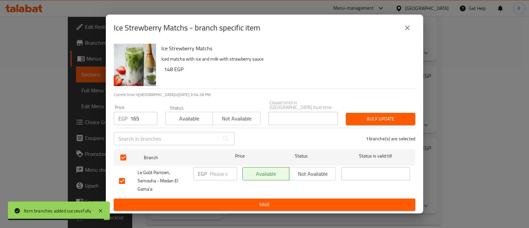
click at [356, 115] on span "Bulk update" at bounding box center [380, 119] width 59 height 8
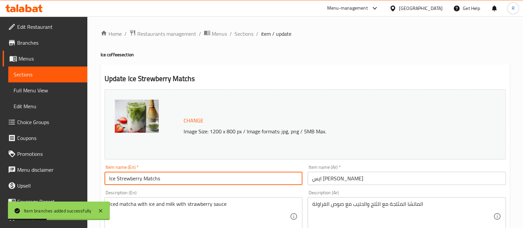
click at [187, 179] on input "Ice Strewberry Matchs" at bounding box center [204, 178] width 198 height 13
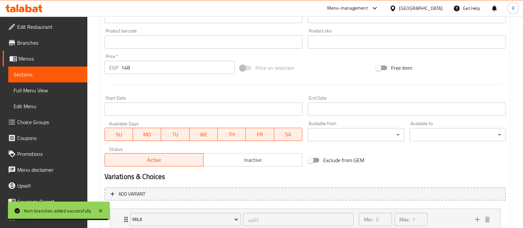
scroll to position [259, 0]
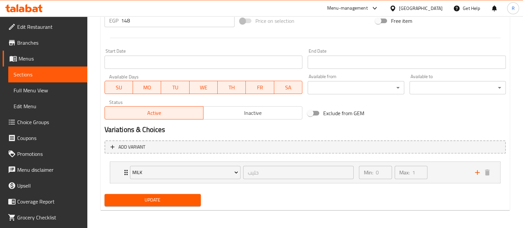
click at [172, 201] on span "Update" at bounding box center [153, 200] width 86 height 8
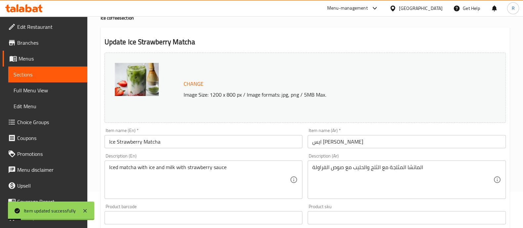
scroll to position [0, 0]
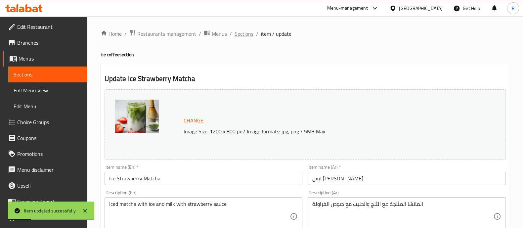
click at [243, 32] on span "Sections" at bounding box center [244, 34] width 19 height 8
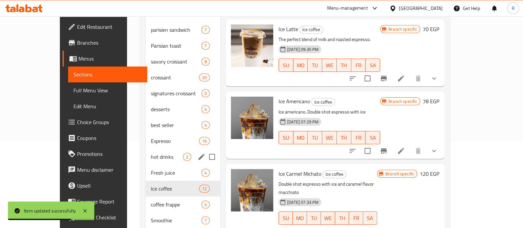
scroll to position [87, 0]
click at [151, 200] on span "coffee frappe" at bounding box center [167, 204] width 32 height 8
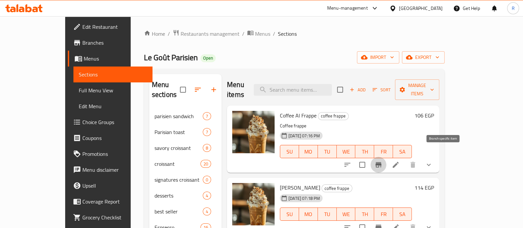
click at [382, 161] on icon "Branch-specific-item" at bounding box center [379, 165] width 8 height 8
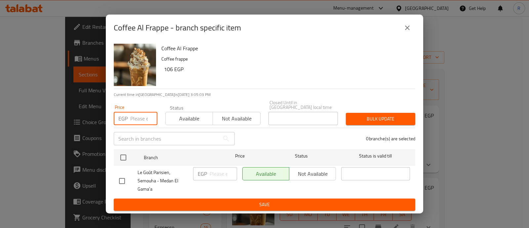
click at [136, 118] on input "number" at bounding box center [143, 118] width 27 height 13
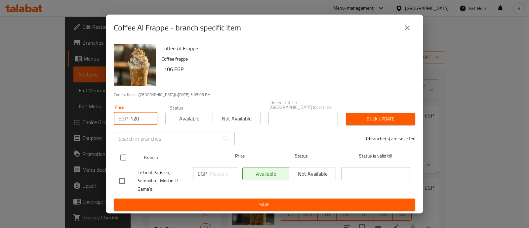
click at [120, 156] on input "checkbox" at bounding box center [123, 158] width 14 height 14
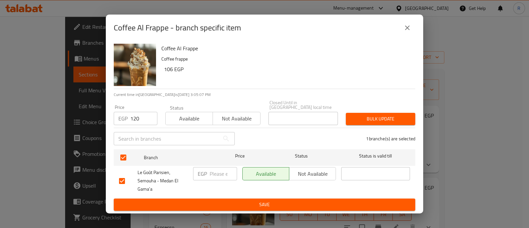
click at [358, 120] on span "Bulk update" at bounding box center [380, 119] width 59 height 8
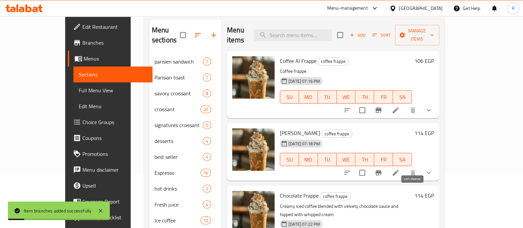
scroll to position [55, 0]
click at [386, 164] on button "Branch-specific-item" at bounding box center [379, 172] width 16 height 16
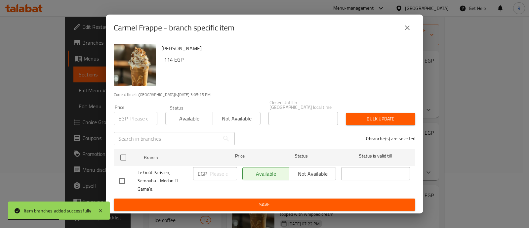
click at [139, 118] on input "number" at bounding box center [143, 118] width 27 height 13
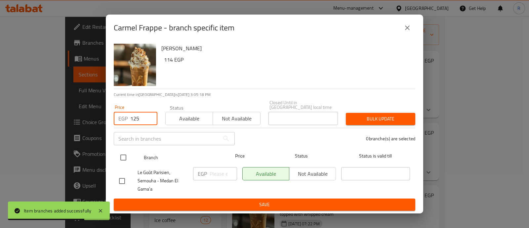
click at [126, 151] on input "checkbox" at bounding box center [123, 158] width 14 height 14
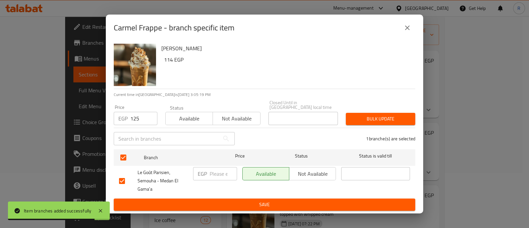
click at [357, 115] on span "Bulk update" at bounding box center [380, 119] width 59 height 8
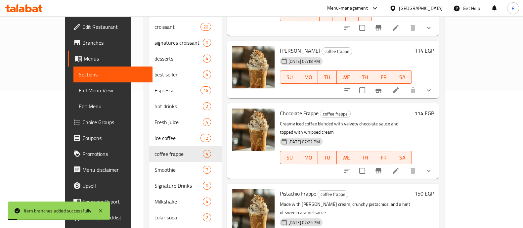
scroll to position [139, 0]
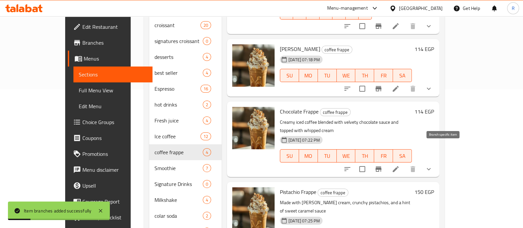
click at [382, 165] on icon "Branch-specific-item" at bounding box center [379, 169] width 8 height 8
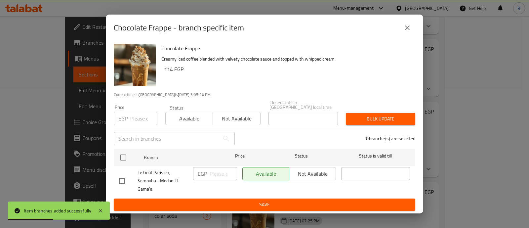
click at [137, 120] on input "number" at bounding box center [143, 118] width 27 height 13
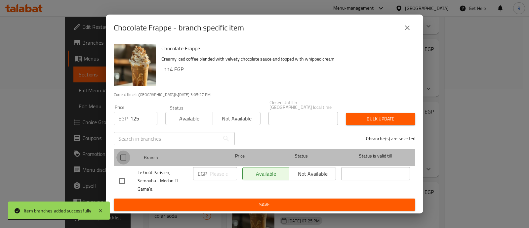
click at [125, 151] on input "checkbox" at bounding box center [123, 158] width 14 height 14
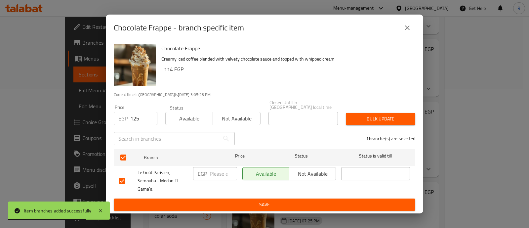
click at [359, 116] on span "Bulk update" at bounding box center [380, 119] width 59 height 8
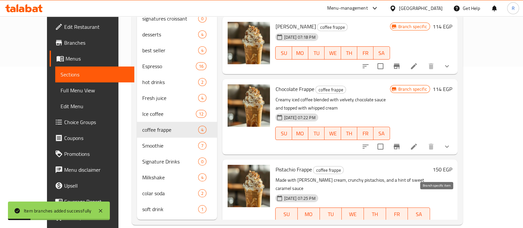
scroll to position [7, 0]
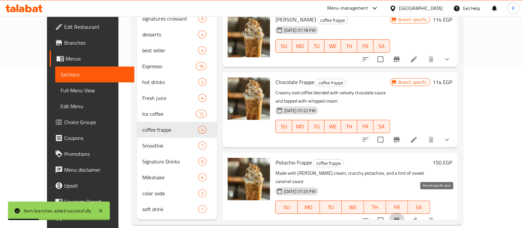
click at [400, 218] on icon "Branch-specific-item" at bounding box center [397, 220] width 6 height 5
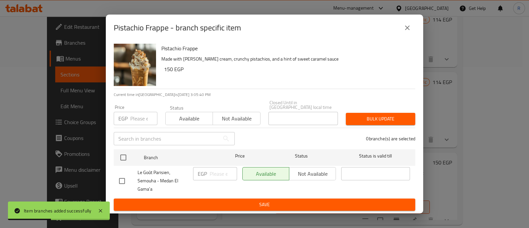
click at [146, 114] on input "number" at bounding box center [143, 118] width 27 height 13
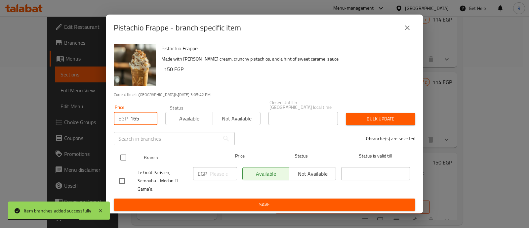
click at [126, 151] on input "checkbox" at bounding box center [123, 158] width 14 height 14
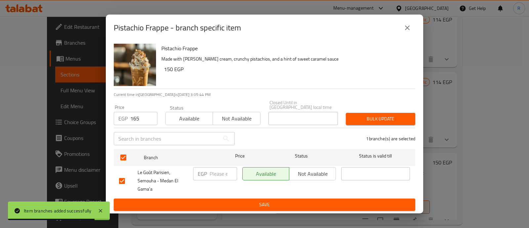
click at [361, 118] on span "Bulk update" at bounding box center [380, 119] width 59 height 8
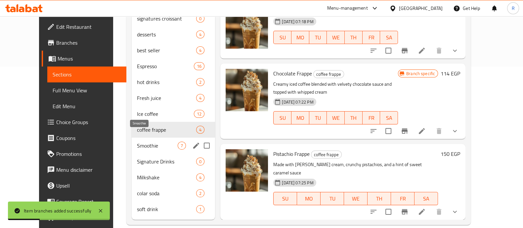
click at [137, 142] on span "Smoothie" at bounding box center [157, 146] width 41 height 8
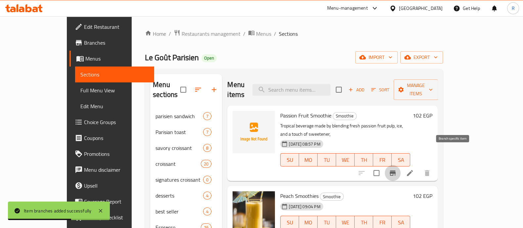
click at [397, 169] on icon "Branch-specific-item" at bounding box center [393, 173] width 8 height 8
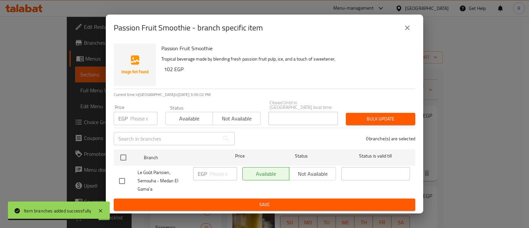
click at [142, 114] on input "number" at bounding box center [143, 118] width 27 height 13
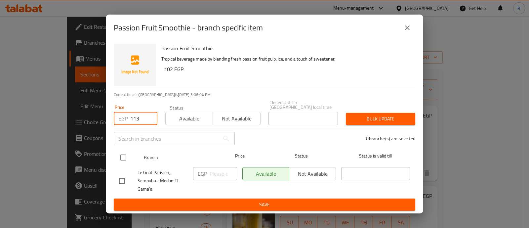
click at [125, 152] on input "checkbox" at bounding box center [123, 158] width 14 height 14
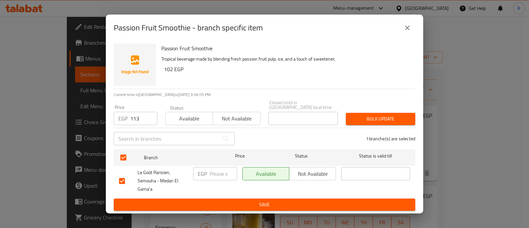
click at [361, 115] on span "Bulk update" at bounding box center [380, 119] width 59 height 8
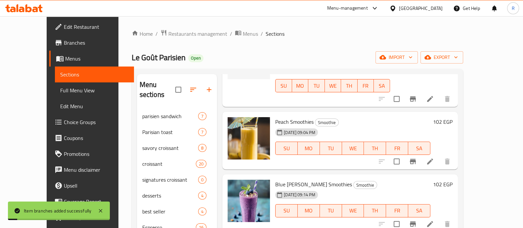
scroll to position [83, 0]
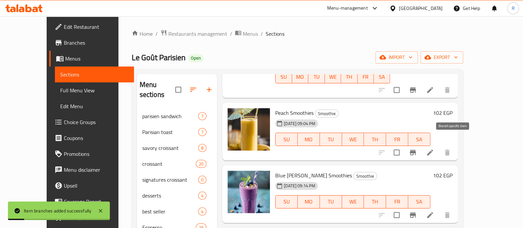
click at [416, 150] on icon "Branch-specific-item" at bounding box center [413, 152] width 6 height 5
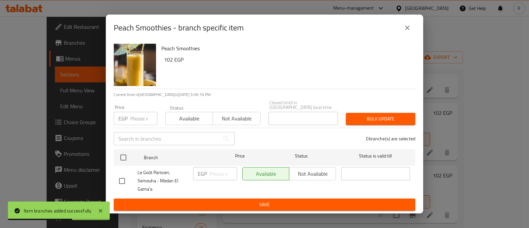
click at [140, 120] on input "number" at bounding box center [143, 118] width 27 height 13
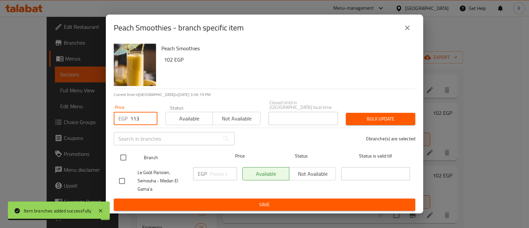
click at [125, 153] on input "checkbox" at bounding box center [123, 158] width 14 height 14
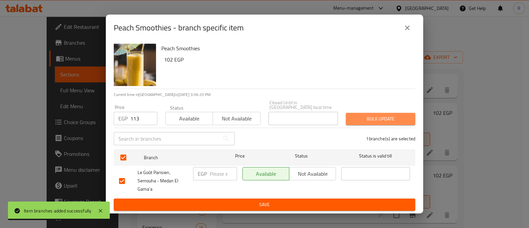
click at [372, 115] on span "Bulk update" at bounding box center [380, 119] width 59 height 8
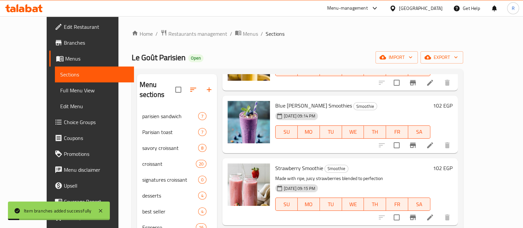
scroll to position [154, 0]
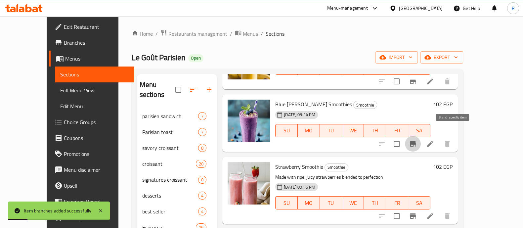
click at [417, 140] on icon "Branch-specific-item" at bounding box center [413, 144] width 8 height 8
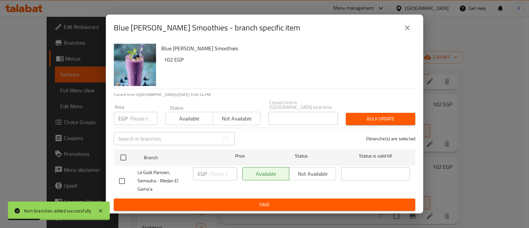
click at [141, 115] on input "number" at bounding box center [143, 118] width 27 height 13
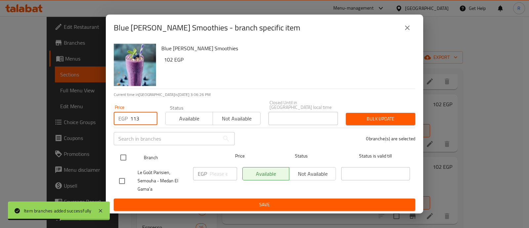
click at [122, 157] on input "checkbox" at bounding box center [123, 158] width 14 height 14
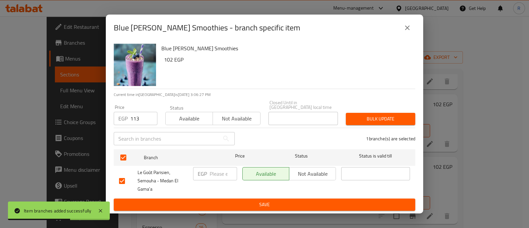
click at [385, 115] on span "Bulk update" at bounding box center [380, 119] width 59 height 8
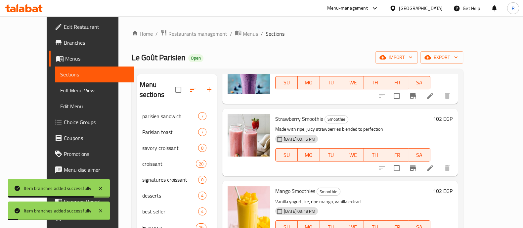
scroll to position [203, 0]
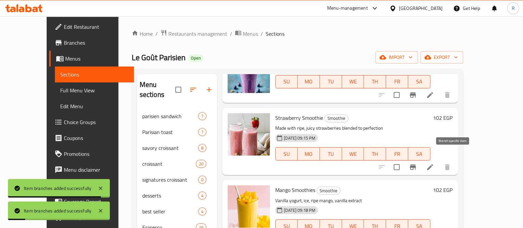
click at [416, 164] on icon "Branch-specific-item" at bounding box center [413, 166] width 6 height 5
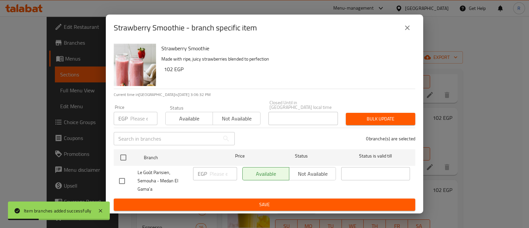
click at [142, 109] on div "Price EGP Price" at bounding box center [136, 115] width 44 height 20
click at [141, 116] on input "number" at bounding box center [143, 118] width 27 height 13
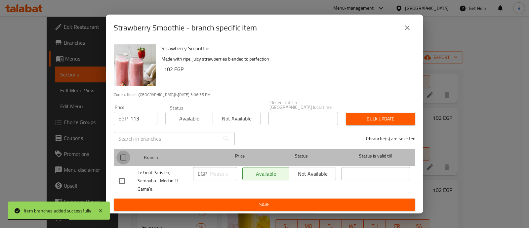
click at [123, 157] on input "checkbox" at bounding box center [123, 158] width 14 height 14
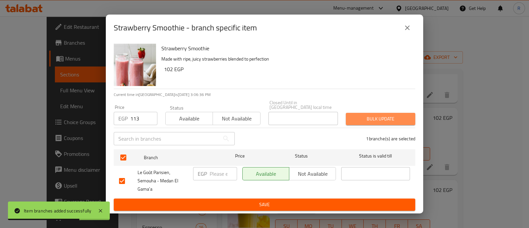
click at [354, 115] on span "Bulk update" at bounding box center [380, 119] width 59 height 8
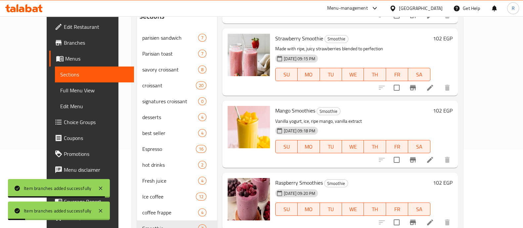
scroll to position [79, 0]
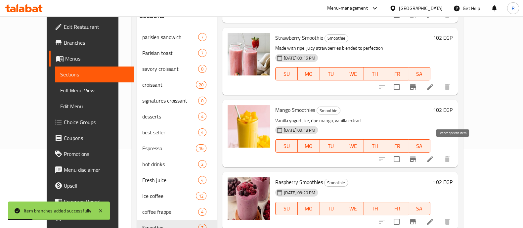
click at [417, 155] on icon "Branch-specific-item" at bounding box center [413, 159] width 8 height 8
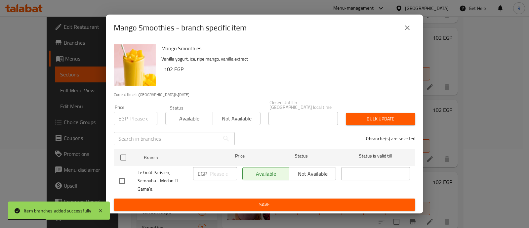
click at [142, 118] on input "number" at bounding box center [143, 118] width 27 height 13
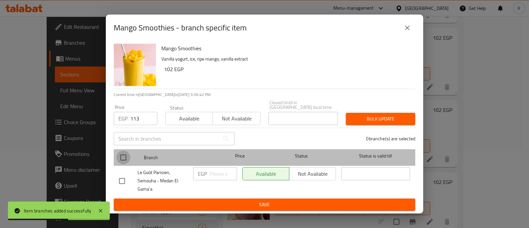
click at [121, 159] on input "checkbox" at bounding box center [123, 158] width 14 height 14
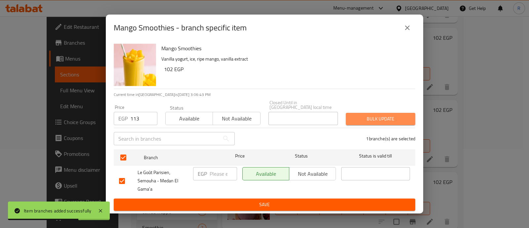
click at [356, 118] on span "Bulk update" at bounding box center [380, 119] width 59 height 8
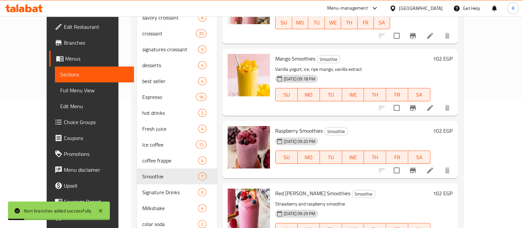
scroll to position [161, 0]
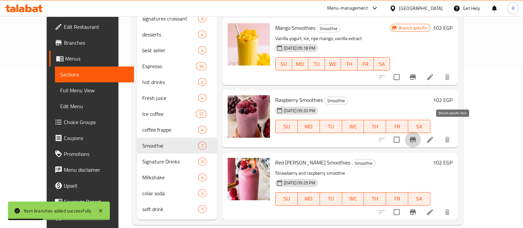
click at [417, 136] on icon "Branch-specific-item" at bounding box center [413, 140] width 8 height 8
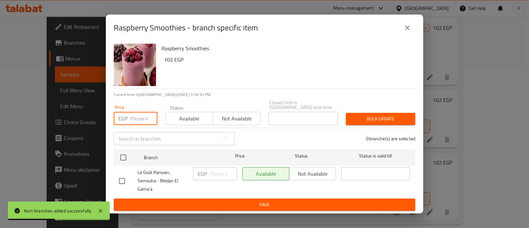
click at [135, 114] on input "number" at bounding box center [143, 118] width 27 height 13
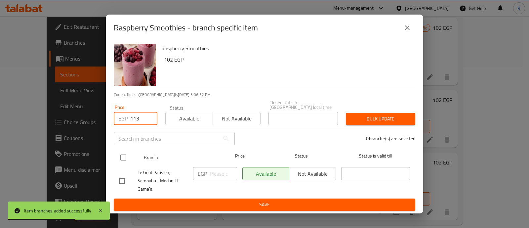
click at [123, 157] on input "checkbox" at bounding box center [123, 158] width 14 height 14
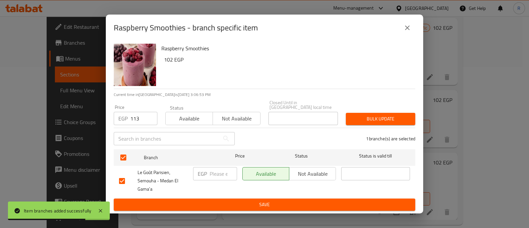
click at [367, 115] on span "Bulk update" at bounding box center [380, 119] width 59 height 8
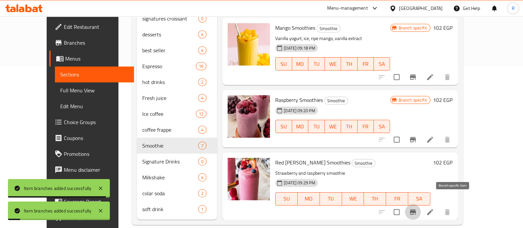
click at [417, 208] on icon "Branch-specific-item" at bounding box center [413, 212] width 8 height 8
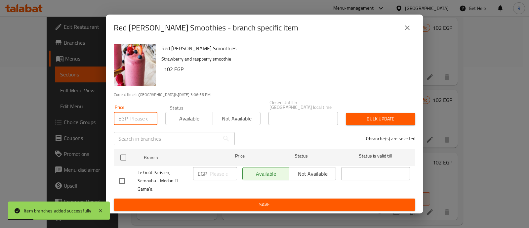
click at [144, 112] on input "number" at bounding box center [143, 118] width 27 height 13
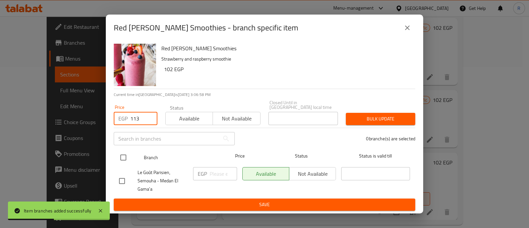
click at [121, 159] on input "checkbox" at bounding box center [123, 158] width 14 height 14
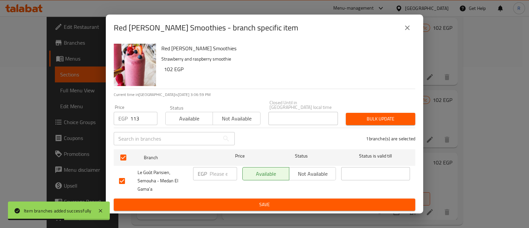
click at [376, 115] on span "Bulk update" at bounding box center [380, 119] width 59 height 8
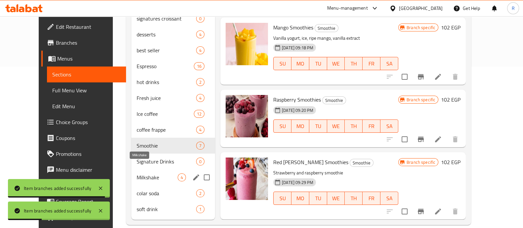
click at [141, 173] on span "Milkshake" at bounding box center [157, 177] width 41 height 8
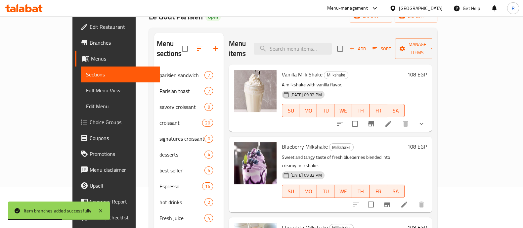
scroll to position [34, 0]
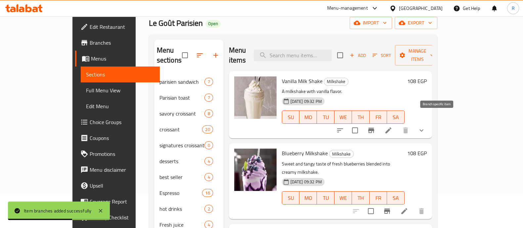
click at [374, 128] on icon "Branch-specific-item" at bounding box center [371, 130] width 6 height 5
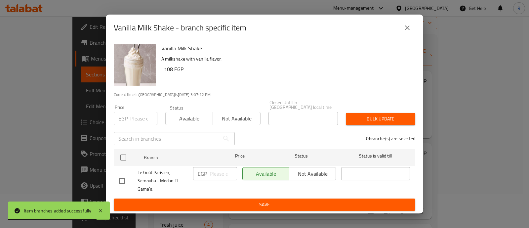
click at [132, 120] on input "number" at bounding box center [143, 118] width 27 height 13
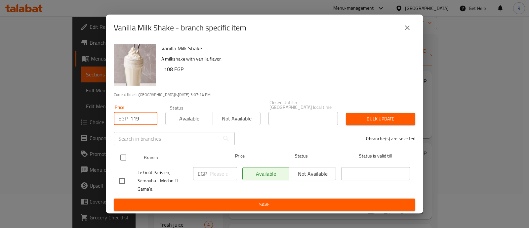
click at [125, 157] on input "checkbox" at bounding box center [123, 158] width 14 height 14
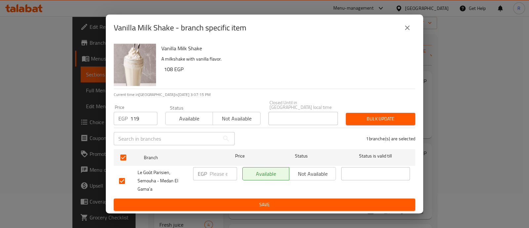
click at [361, 119] on span "Bulk update" at bounding box center [380, 119] width 59 height 8
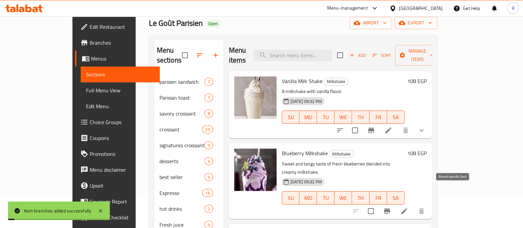
click at [390, 208] on icon "Branch-specific-item" at bounding box center [387, 210] width 6 height 5
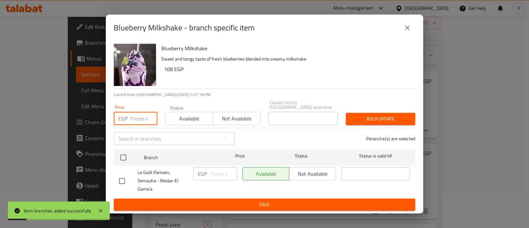
click at [136, 116] on input "number" at bounding box center [143, 118] width 27 height 13
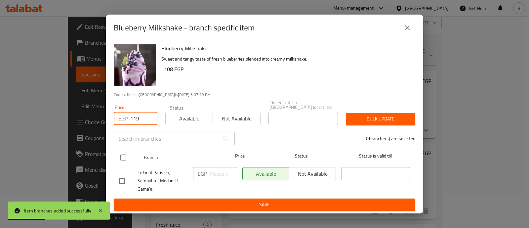
click at [124, 153] on input "checkbox" at bounding box center [123, 158] width 14 height 14
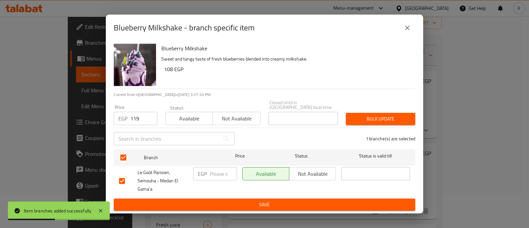
click at [368, 115] on span "Bulk update" at bounding box center [380, 119] width 59 height 8
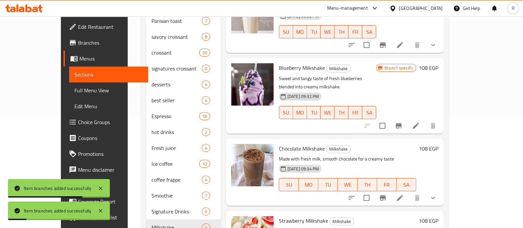
scroll to position [111, 0]
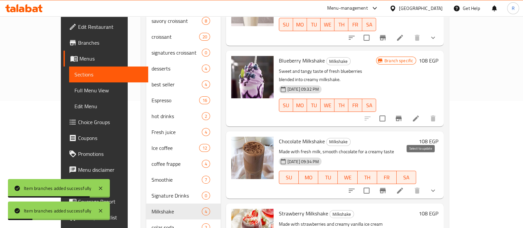
scroll to position [9, 0]
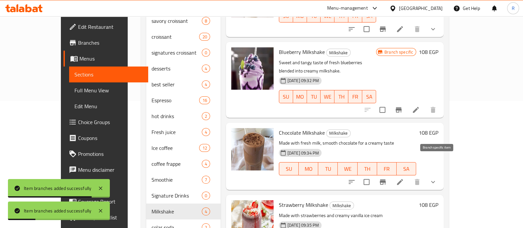
click at [386, 179] on icon "Branch-specific-item" at bounding box center [383, 181] width 6 height 5
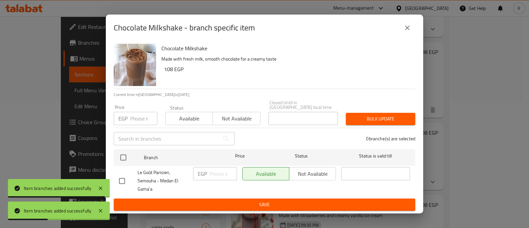
click at [129, 113] on div "EGP Price" at bounding box center [136, 118] width 44 height 13
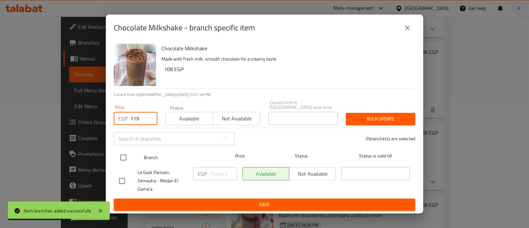
type input "119"
click at [123, 154] on input "checkbox" at bounding box center [123, 158] width 14 height 14
checkbox input "true"
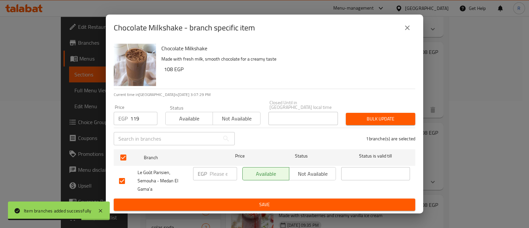
click at [362, 117] on span "Bulk update" at bounding box center [380, 119] width 59 height 8
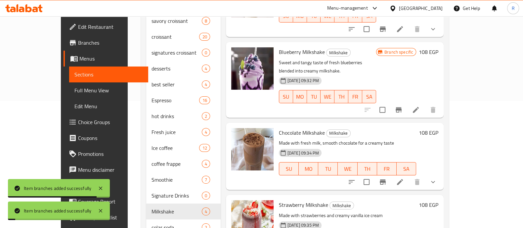
scroll to position [161, 0]
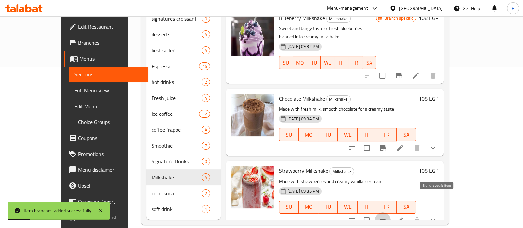
click at [387, 216] on icon "Branch-specific-item" at bounding box center [383, 220] width 8 height 8
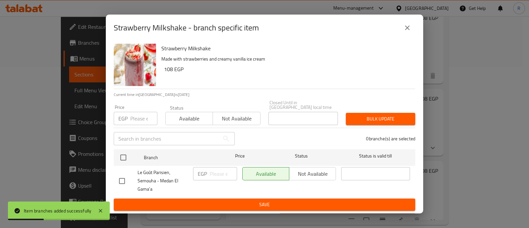
click at [137, 112] on input "number" at bounding box center [143, 118] width 27 height 13
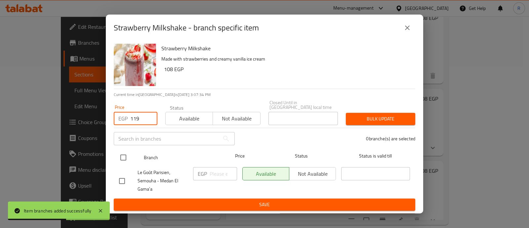
type input "119"
click at [119, 158] on input "checkbox" at bounding box center [123, 158] width 14 height 14
checkbox input "true"
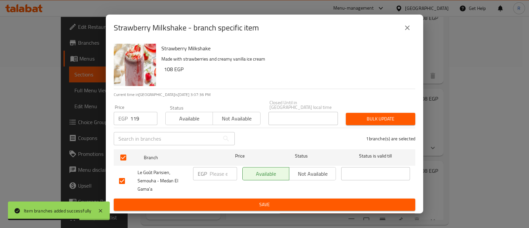
click at [368, 122] on button "Bulk update" at bounding box center [380, 119] width 69 height 12
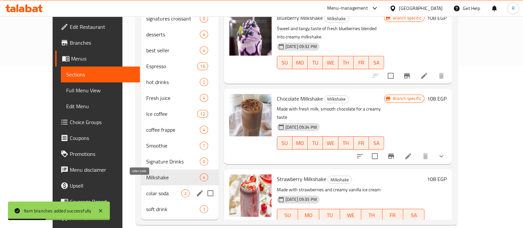
click at [150, 189] on span "colar soda" at bounding box center [163, 193] width 35 height 8
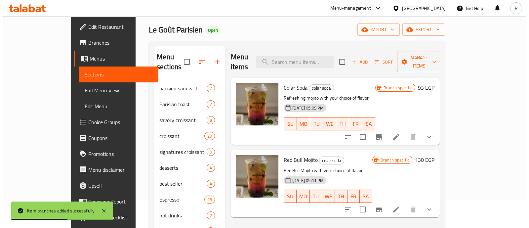
scroll to position [27, 0]
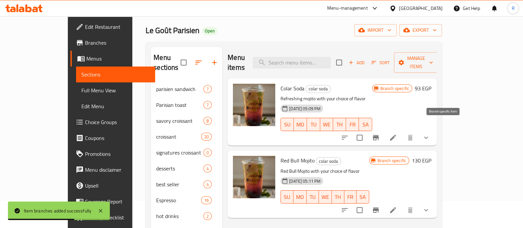
click at [384, 131] on button "Branch-specific-item" at bounding box center [376, 138] width 16 height 16
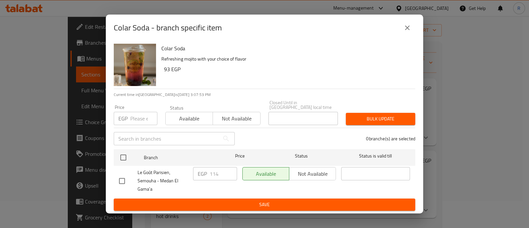
click at [135, 115] on input "number" at bounding box center [143, 118] width 27 height 13
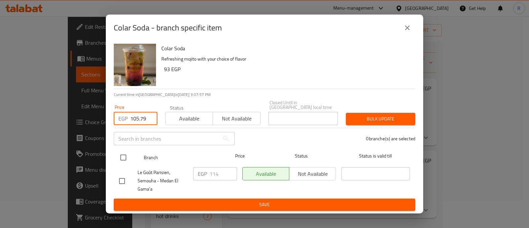
type input "105.79"
click at [125, 152] on input "checkbox" at bounding box center [123, 158] width 14 height 14
checkbox input "true"
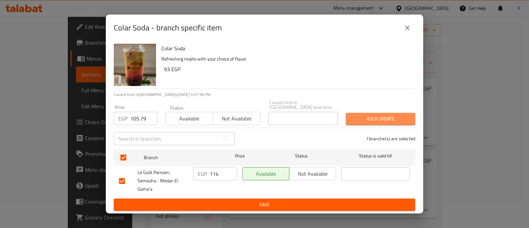
click at [370, 115] on span "Bulk update" at bounding box center [380, 119] width 59 height 8
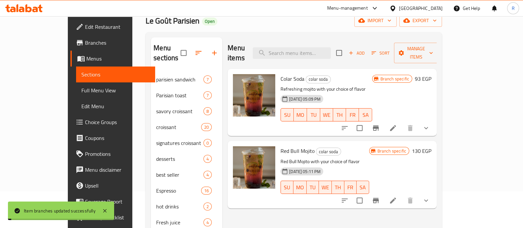
scroll to position [41, 0]
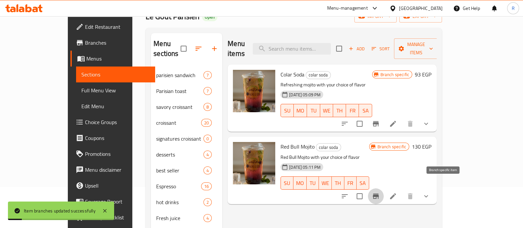
click at [384, 188] on button "Branch-specific-item" at bounding box center [376, 196] width 16 height 16
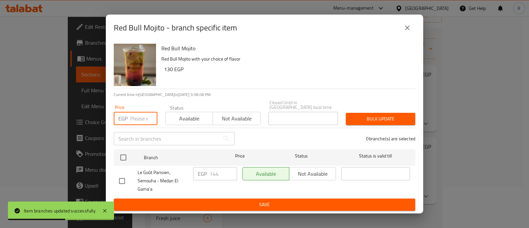
click at [134, 120] on input "number" at bounding box center [143, 118] width 27 height 13
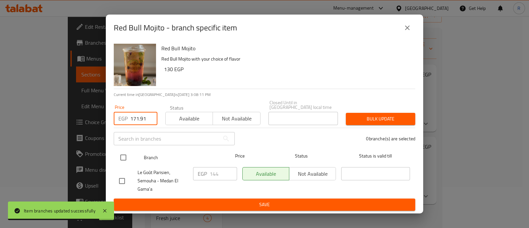
type input "171.91"
click at [127, 152] on input "checkbox" at bounding box center [123, 158] width 14 height 14
checkbox input "true"
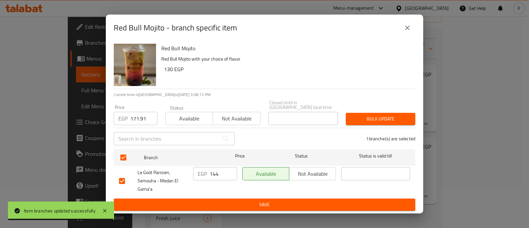
click at [349, 113] on button "Bulk update" at bounding box center [380, 119] width 69 height 12
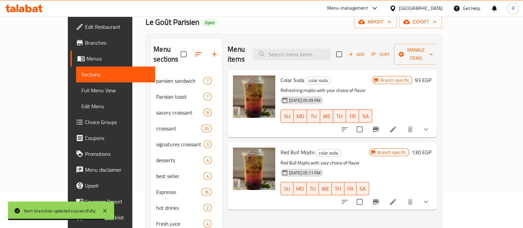
scroll to position [37, 0]
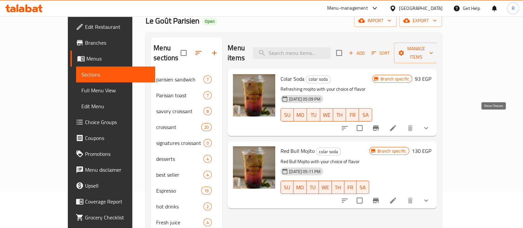
click at [428, 127] on icon "show more" at bounding box center [426, 128] width 4 height 2
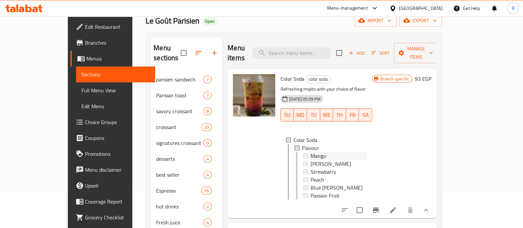
click at [311, 152] on span "Mango" at bounding box center [318, 156] width 15 height 8
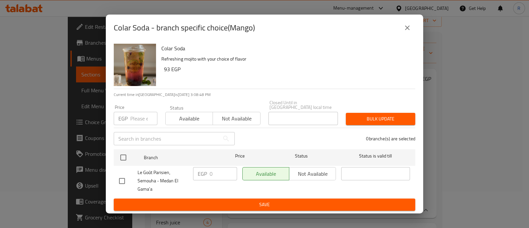
click at [410, 31] on icon "close" at bounding box center [408, 28] width 8 height 8
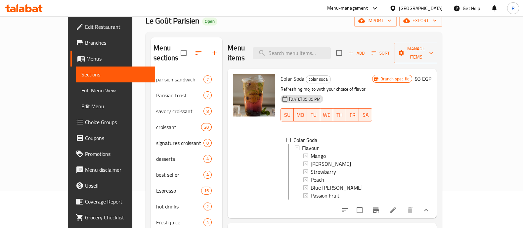
scroll to position [1, 0]
click at [430, 208] on icon "show more" at bounding box center [426, 210] width 8 height 8
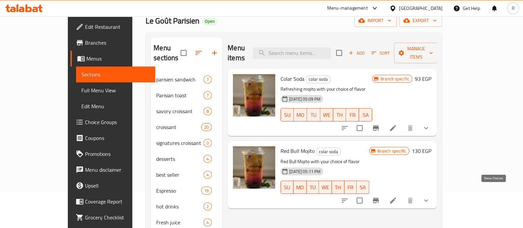
click at [430, 197] on icon "show more" at bounding box center [426, 201] width 8 height 8
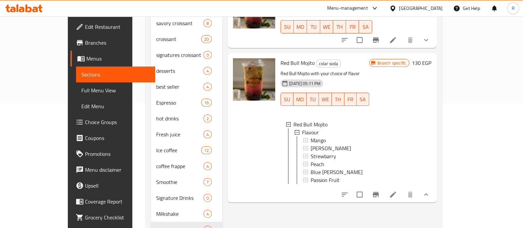
scroll to position [127, 0]
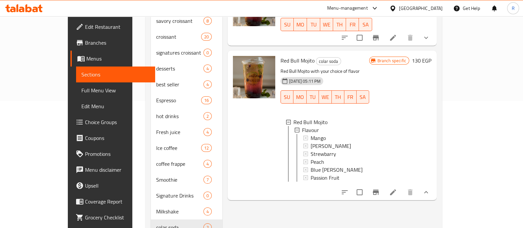
click at [434, 190] on button "show more" at bounding box center [426, 192] width 16 height 16
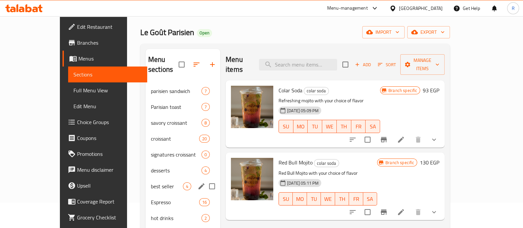
scroll to position [29, 0]
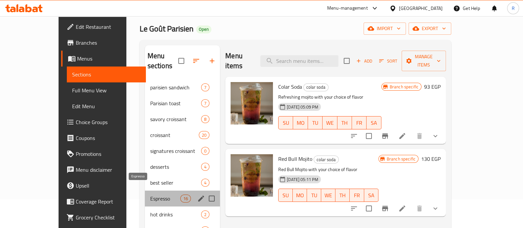
click at [150, 195] on span "Espresso" at bounding box center [165, 199] width 30 height 8
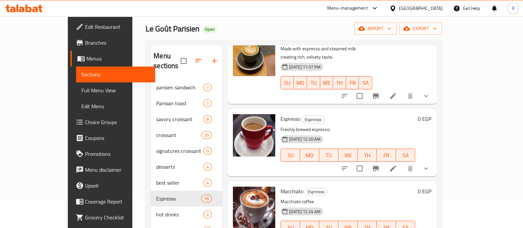
scroll to position [49, 0]
click at [430, 164] on icon "show more" at bounding box center [426, 168] width 8 height 8
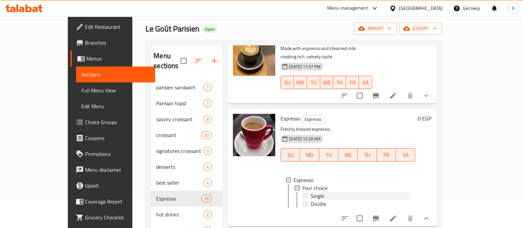
click at [311, 192] on span "Single" at bounding box center [318, 196] width 14 height 8
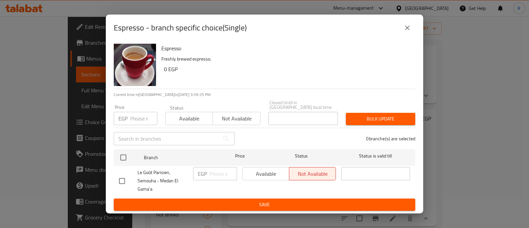
click at [134, 116] on input "number" at bounding box center [143, 118] width 27 height 13
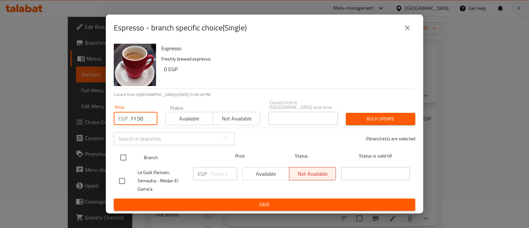
type input "71.50"
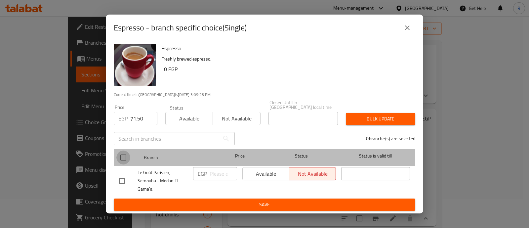
click at [126, 154] on input "checkbox" at bounding box center [123, 158] width 14 height 14
checkbox input "true"
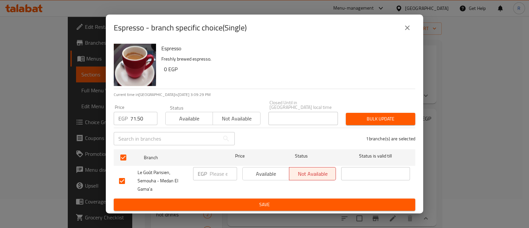
click at [372, 120] on span "Bulk update" at bounding box center [380, 119] width 59 height 8
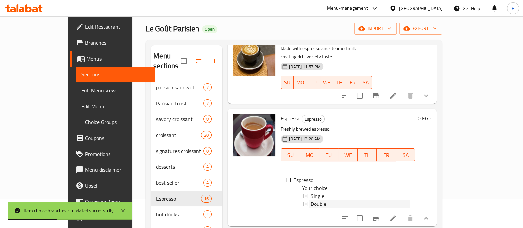
click at [311, 200] on span "Double" at bounding box center [319, 204] width 16 height 8
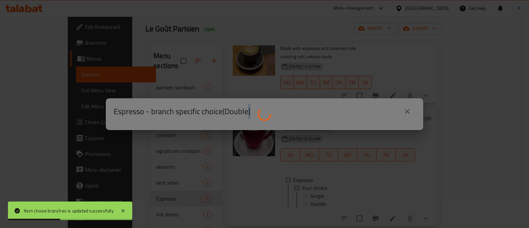
click at [303, 184] on div at bounding box center [264, 114] width 529 height 228
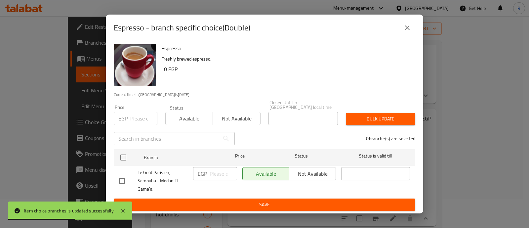
click at [145, 115] on input "number" at bounding box center [143, 118] width 27 height 13
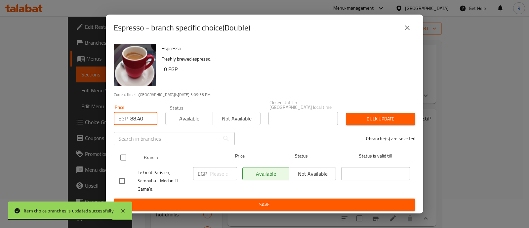
type input "88.40"
click at [126, 153] on input "checkbox" at bounding box center [123, 158] width 14 height 14
checkbox input "true"
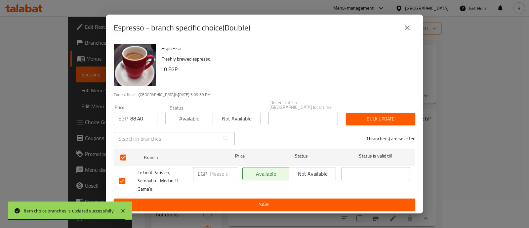
click at [362, 116] on span "Bulk update" at bounding box center [380, 119] width 59 height 8
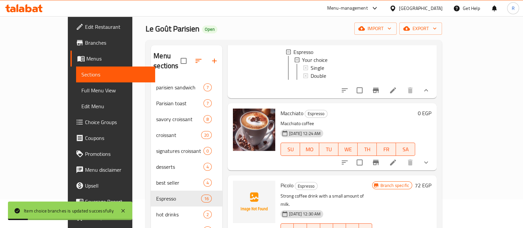
scroll to position [173, 0]
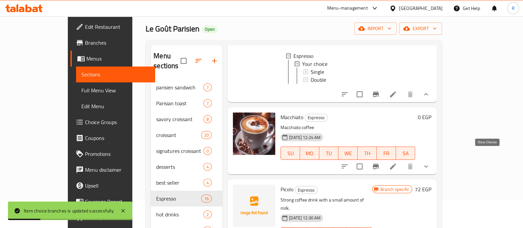
click at [430, 162] on icon "show more" at bounding box center [426, 166] width 8 height 8
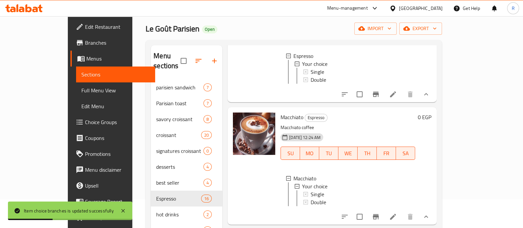
scroll to position [1, 0]
click at [311, 190] on div "Single" at bounding box center [360, 194] width 99 height 8
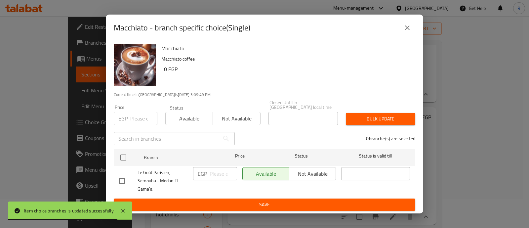
click at [134, 117] on input "number" at bounding box center [143, 118] width 27 height 13
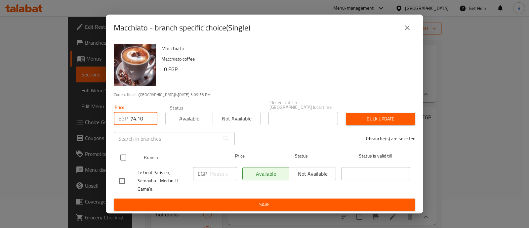
type input "74.10"
click at [126, 154] on input "checkbox" at bounding box center [123, 158] width 14 height 14
checkbox input "true"
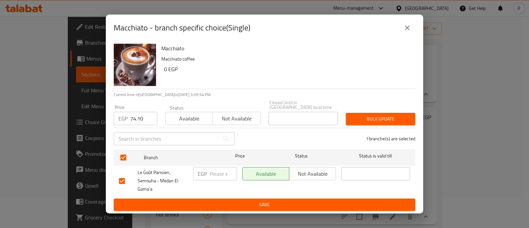
click at [365, 115] on span "Bulk update" at bounding box center [380, 119] width 59 height 8
